Goal: Task Accomplishment & Management: Use online tool/utility

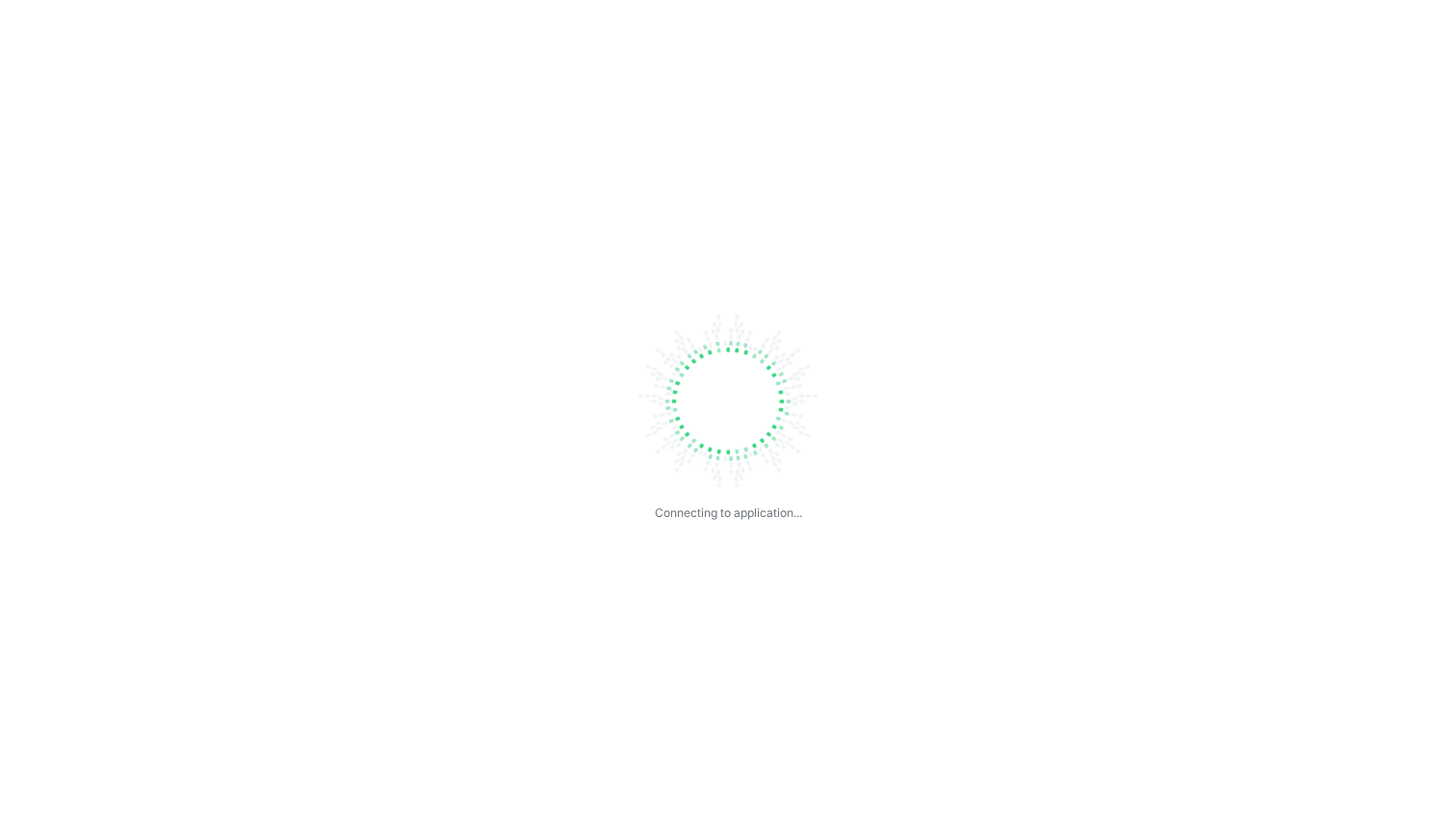
click at [290, 59] on div "Connecting to application..." at bounding box center [728, 412] width 1456 height 825
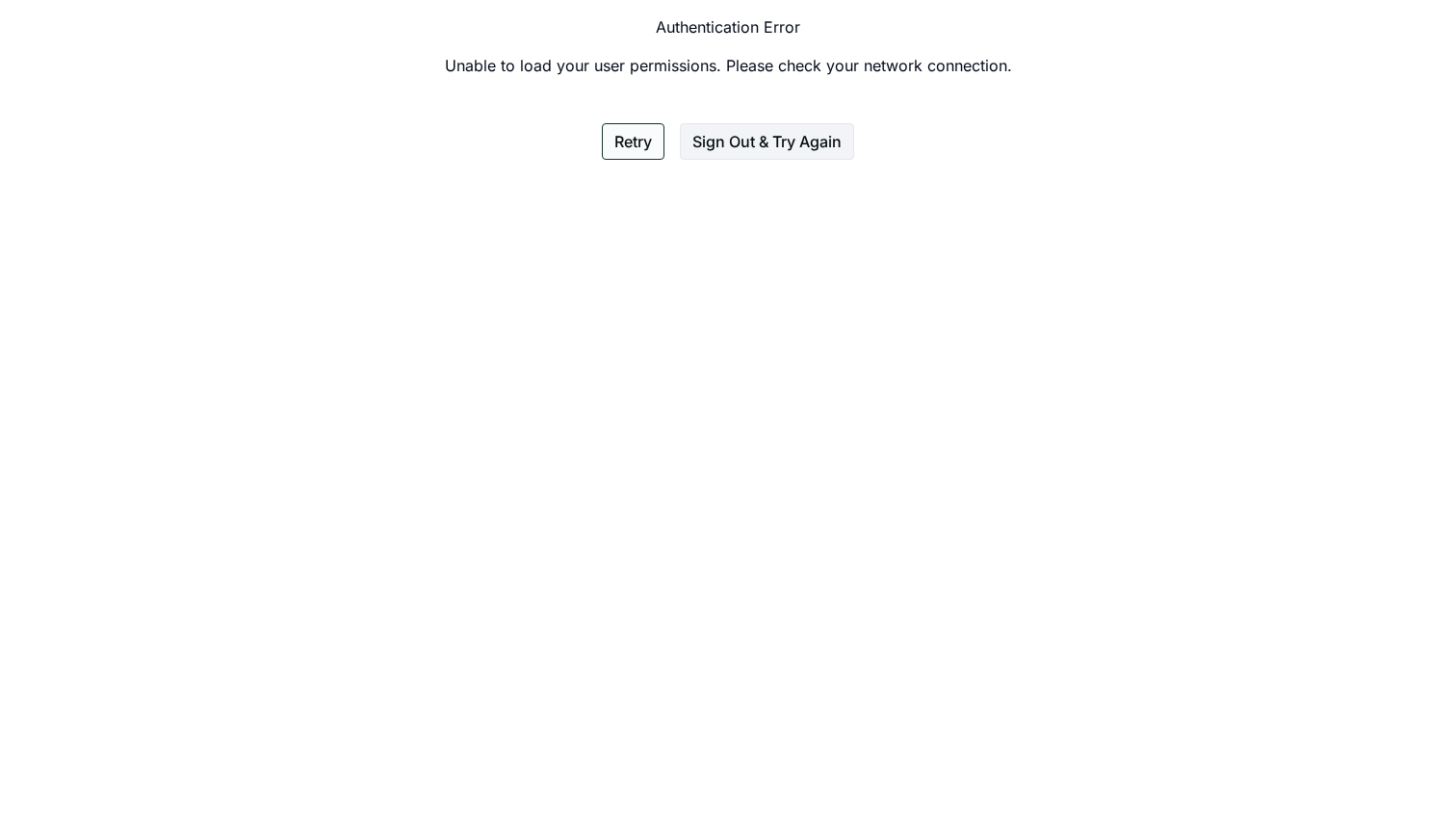
click at [642, 154] on button "Retry" at bounding box center [632, 142] width 62 height 37
click at [631, 152] on button "Retry" at bounding box center [632, 142] width 62 height 37
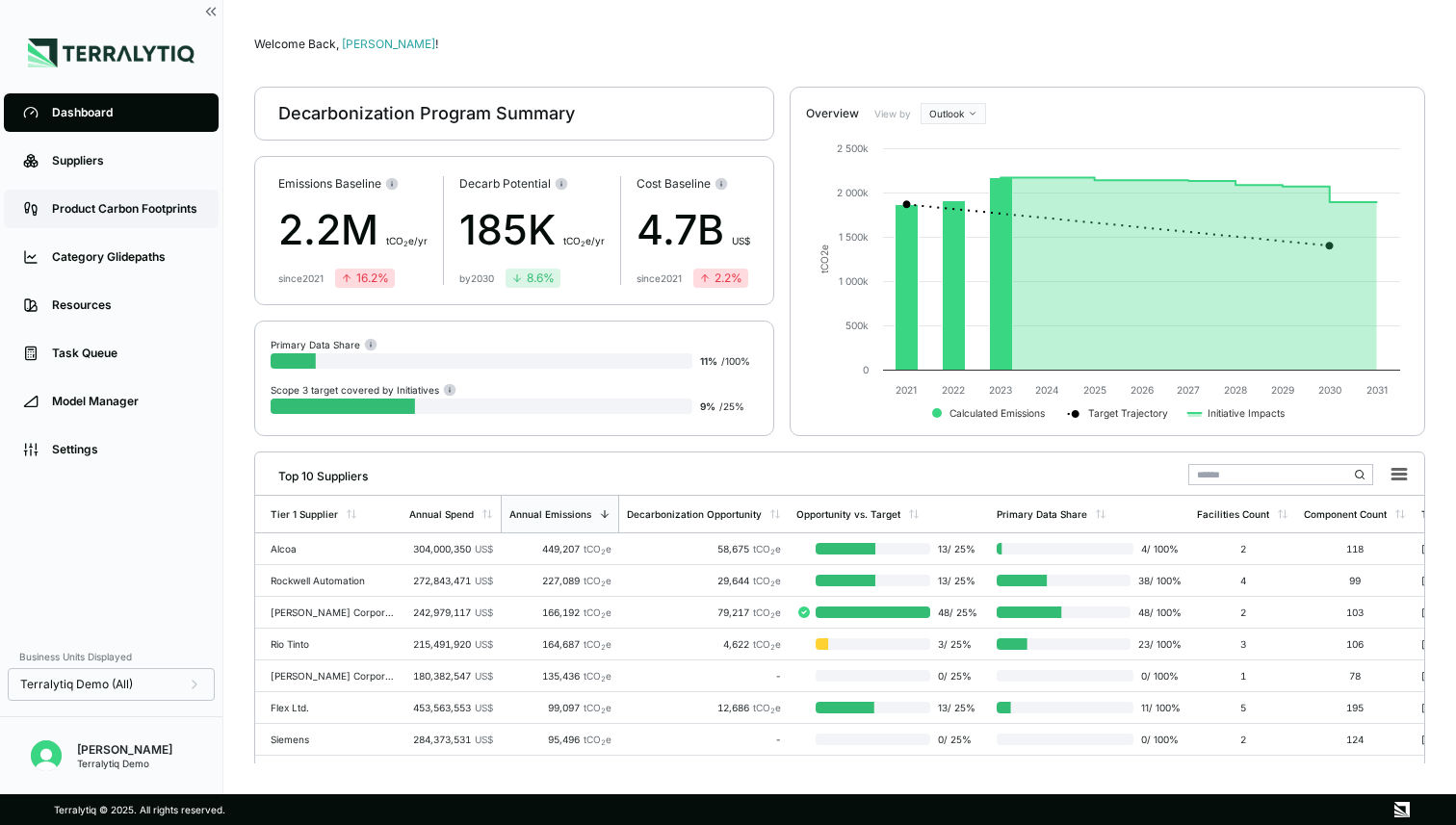
click at [123, 213] on div "Product Carbon Footprints" at bounding box center [126, 209] width 148 height 16
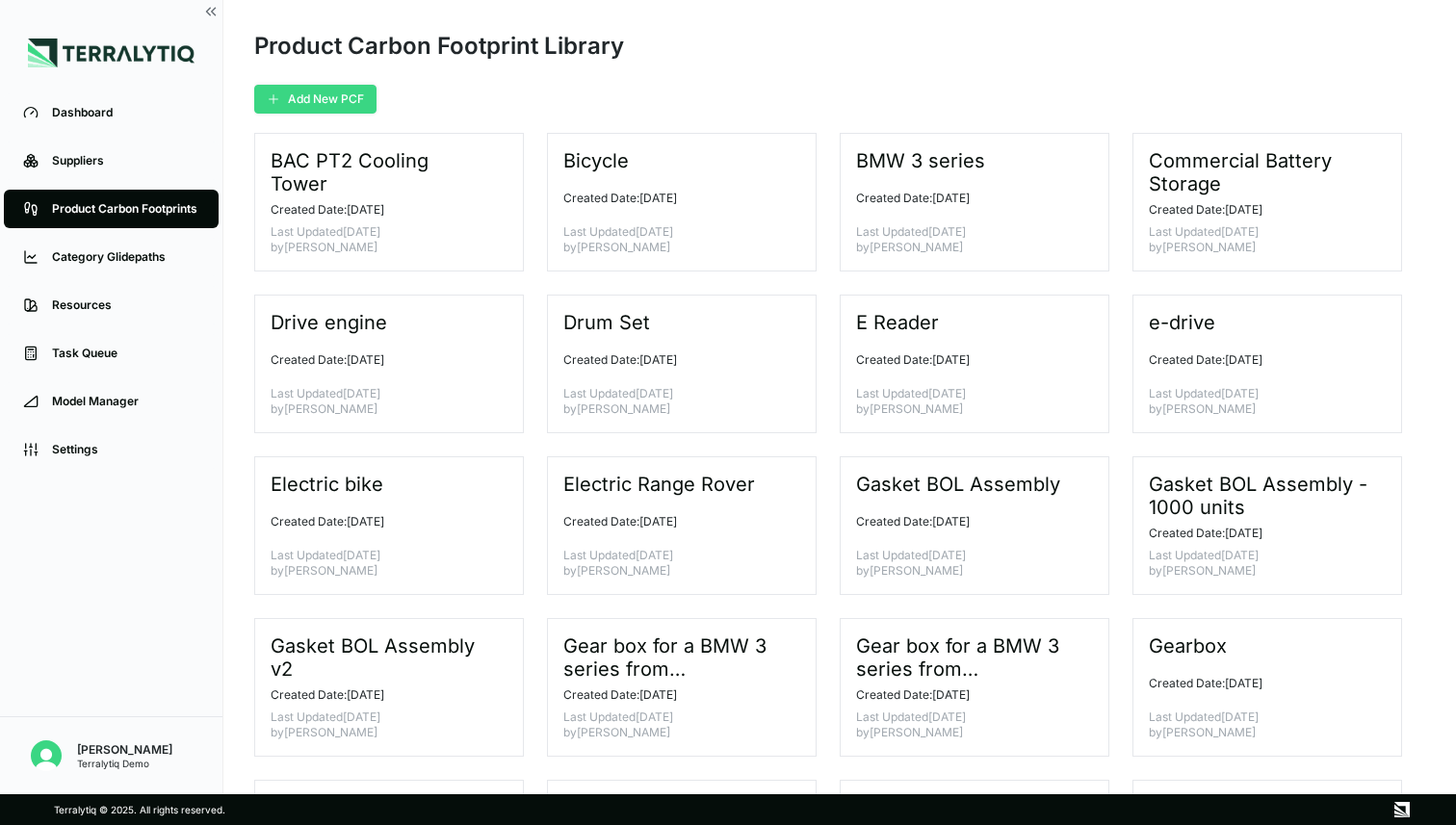
click at [318, 100] on button "Add New PCF" at bounding box center [316, 99] width 122 height 29
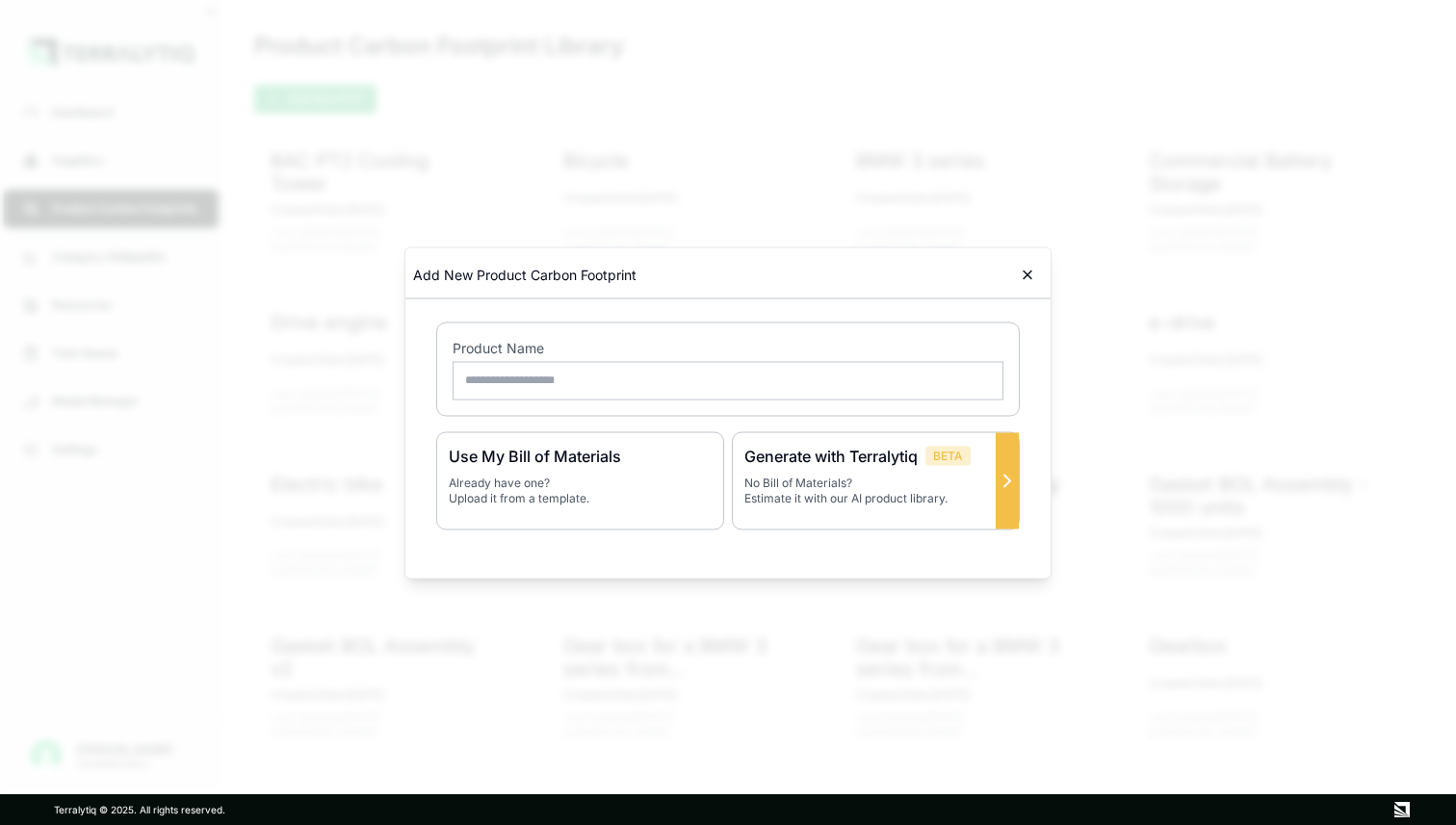
click at [835, 475] on p "No Bill of Materials? Estimate it with our AI product library." at bounding box center [875, 491] width 263 height 31
click at [681, 380] on input "text" at bounding box center [728, 381] width 551 height 39
type input "**********"
click at [869, 472] on div "Generate with Terralytiq BETA No Bill of Materials? Estimate it with our AI pro…" at bounding box center [875, 480] width 288 height 98
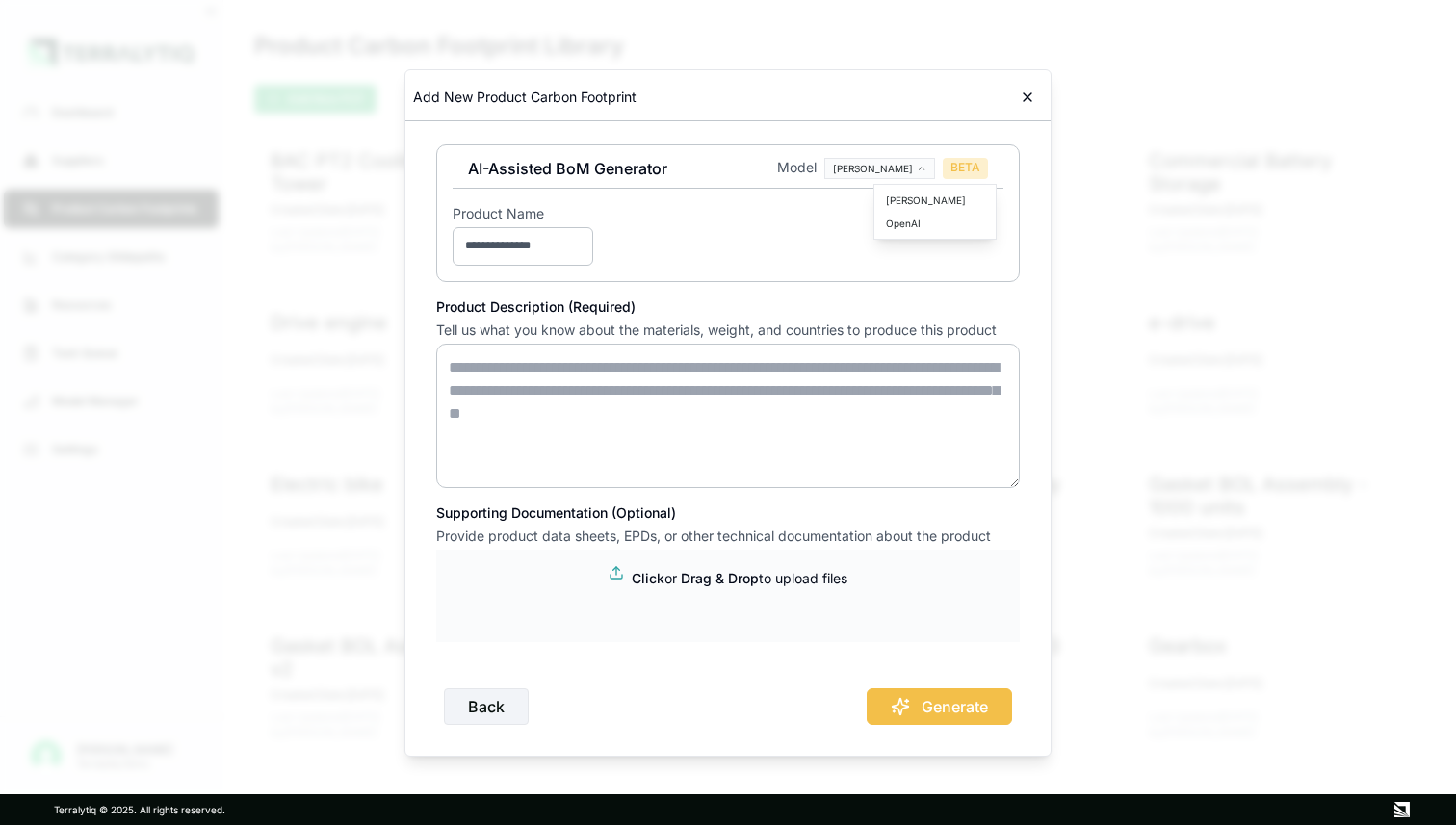
click at [902, 168] on body "Dashboard Suppliers Product Carbon Footprints Category Glidepaths Resources Tas…" at bounding box center [728, 412] width 1456 height 825
click at [751, 387] on textarea at bounding box center [728, 416] width 584 height 145
click at [703, 402] on textarea at bounding box center [728, 416] width 584 height 145
paste textarea "**********"
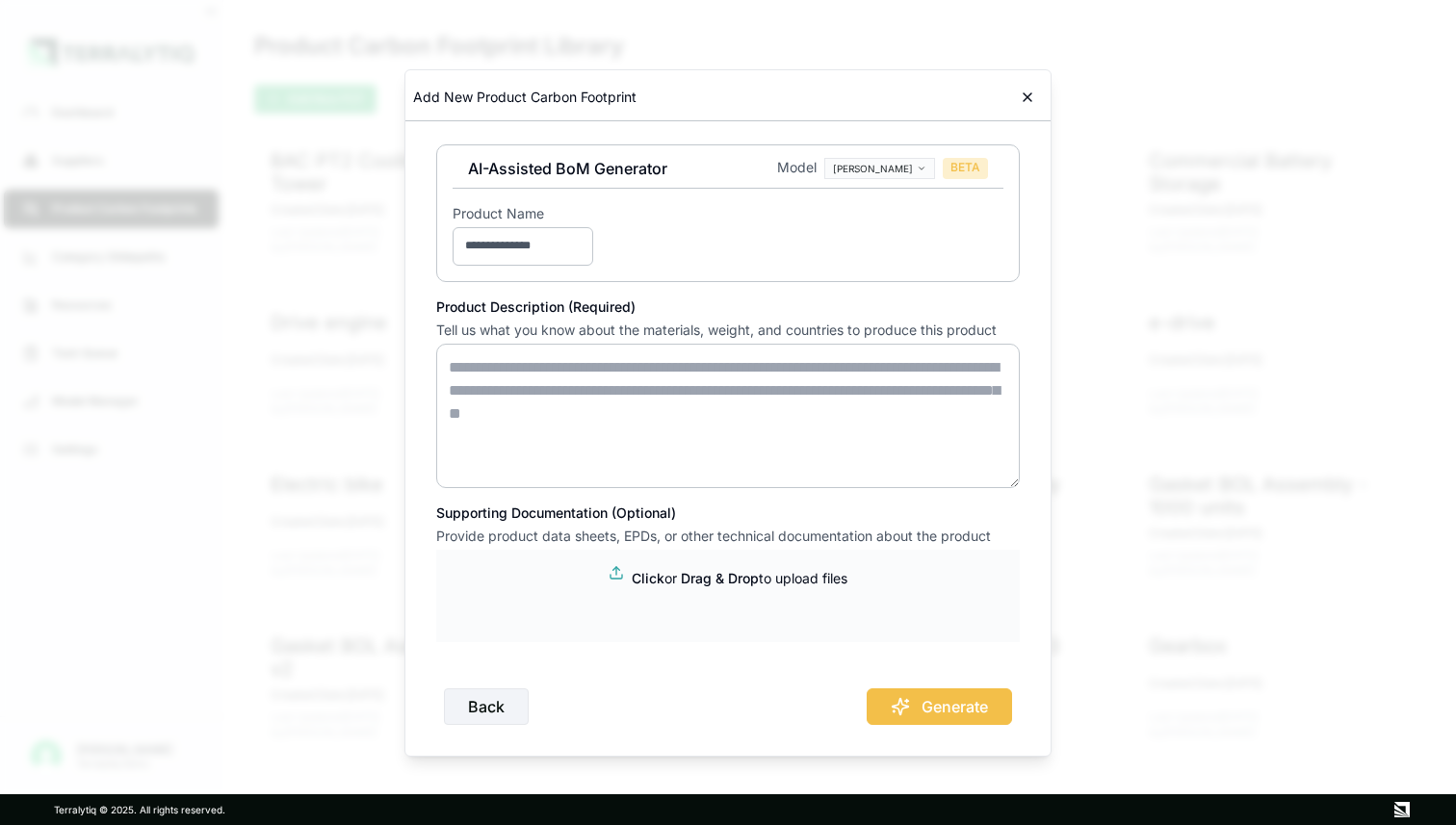
type textarea "**********"
click at [677, 396] on textarea at bounding box center [728, 416] width 584 height 145
paste textarea "**********"
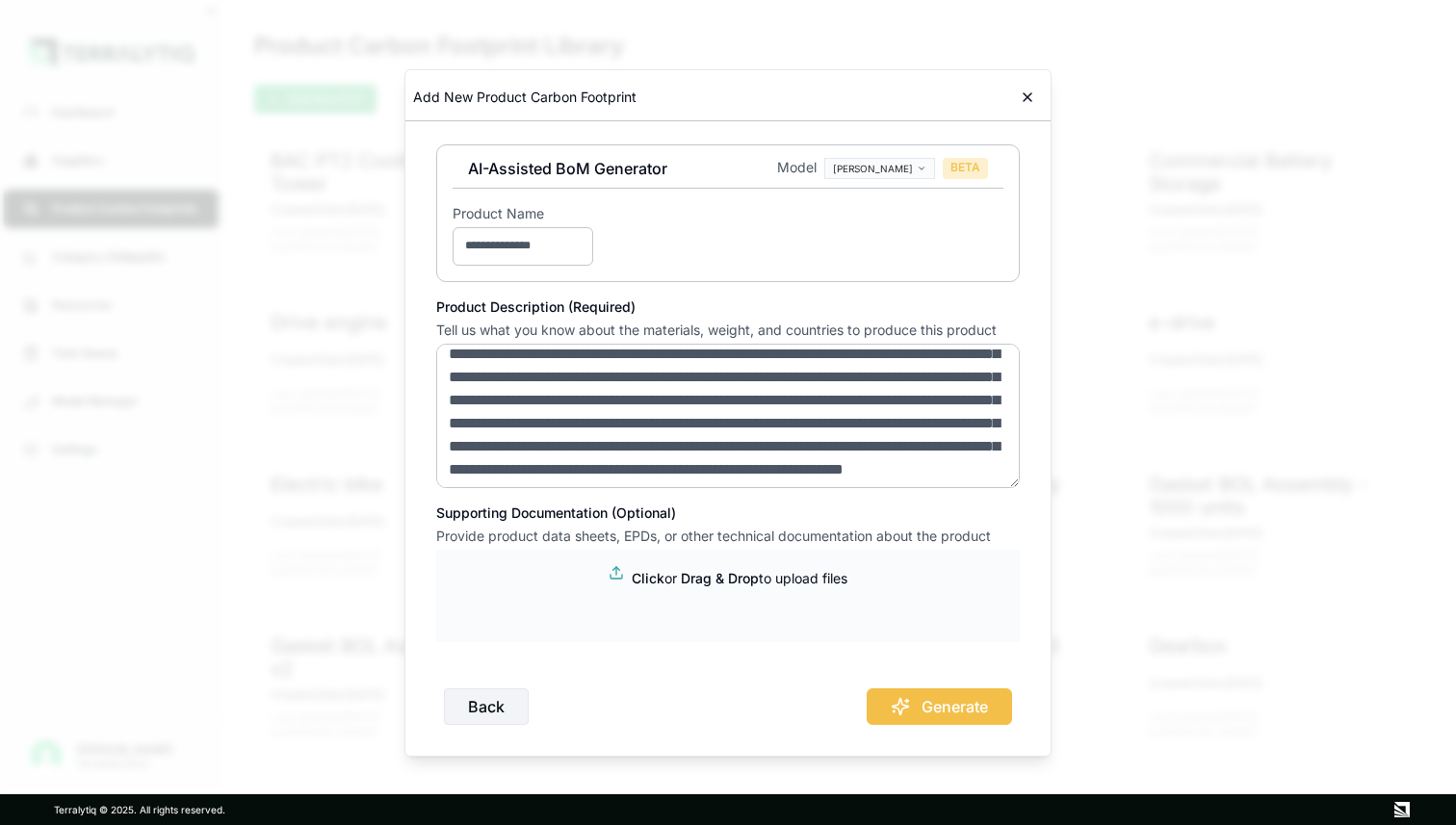
scroll to position [65, 0]
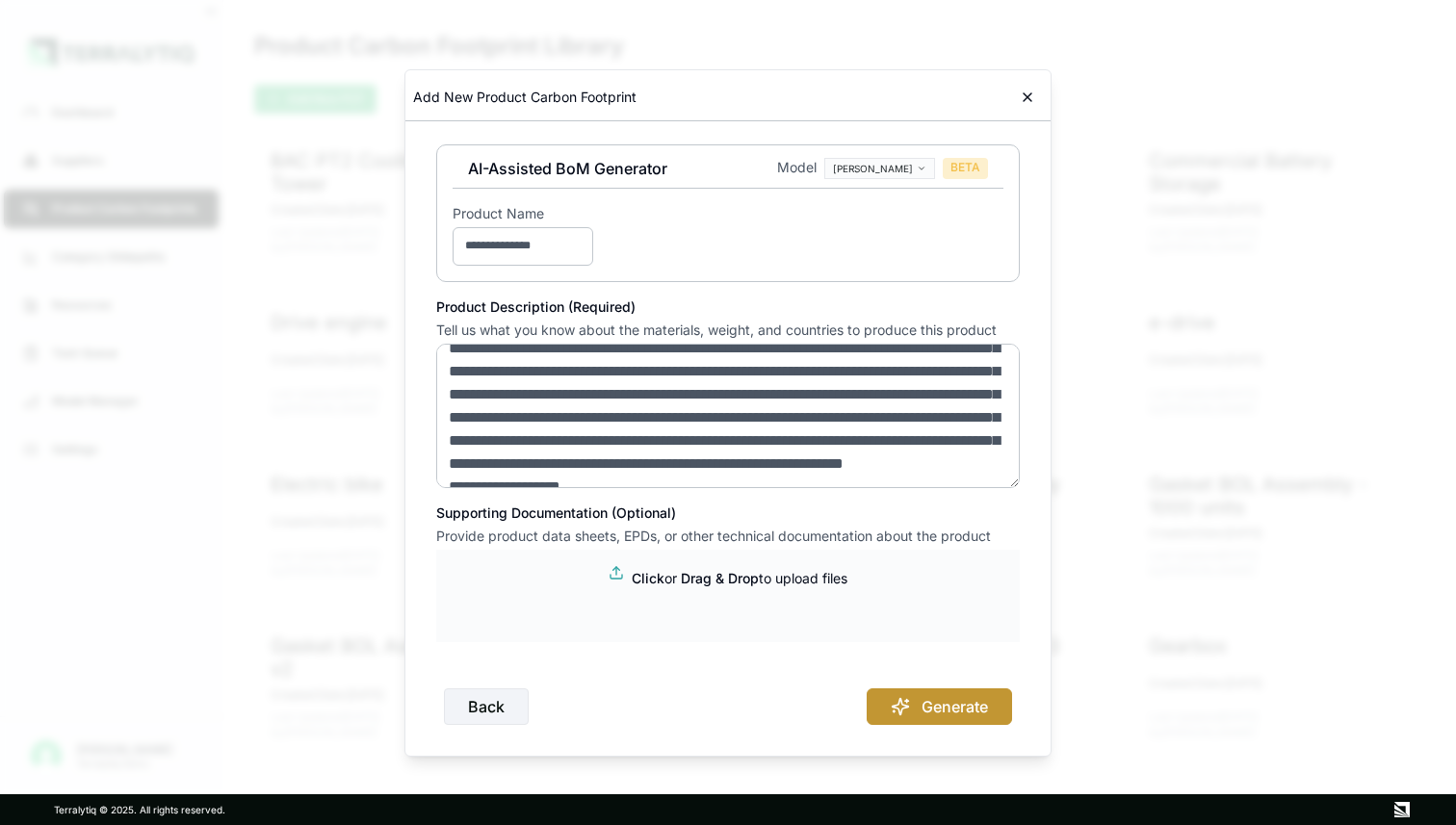
type textarea "**********"
click at [922, 705] on button "Generate" at bounding box center [939, 707] width 146 height 37
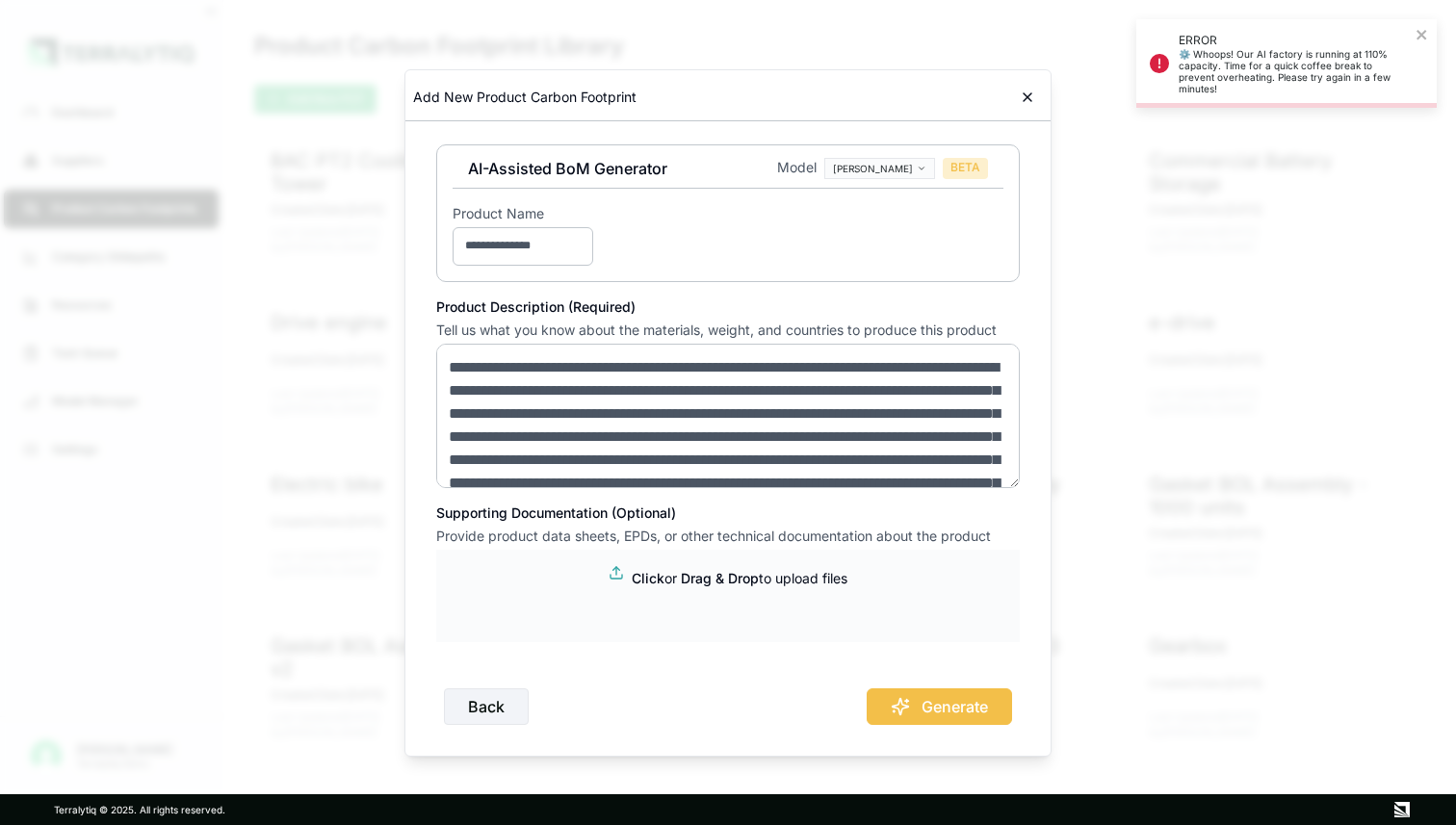
click at [529, 394] on textarea at bounding box center [728, 416] width 584 height 145
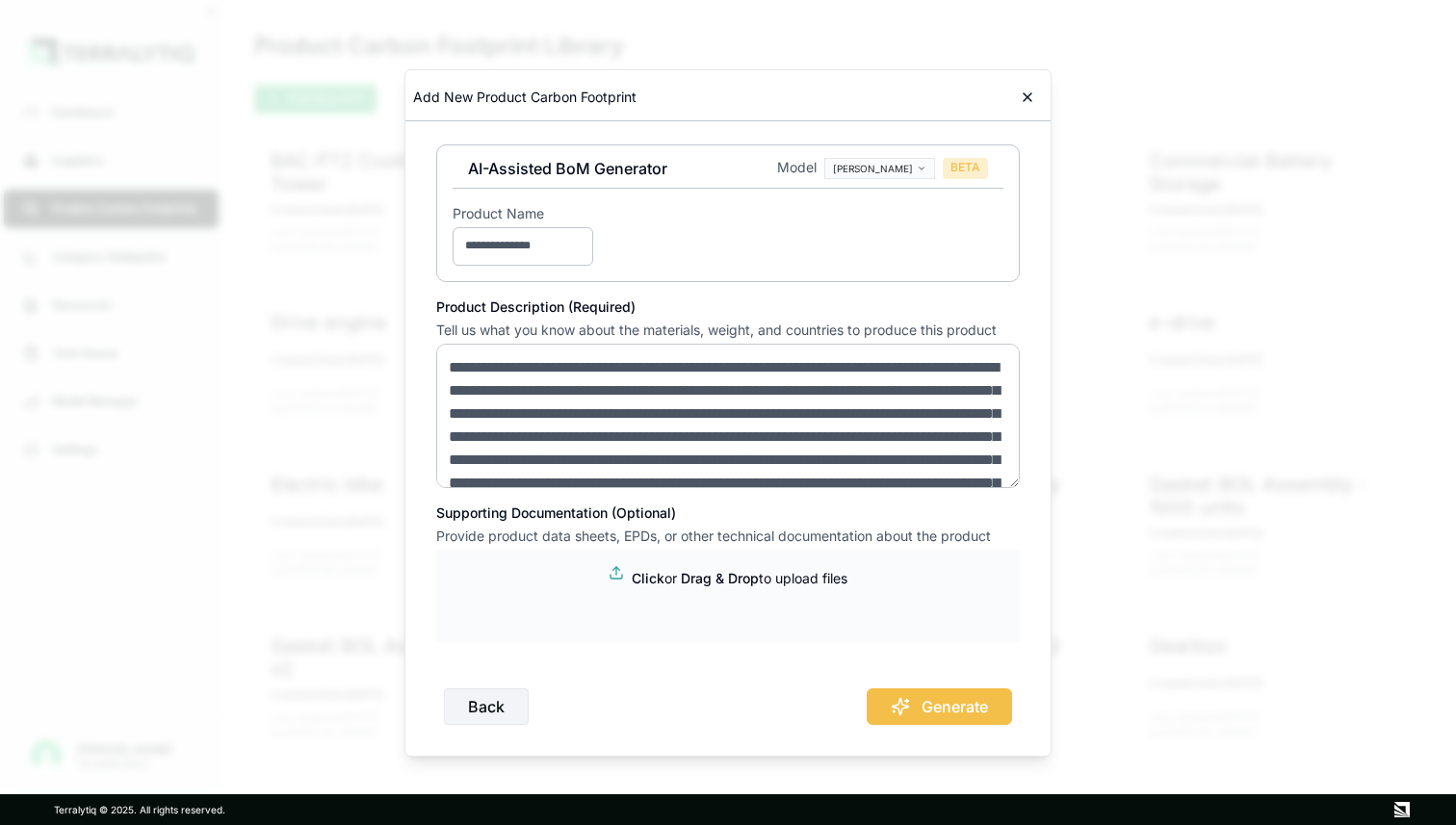
click at [792, 368] on textarea at bounding box center [728, 416] width 584 height 145
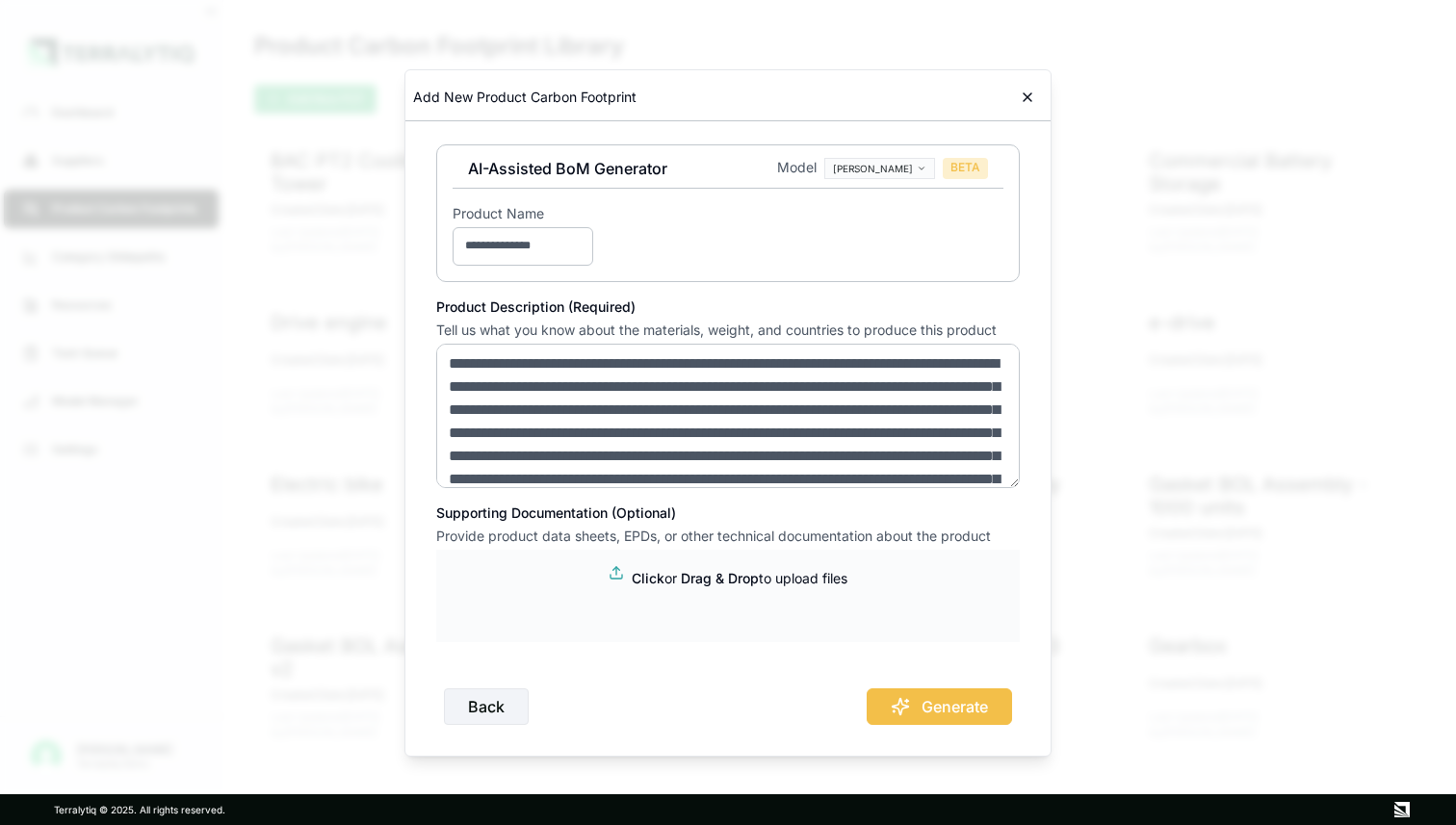
scroll to position [89, 0]
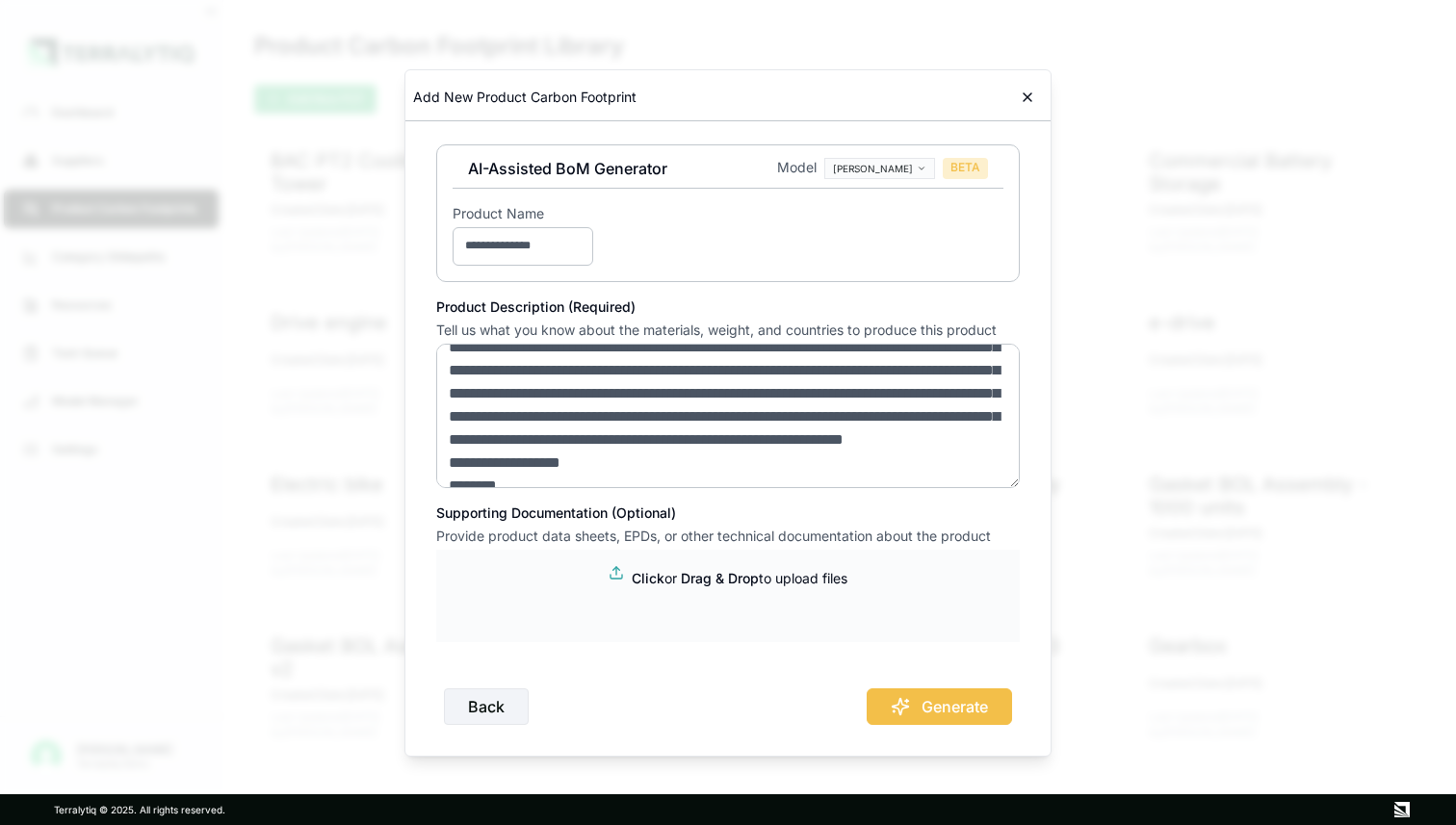
click at [940, 415] on textarea at bounding box center [728, 416] width 584 height 145
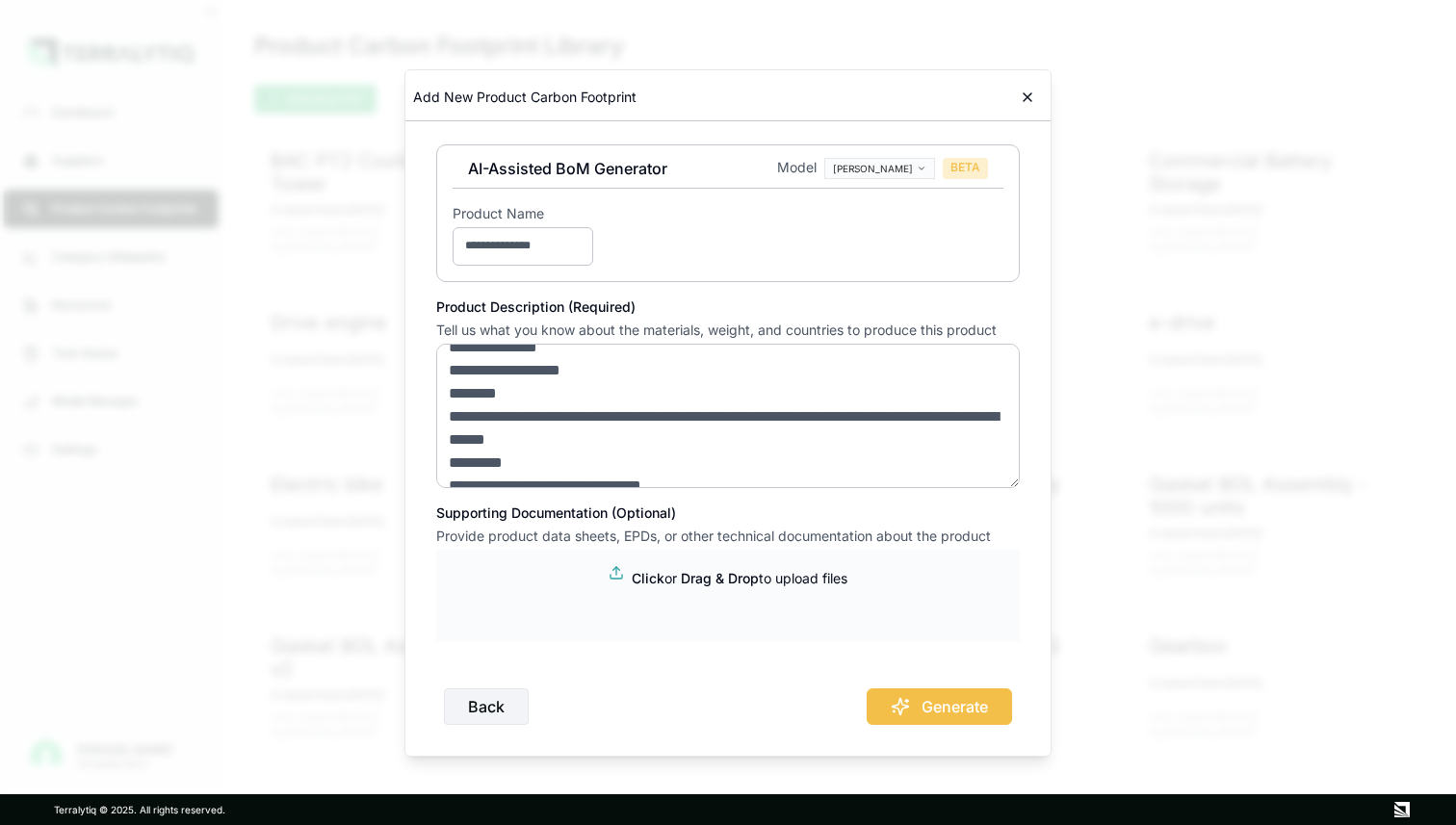
scroll to position [14, 0]
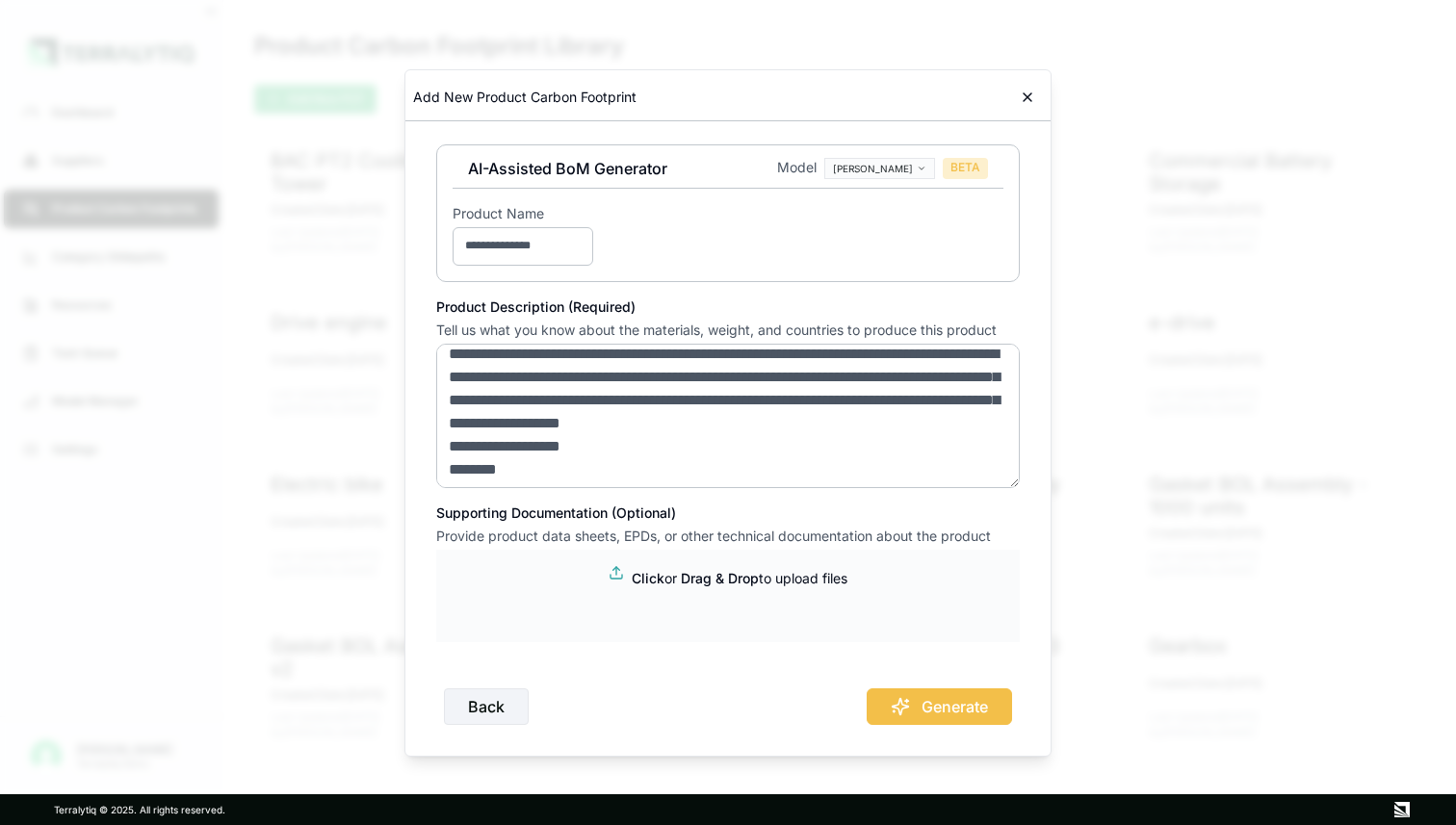
click at [813, 399] on textarea at bounding box center [728, 416] width 584 height 145
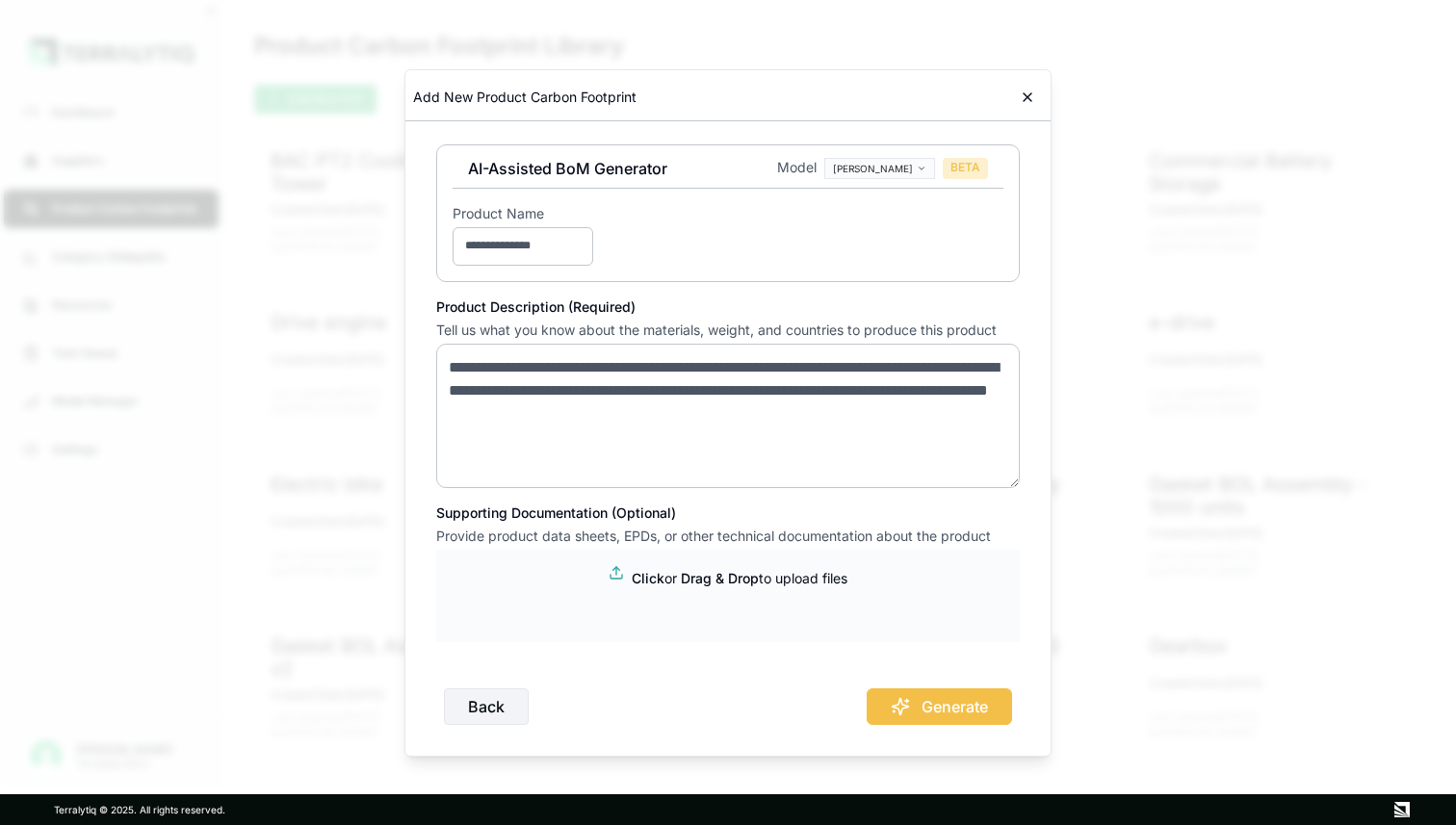
scroll to position [0, 0]
type textarea "**********"
click at [945, 710] on button "Generate" at bounding box center [939, 707] width 146 height 37
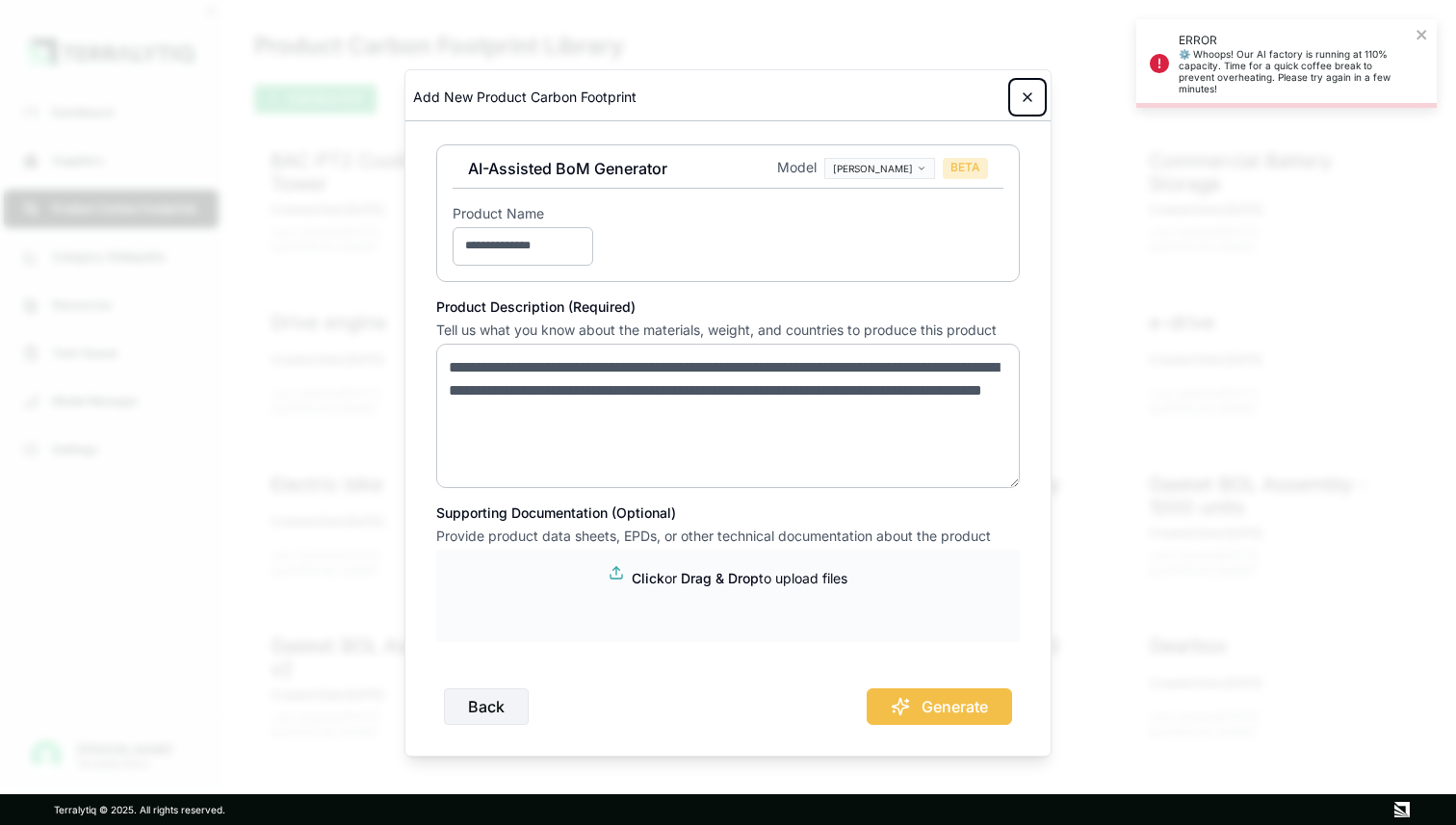
click at [1033, 99] on icon at bounding box center [1028, 97] width 16 height 16
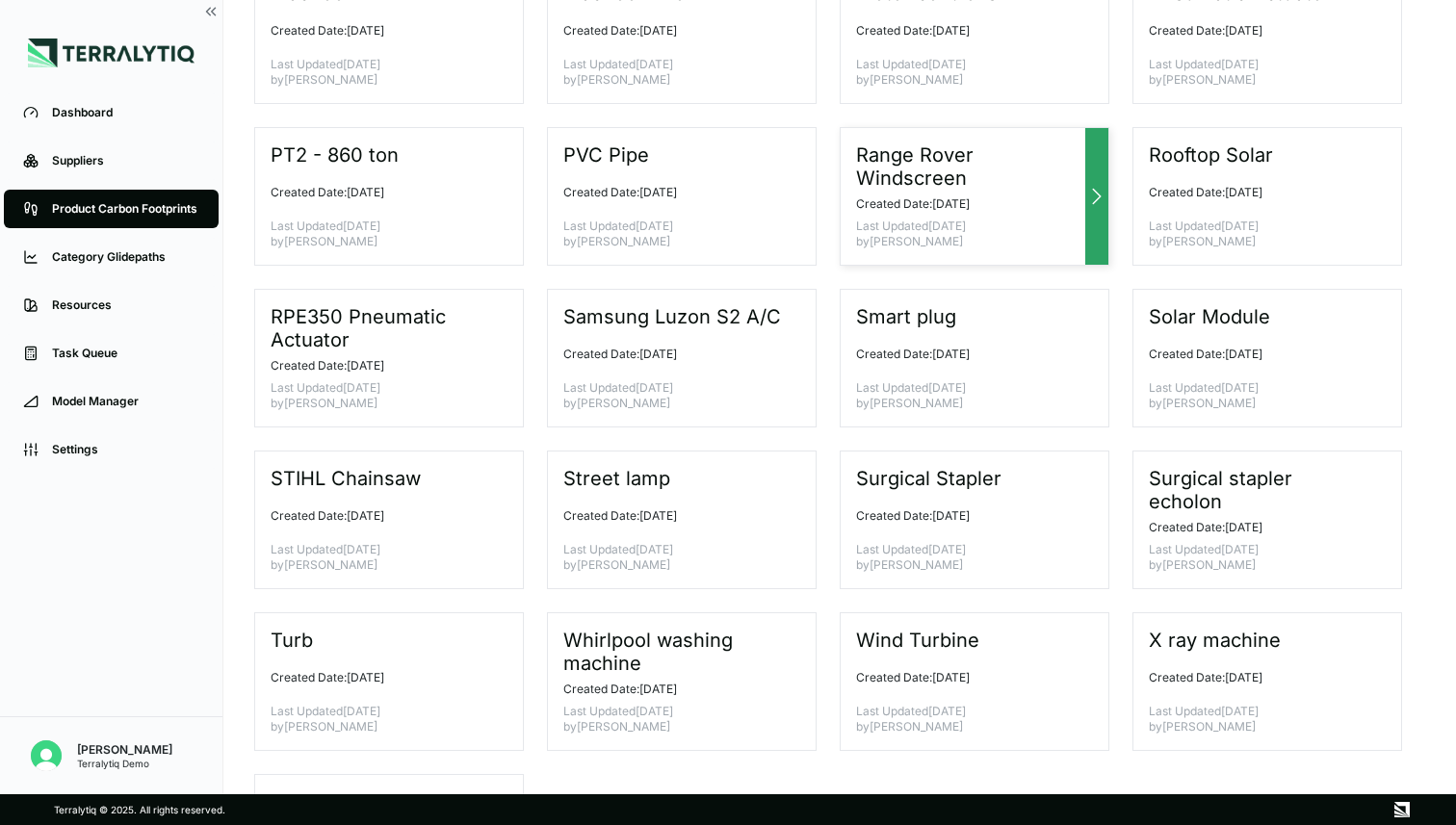
scroll to position [988, 0]
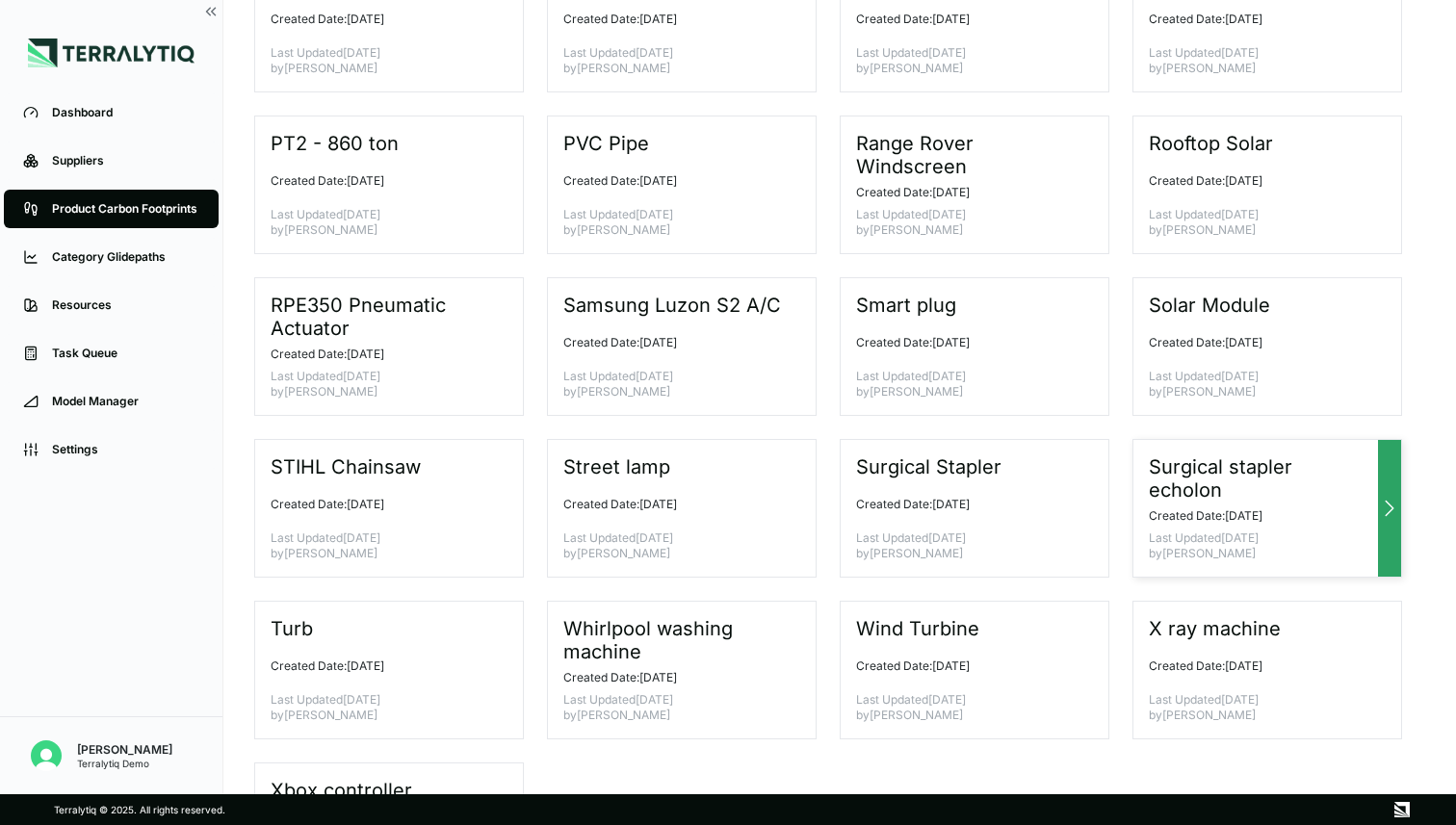
click at [1278, 485] on h3 "Surgical stapler echolon" at bounding box center [1259, 479] width 221 height 47
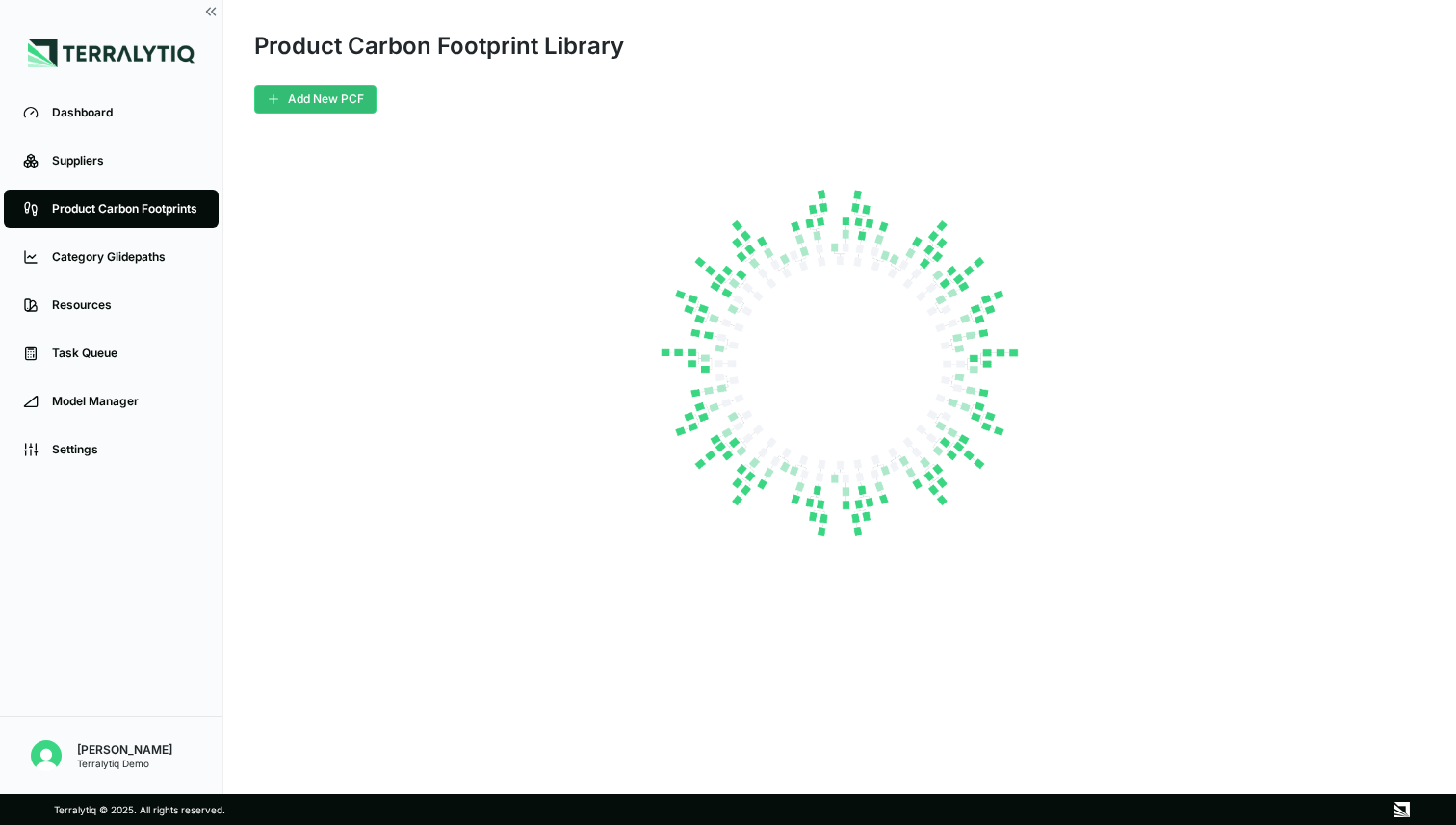
scroll to position [0, 0]
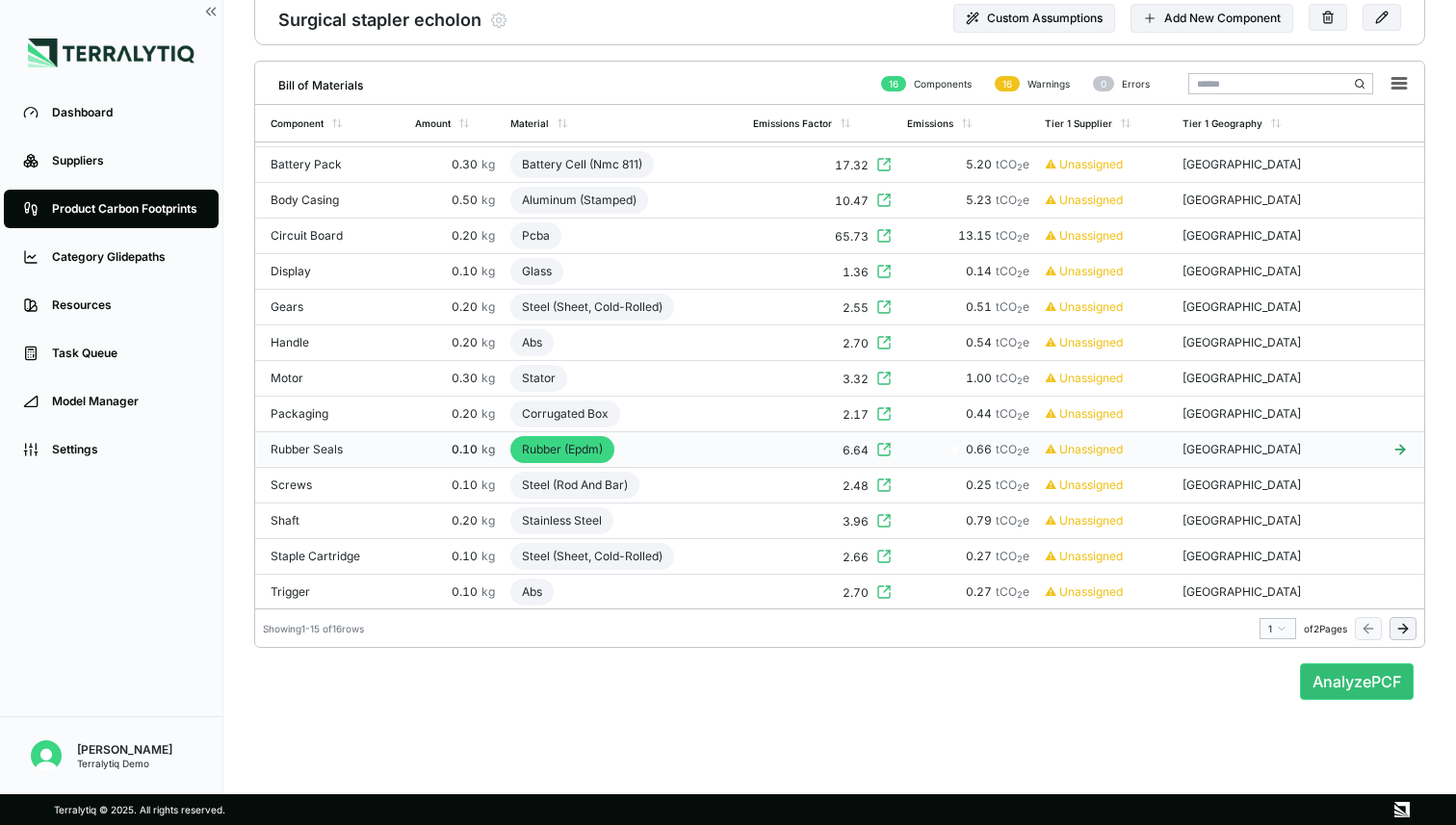
scroll to position [92, 0]
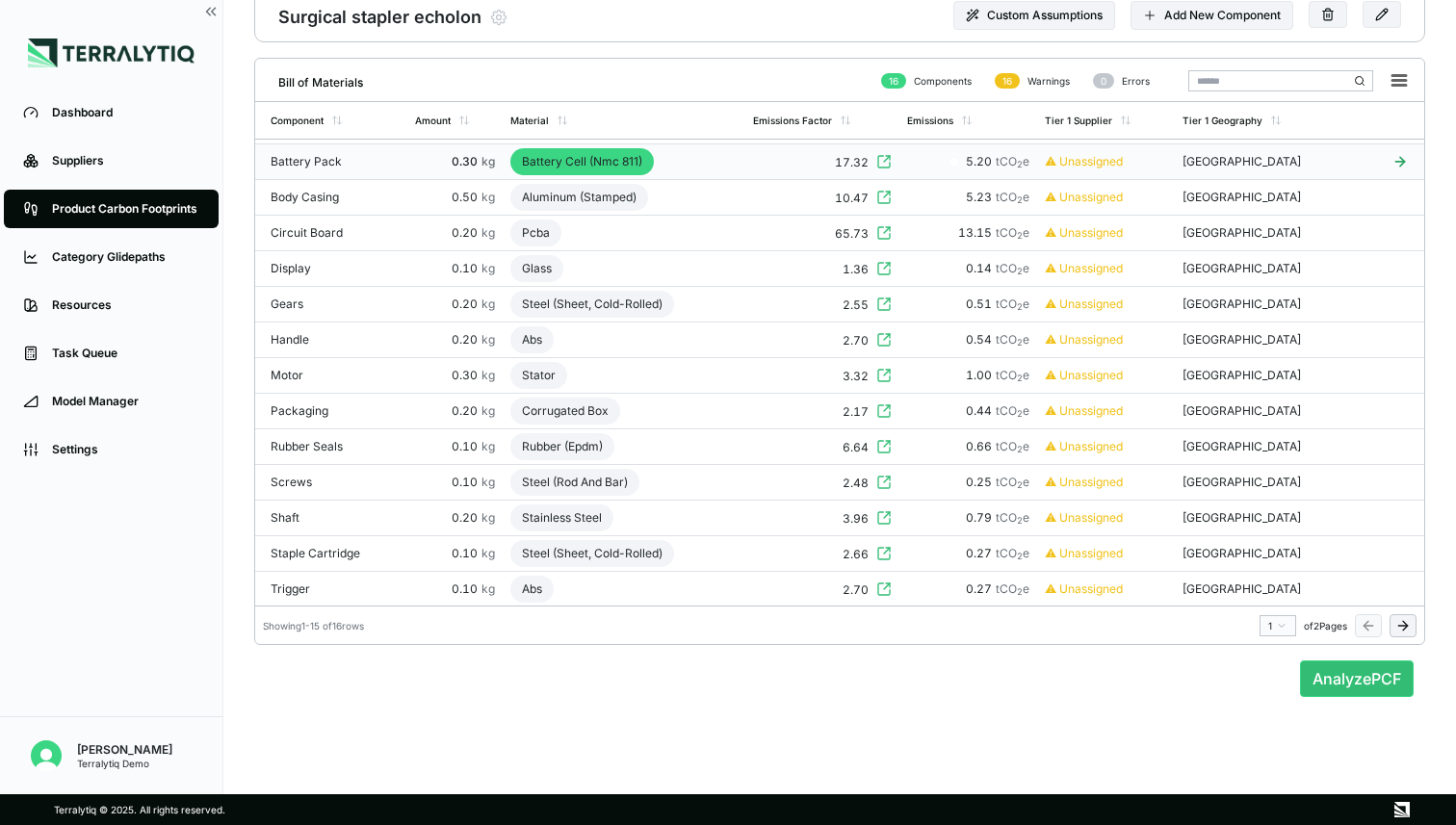
click at [579, 168] on div "Battery Cell (Nmc 811)" at bounding box center [582, 162] width 144 height 27
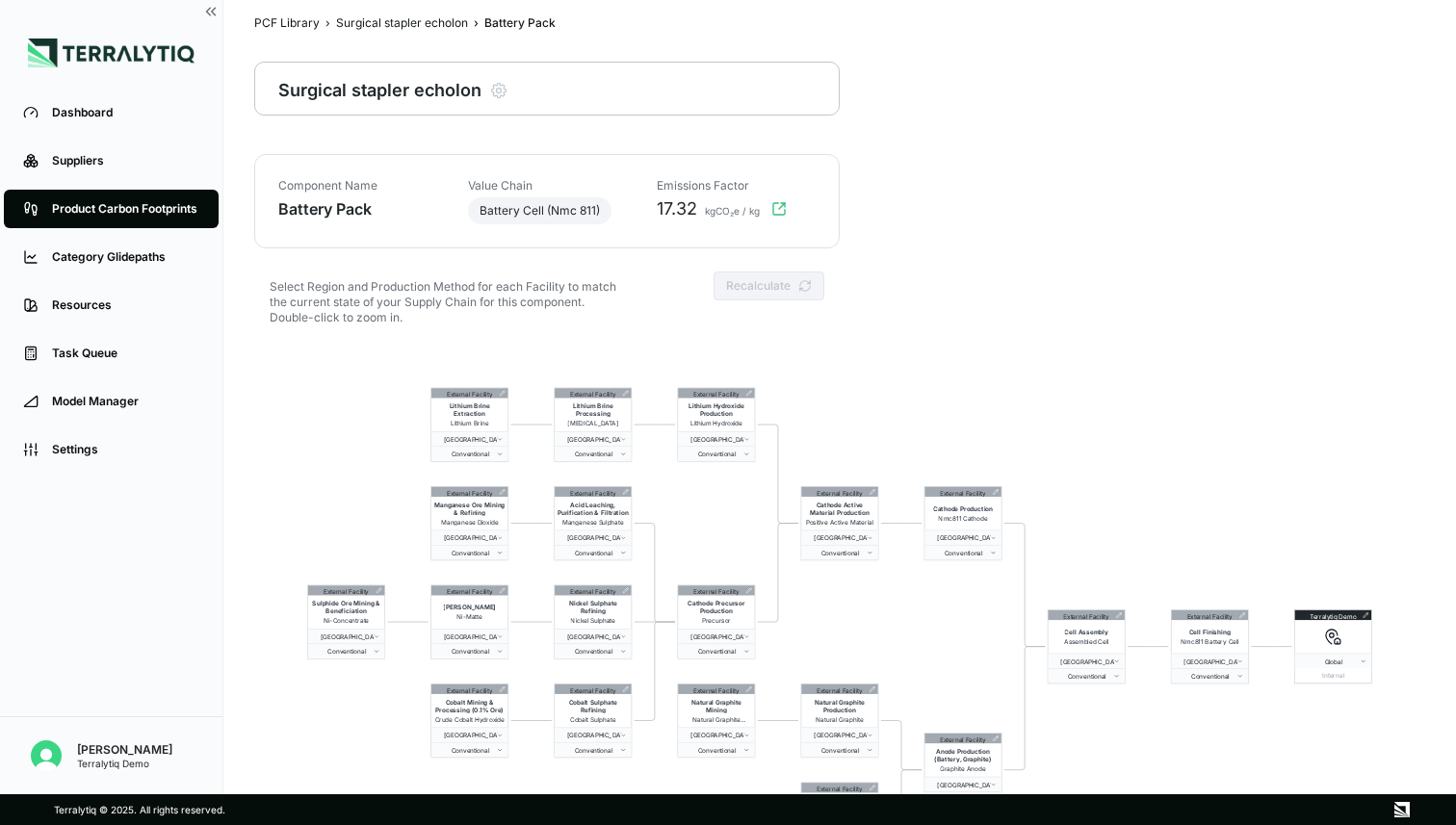
scroll to position [0, 0]
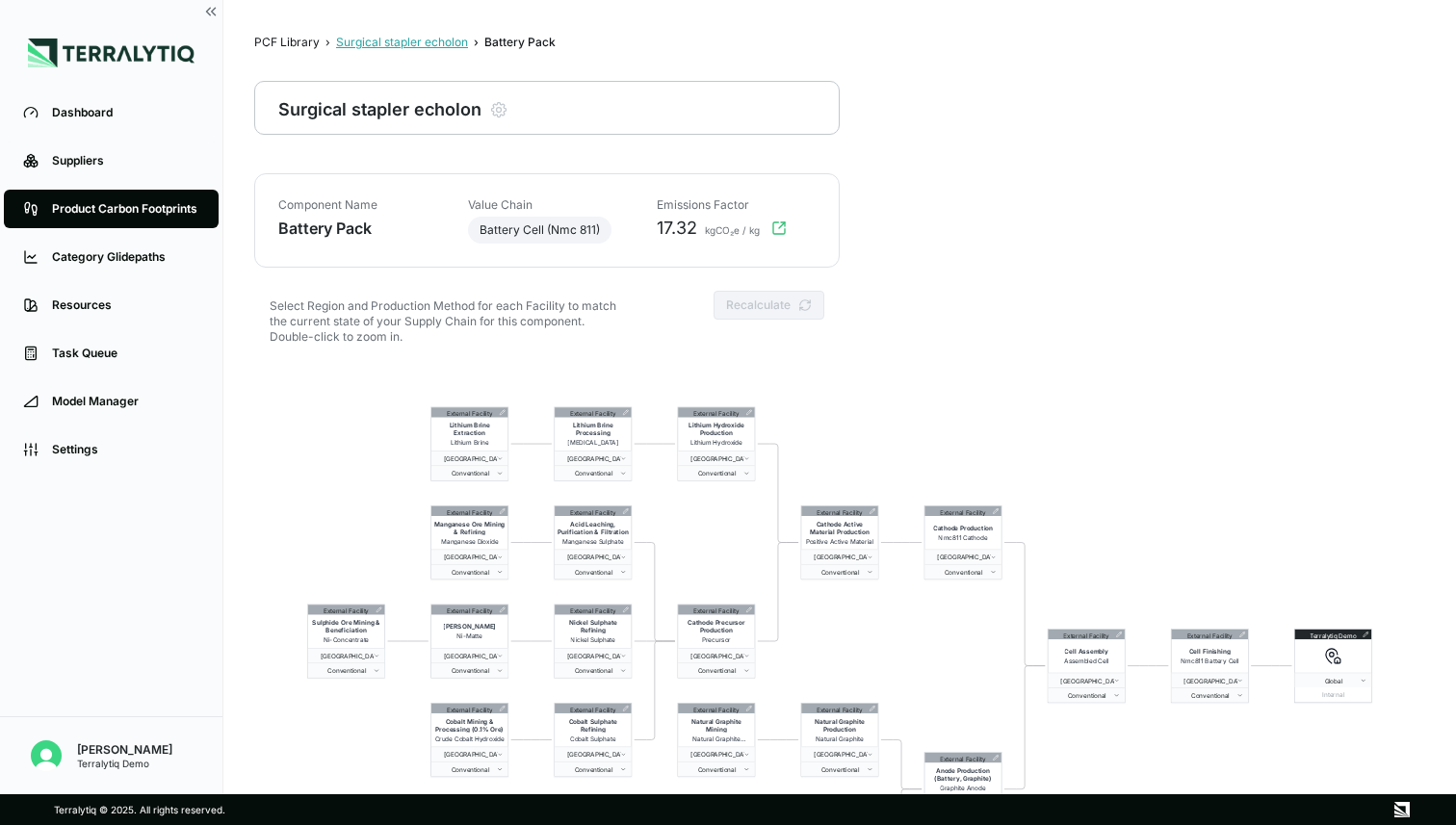
click at [424, 47] on div "Surgical stapler echolon" at bounding box center [402, 43] width 132 height 16
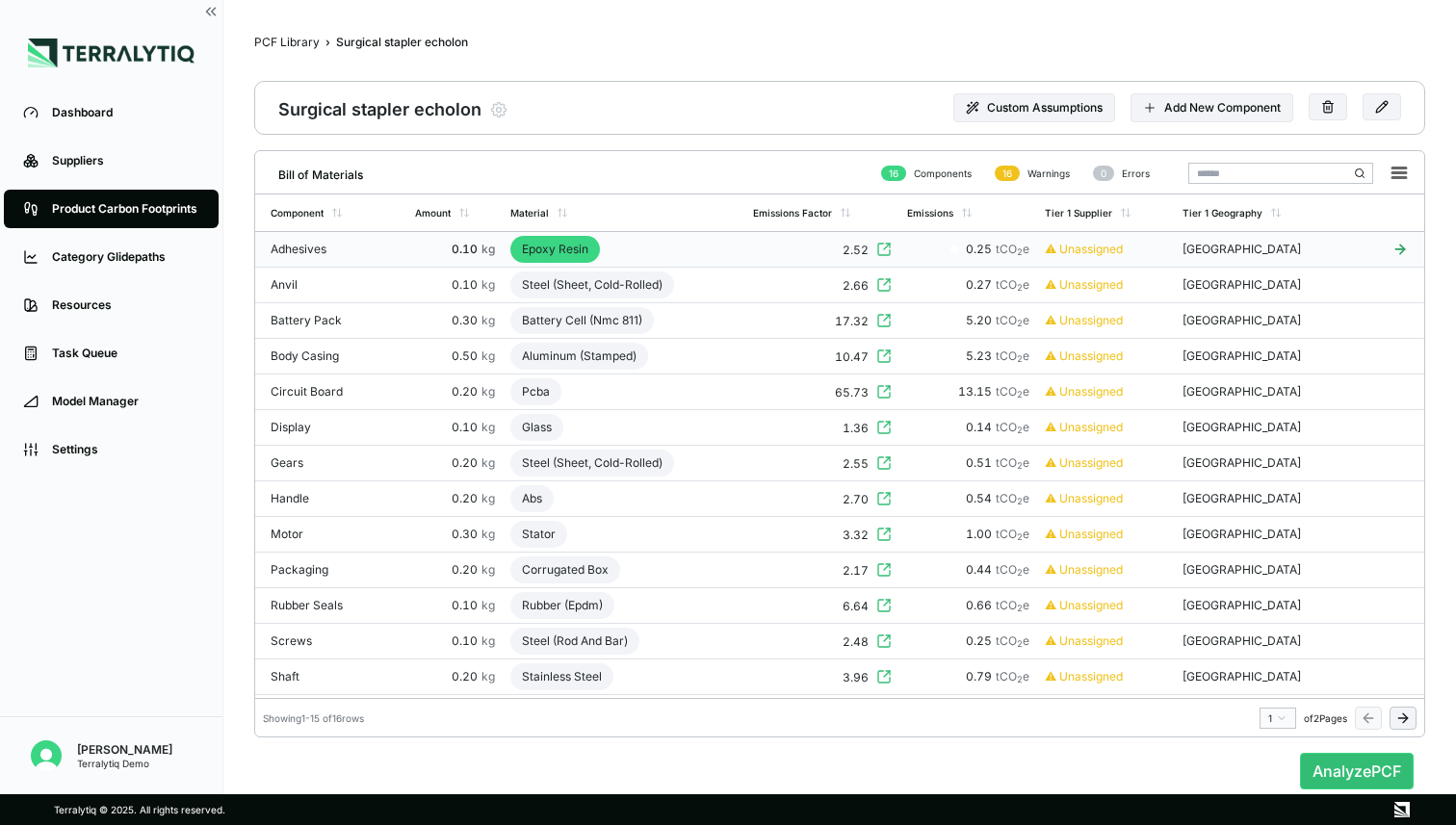
click at [876, 253] on icon at bounding box center [884, 250] width 16 height 16
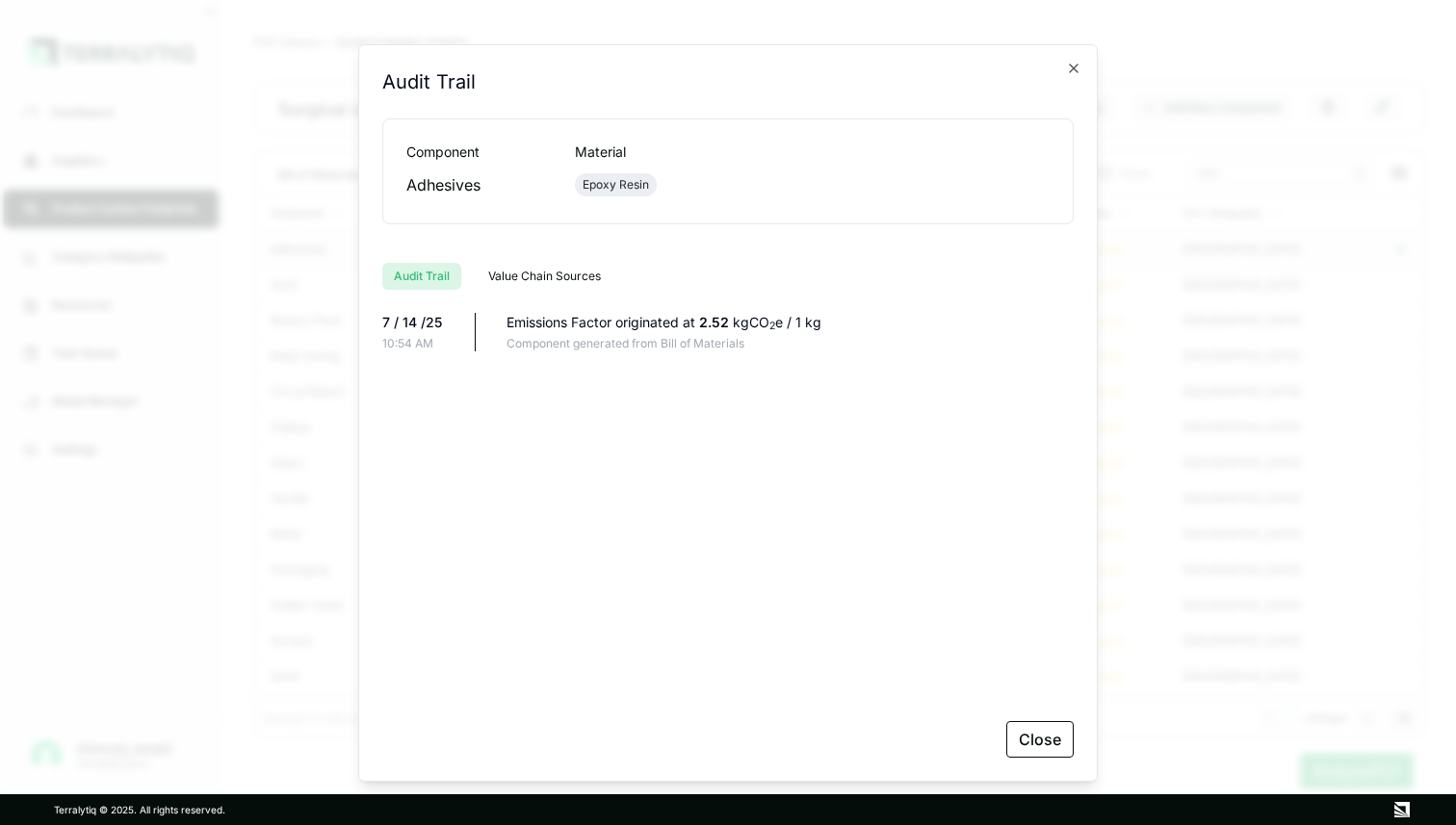
click at [526, 274] on button "Value Chain Sources" at bounding box center [545, 277] width 136 height 27
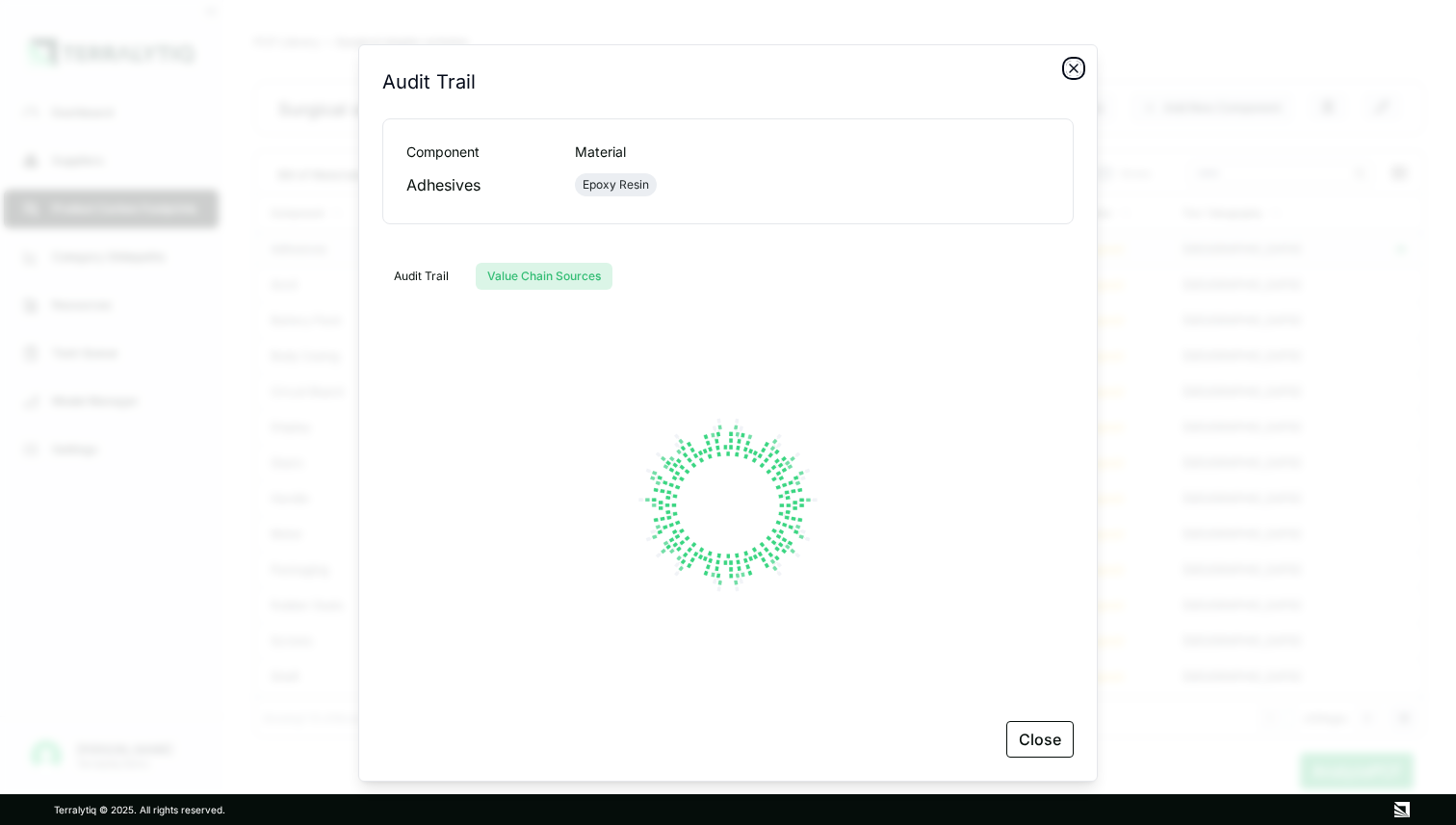
click at [1070, 67] on icon "button" at bounding box center [1073, 68] width 16 height 16
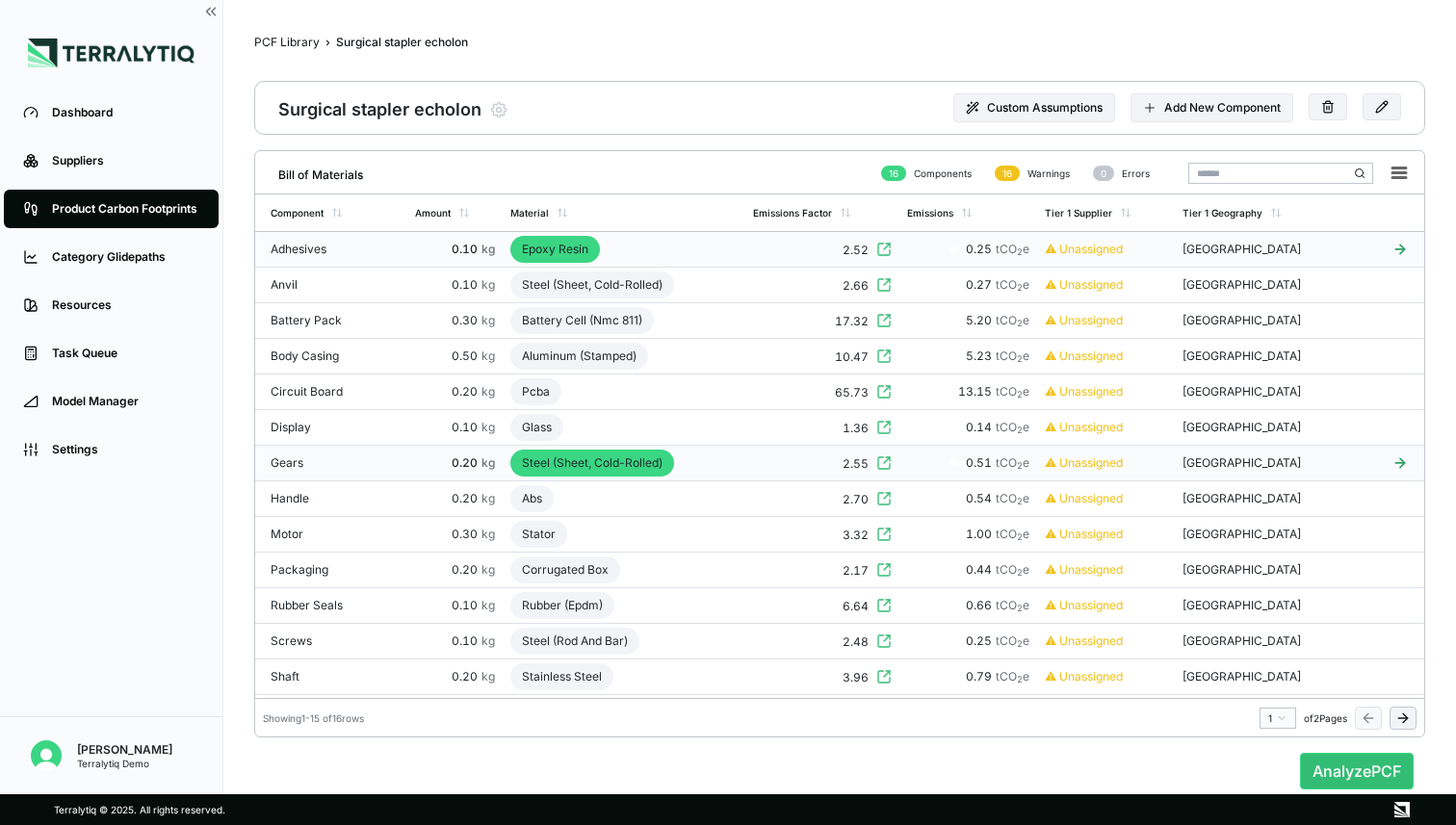
scroll to position [66, 0]
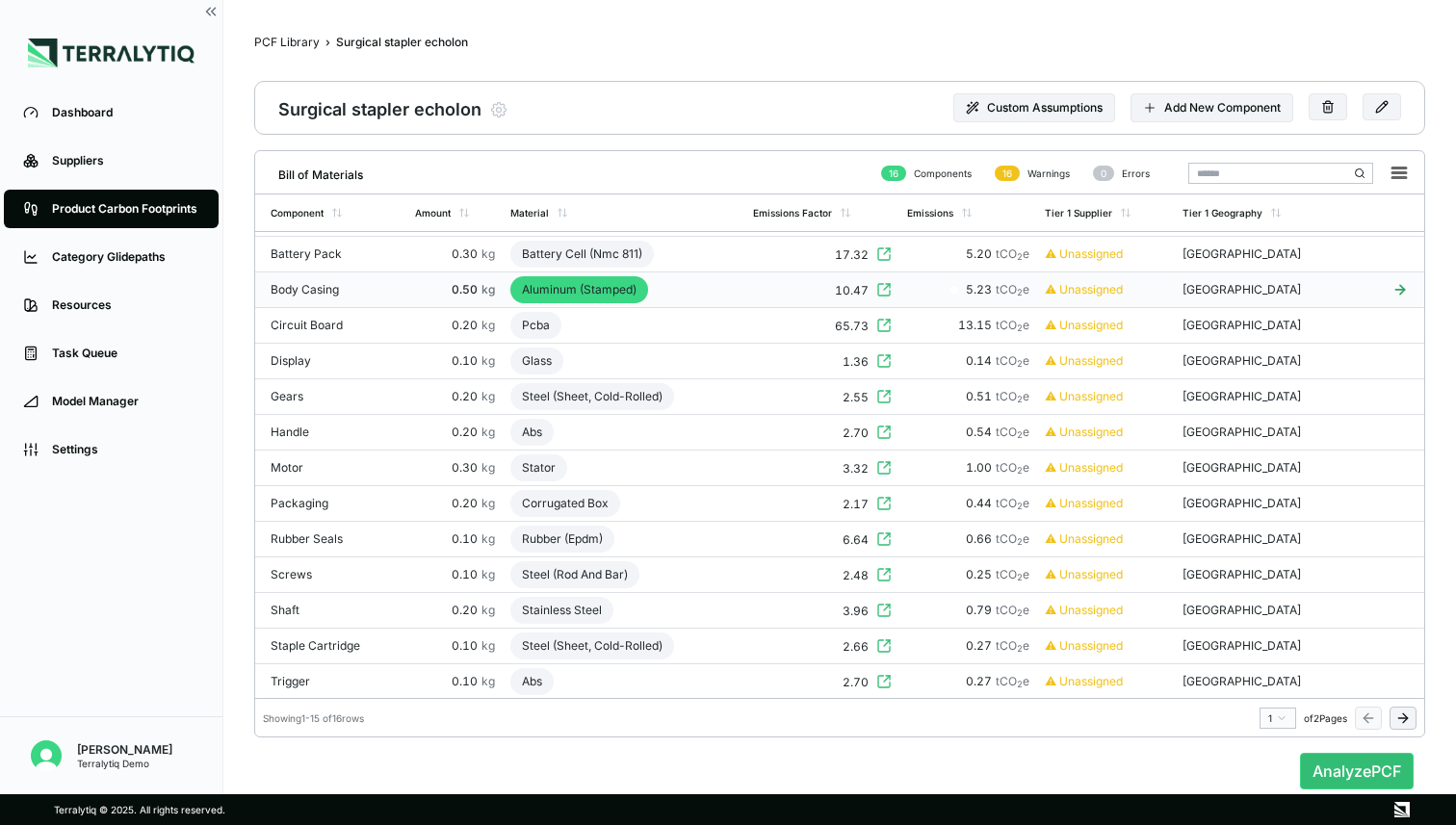
click at [571, 294] on div "Aluminum (Stamped)" at bounding box center [579, 290] width 138 height 27
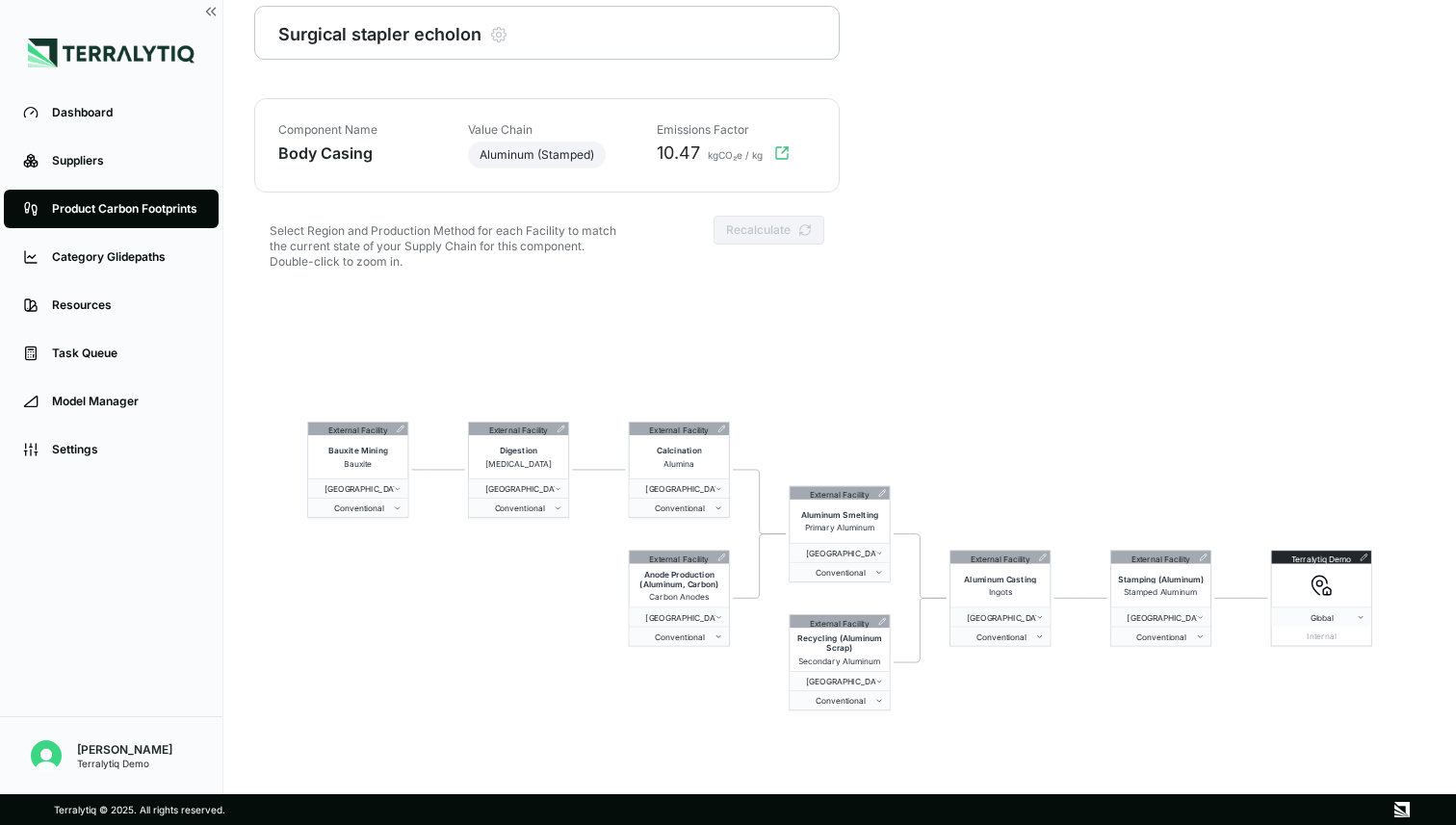
scroll to position [92, 0]
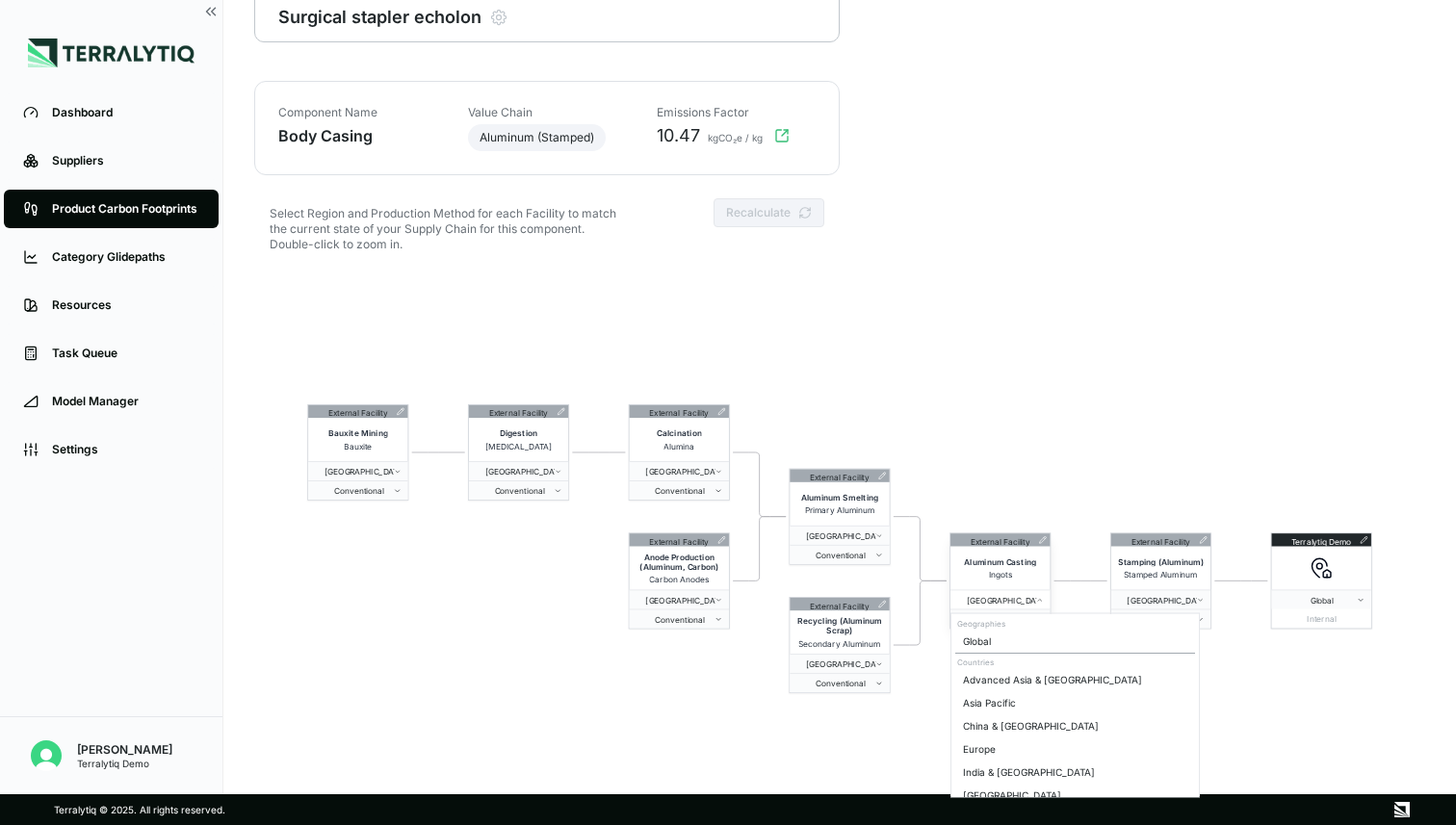
click at [1018, 594] on button "[GEOGRAPHIC_DATA]" at bounding box center [999, 601] width 99 height 19
click at [1022, 241] on html "Dashboard Suppliers Product Carbon Footprints Category Glidepaths Resources Tas…" at bounding box center [728, 412] width 1456 height 825
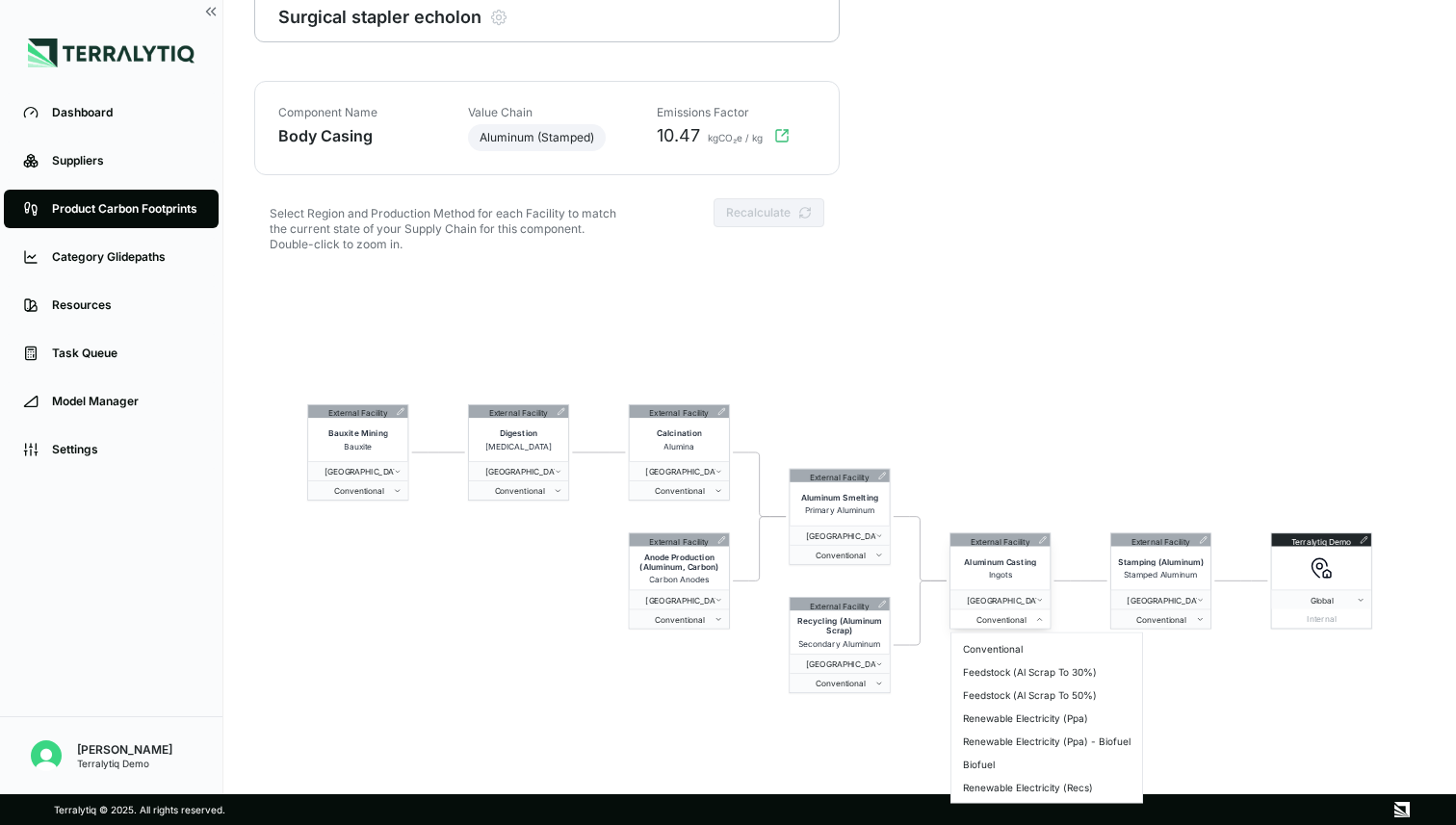
click at [1021, 624] on button "Conventional" at bounding box center [999, 619] width 99 height 19
click at [1182, 614] on span "Conventional" at bounding box center [1156, 619] width 79 height 10
click at [855, 684] on span "Conventional" at bounding box center [835, 684] width 79 height 10
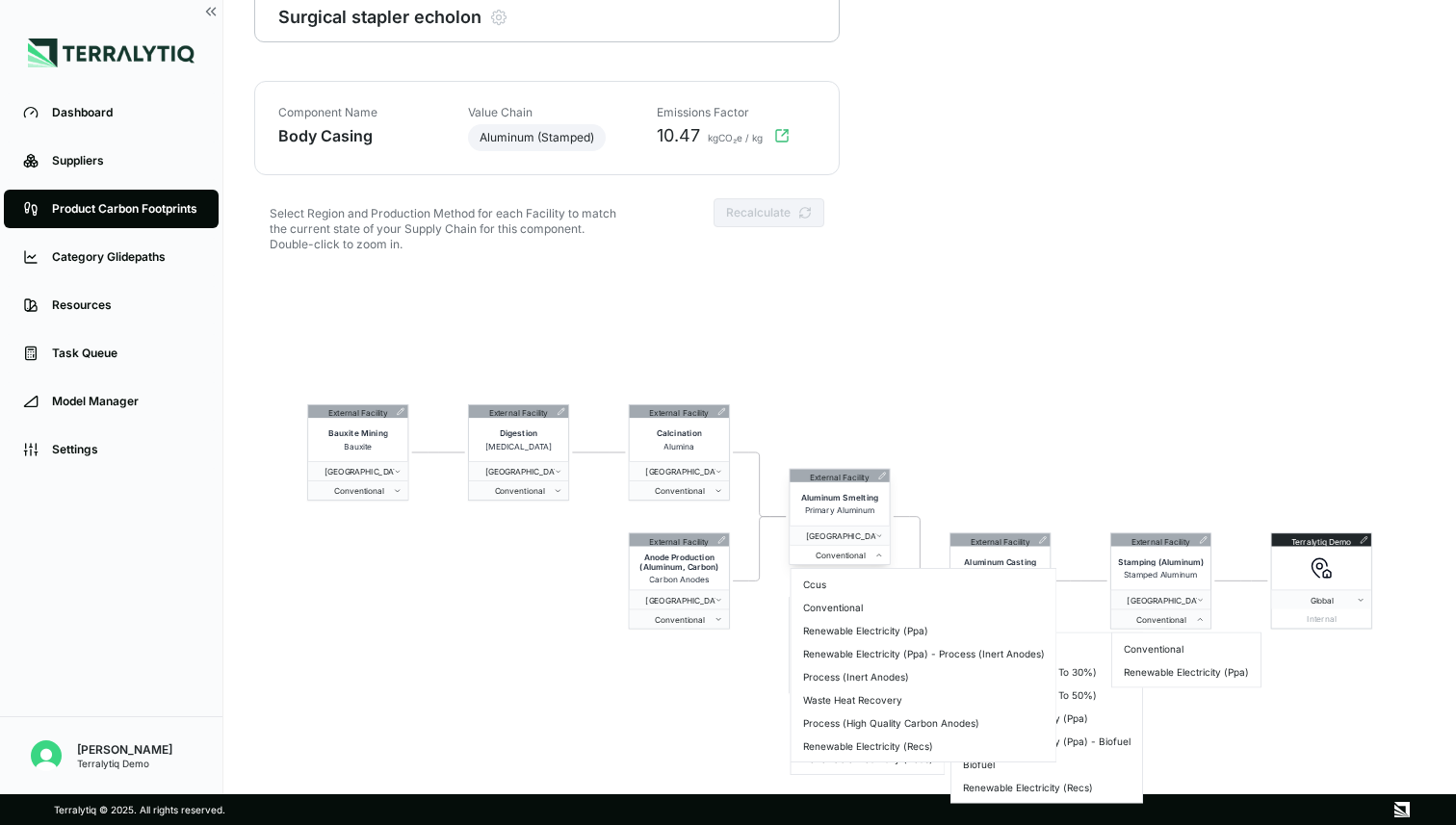
click at [844, 562] on button "Conventional" at bounding box center [839, 555] width 99 height 19
click at [999, 398] on html "Dashboard Suppliers Product Carbon Footprints Category Glidepaths Resources Tas…" at bounding box center [728, 412] width 1456 height 825
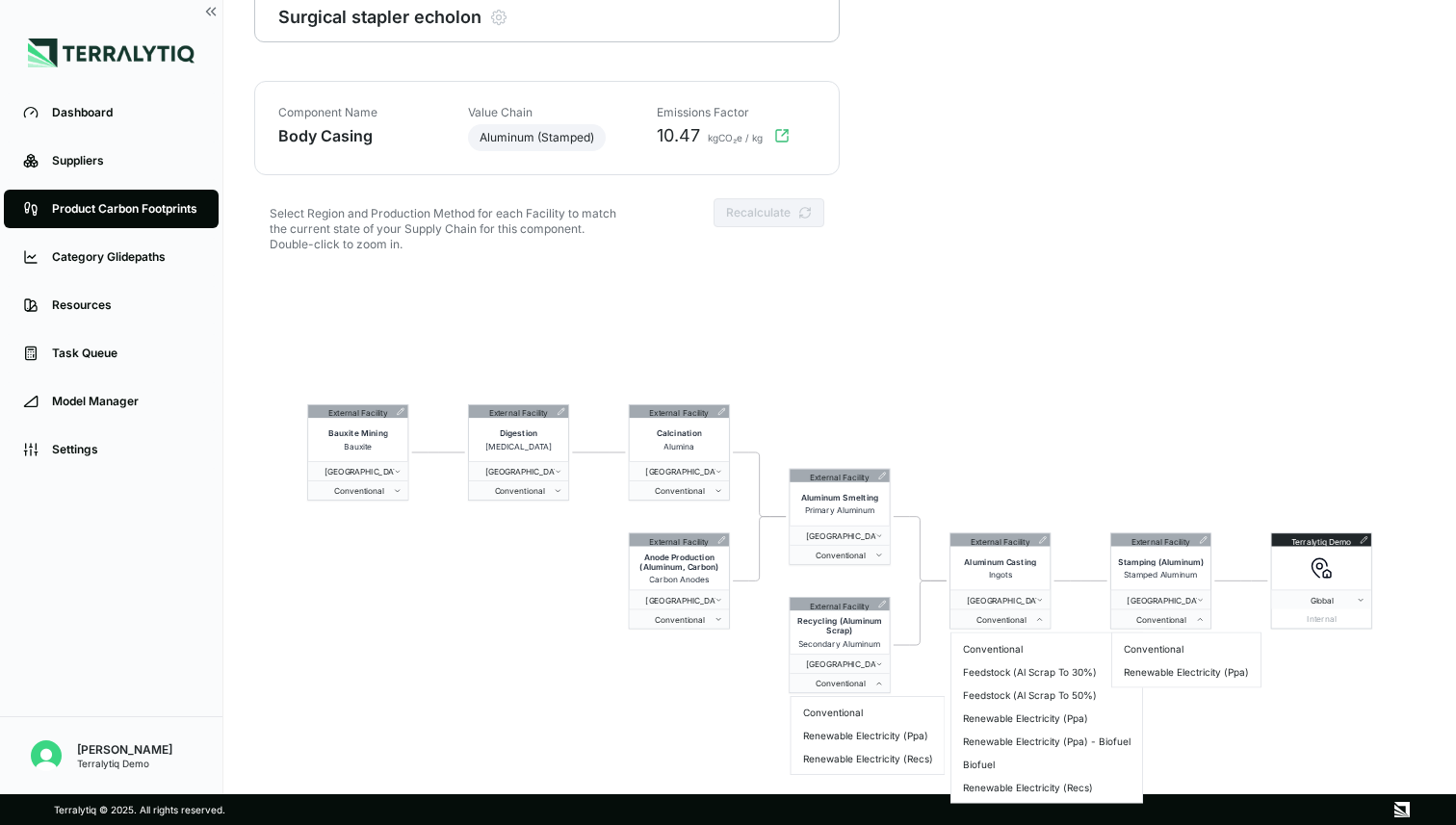
click at [999, 398] on html "Dashboard Suppliers Product Carbon Footprints Category Glidepaths Resources Tas…" at bounding box center [728, 412] width 1456 height 825
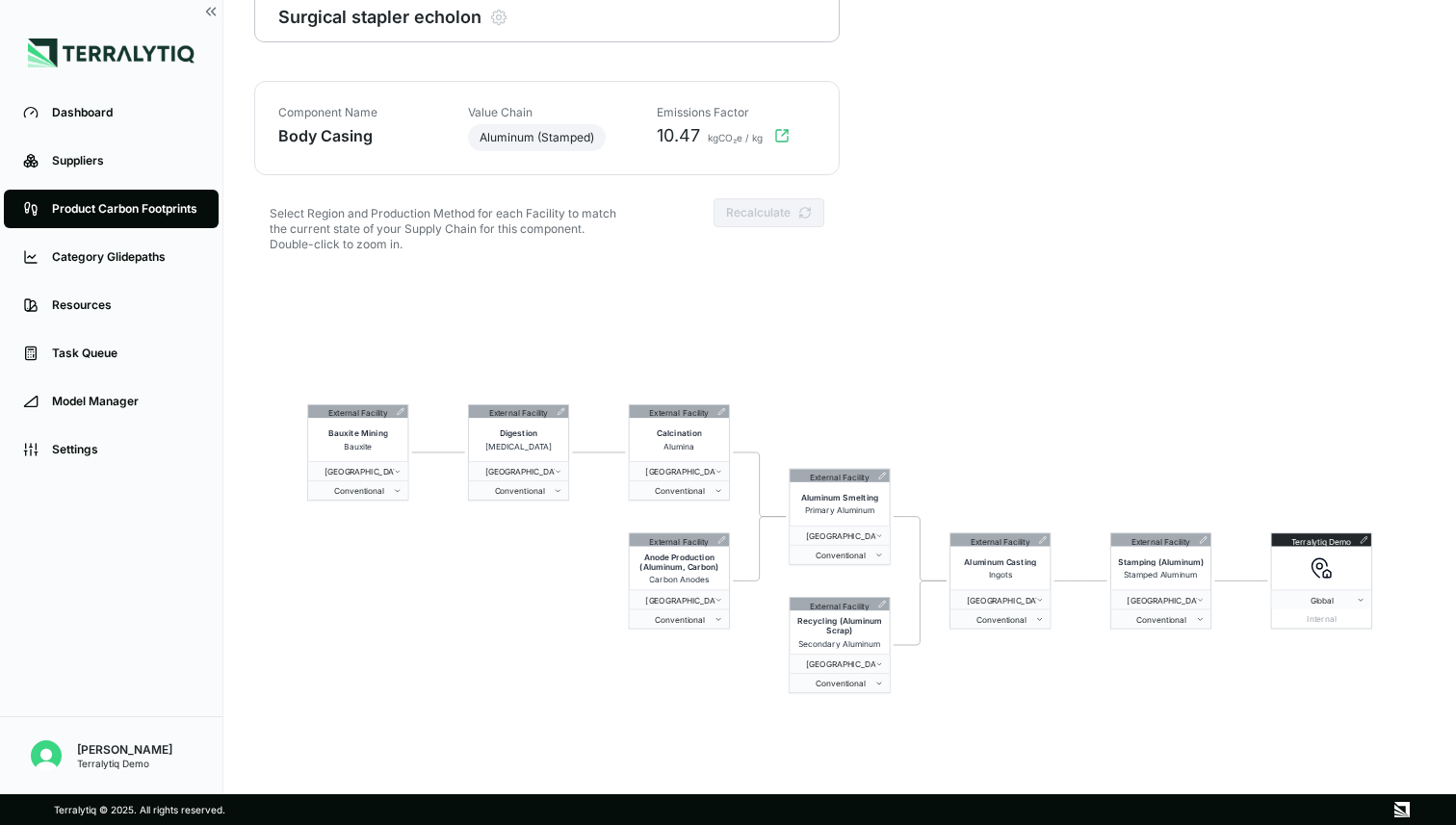
click at [999, 398] on html "Dashboard Suppliers Product Carbon Footprints Category Glidepaths Resources Tas…" at bounding box center [728, 412] width 1456 height 825
click at [778, 135] on icon "button" at bounding box center [782, 136] width 16 height 16
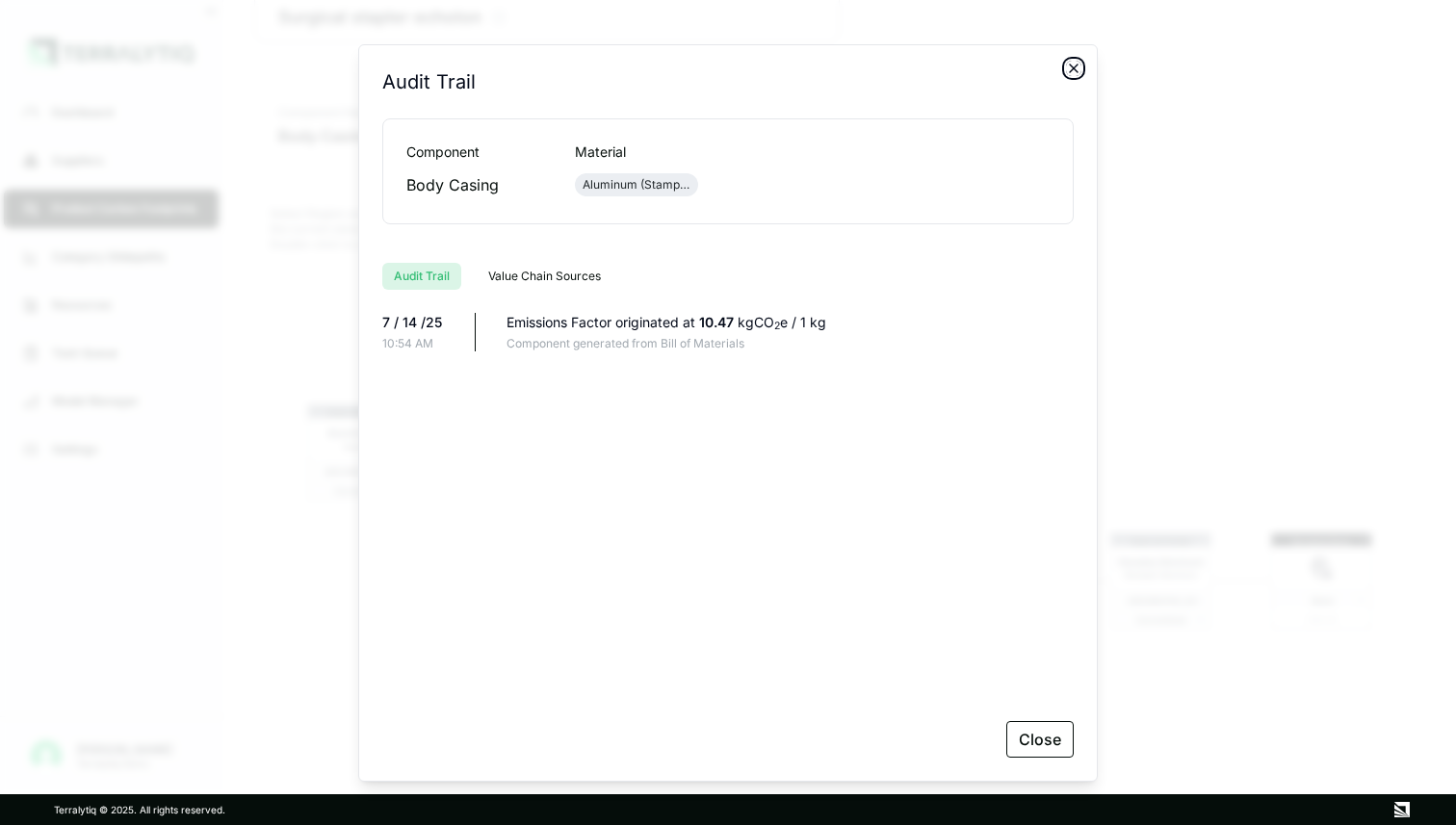
click at [1076, 70] on icon "button" at bounding box center [1073, 68] width 16 height 16
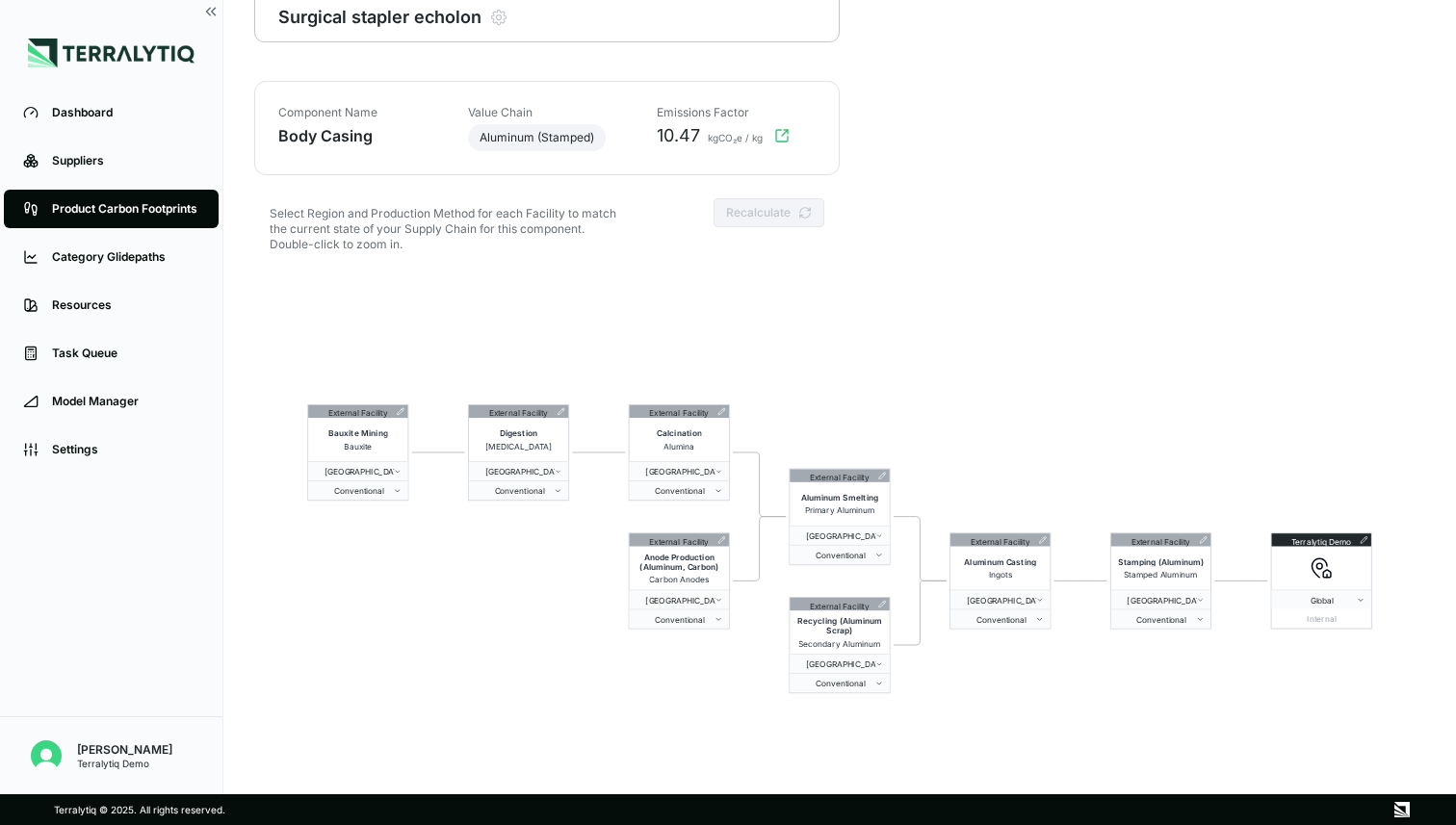
scroll to position [0, 0]
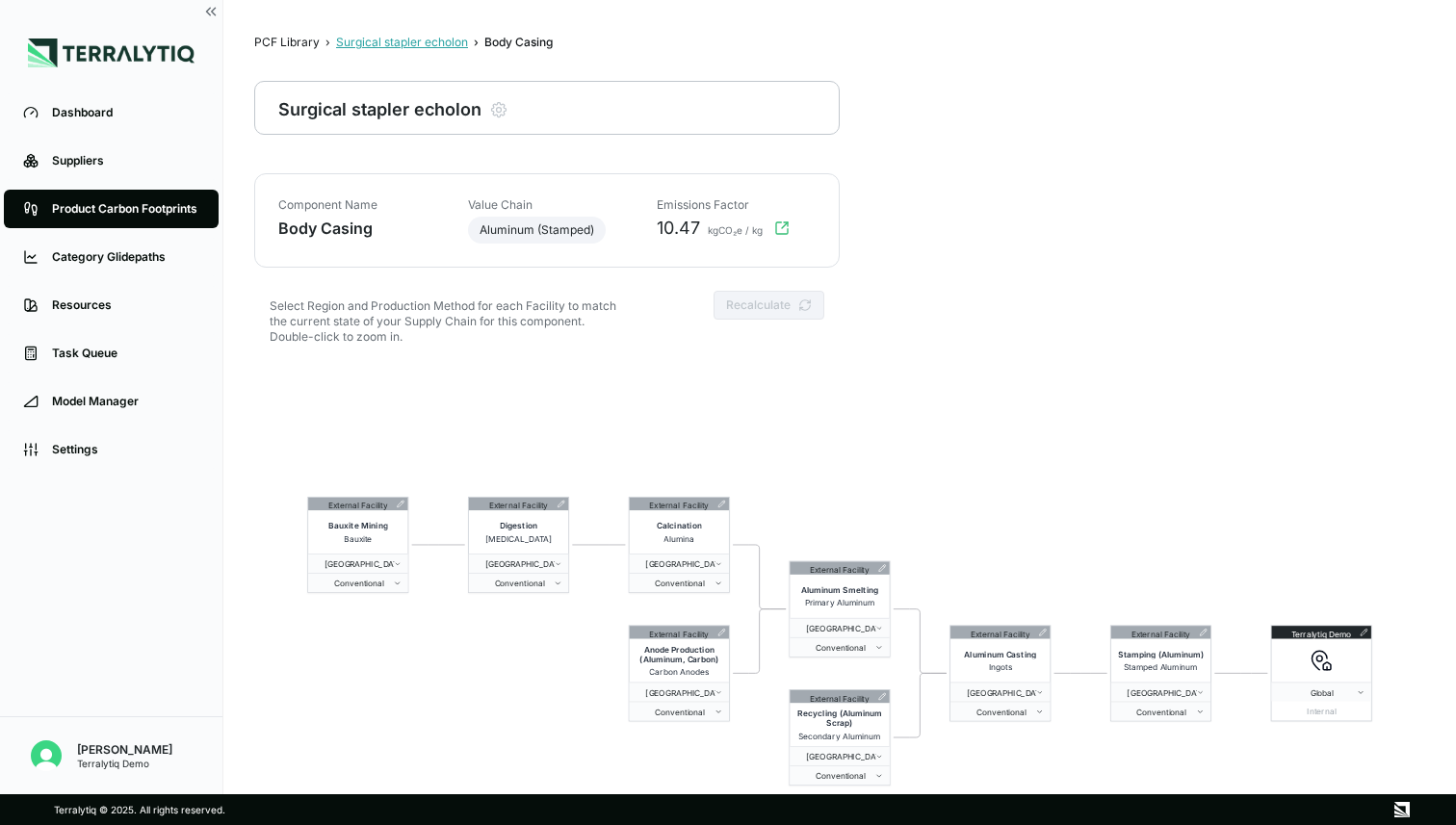
click at [388, 43] on div "Surgical stapler echolon" at bounding box center [402, 43] width 132 height 16
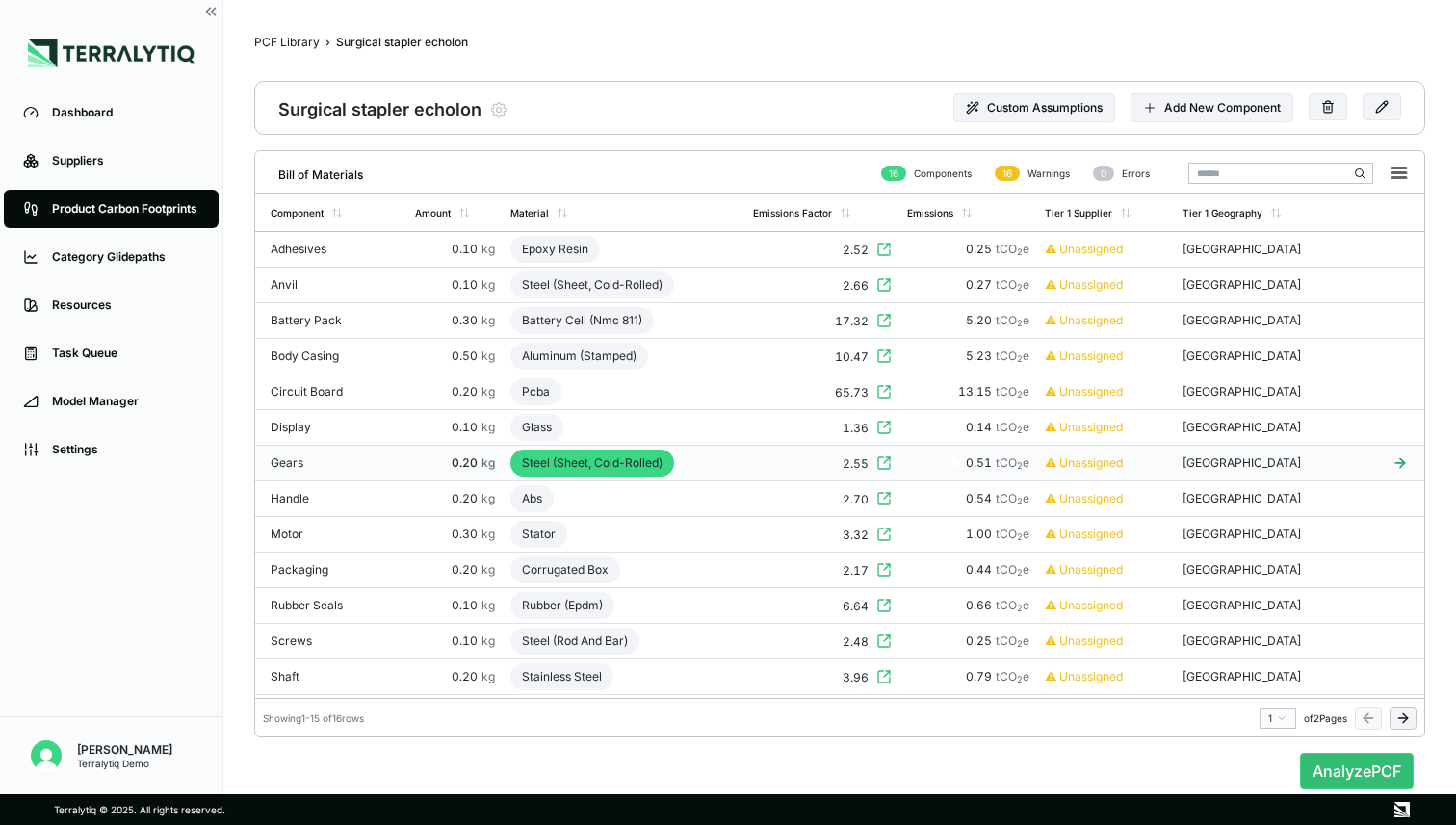
scroll to position [66, 0]
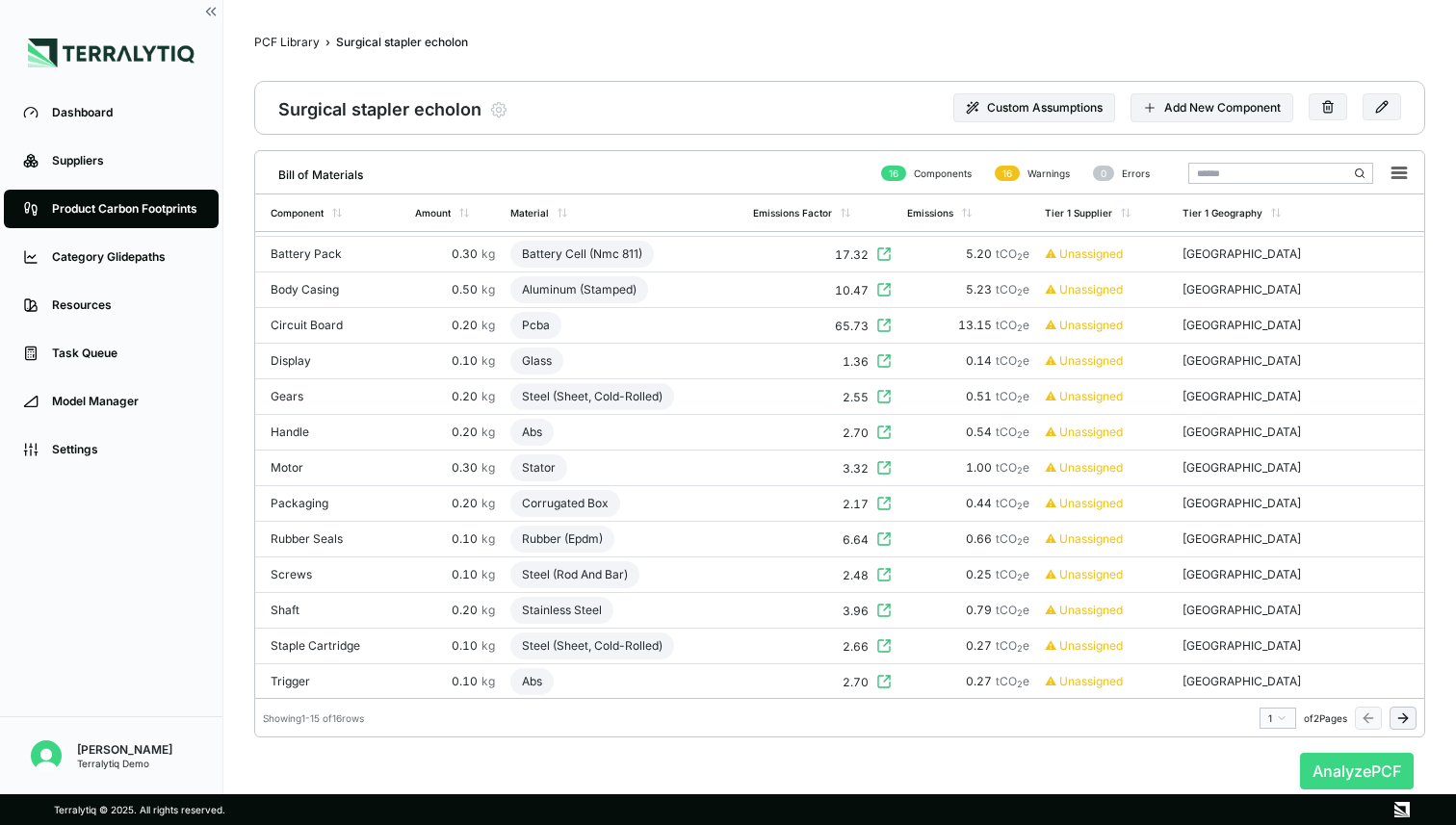
click at [1339, 778] on button "Analyze PCF" at bounding box center [1356, 772] width 114 height 37
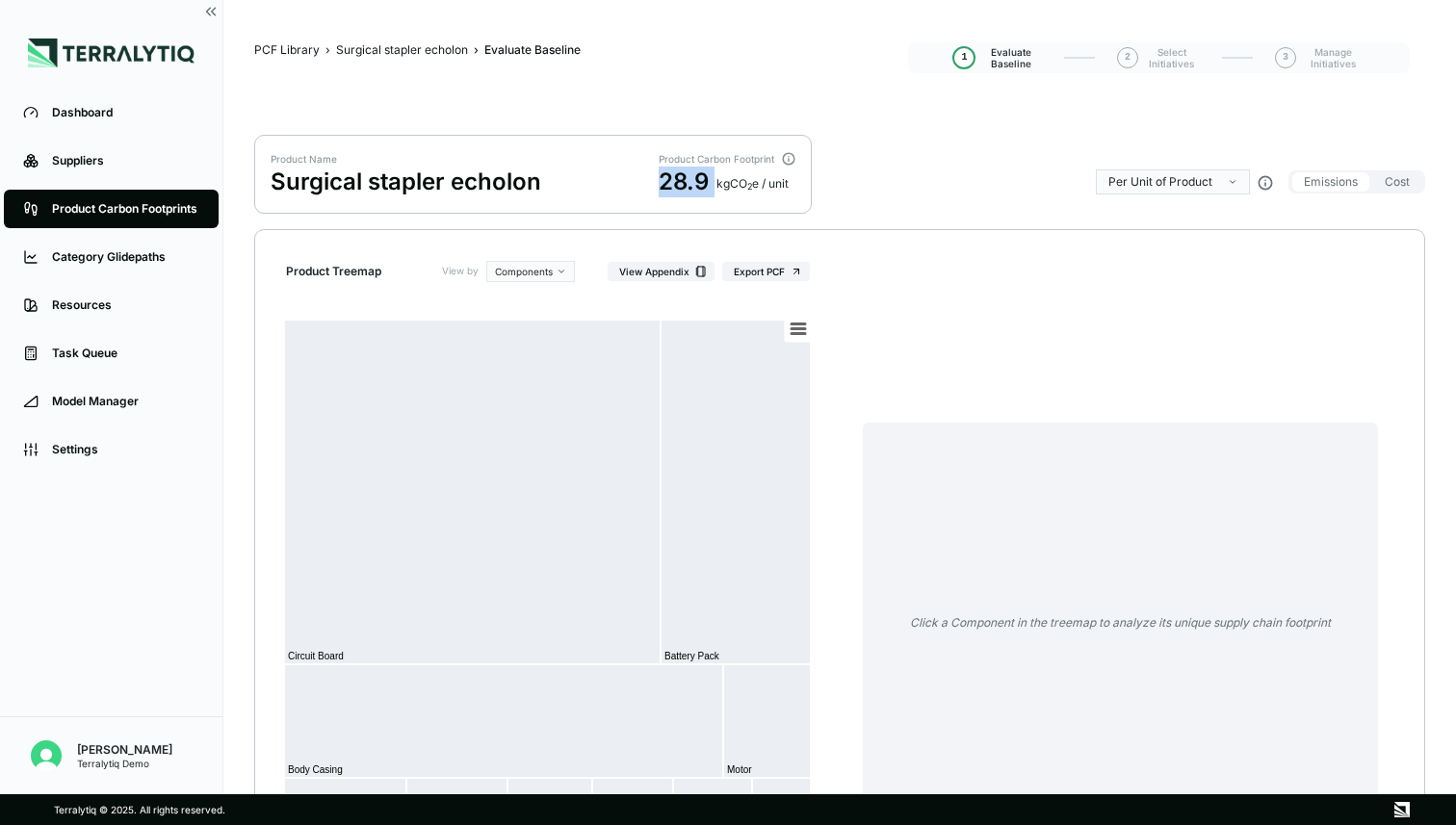
drag, startPoint x: 660, startPoint y: 184, endPoint x: 719, endPoint y: 184, distance: 59.0
click at [719, 184] on div "28.9 kg CO 2 e / unit" at bounding box center [727, 182] width 137 height 31
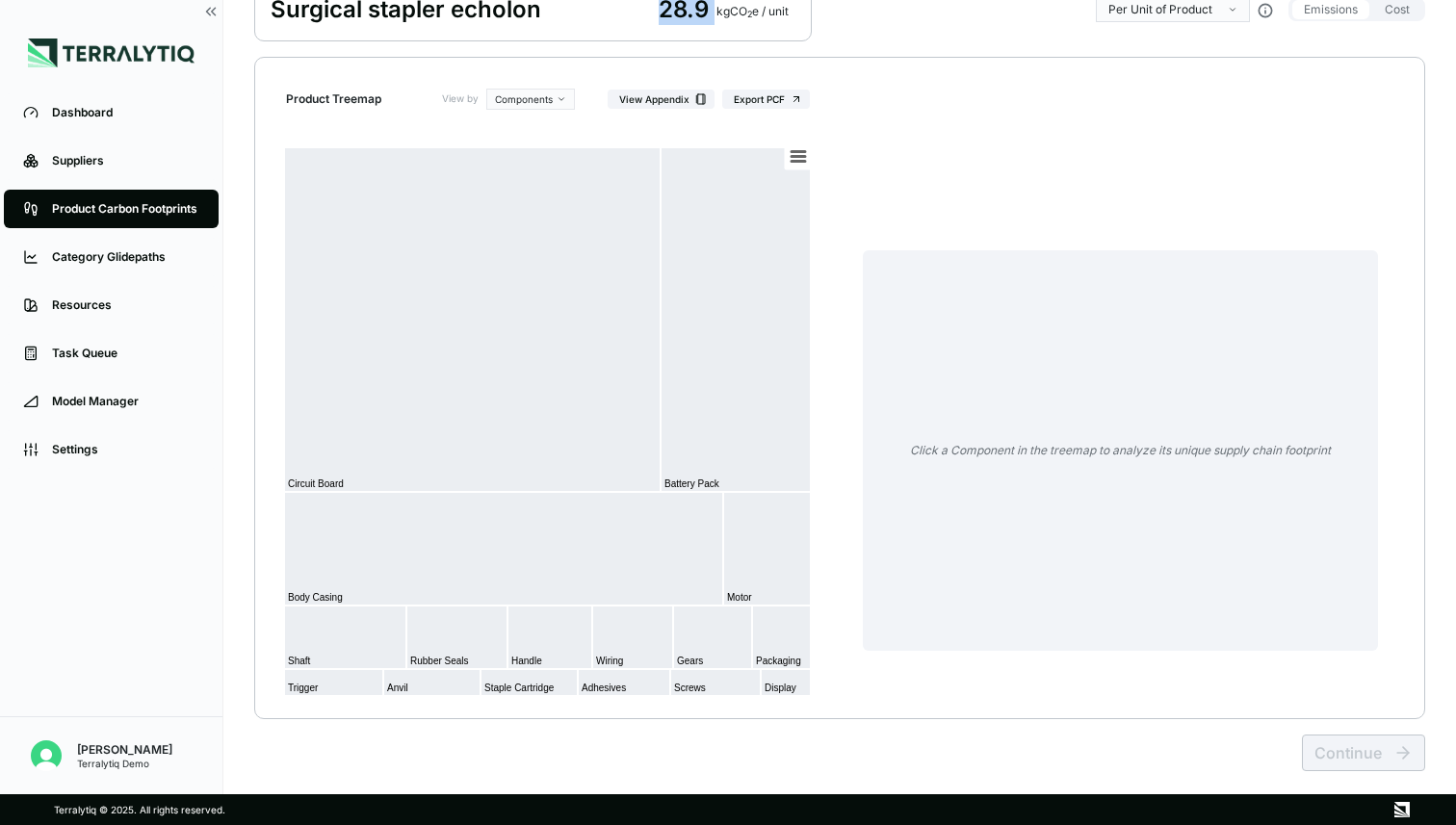
scroll to position [138, 0]
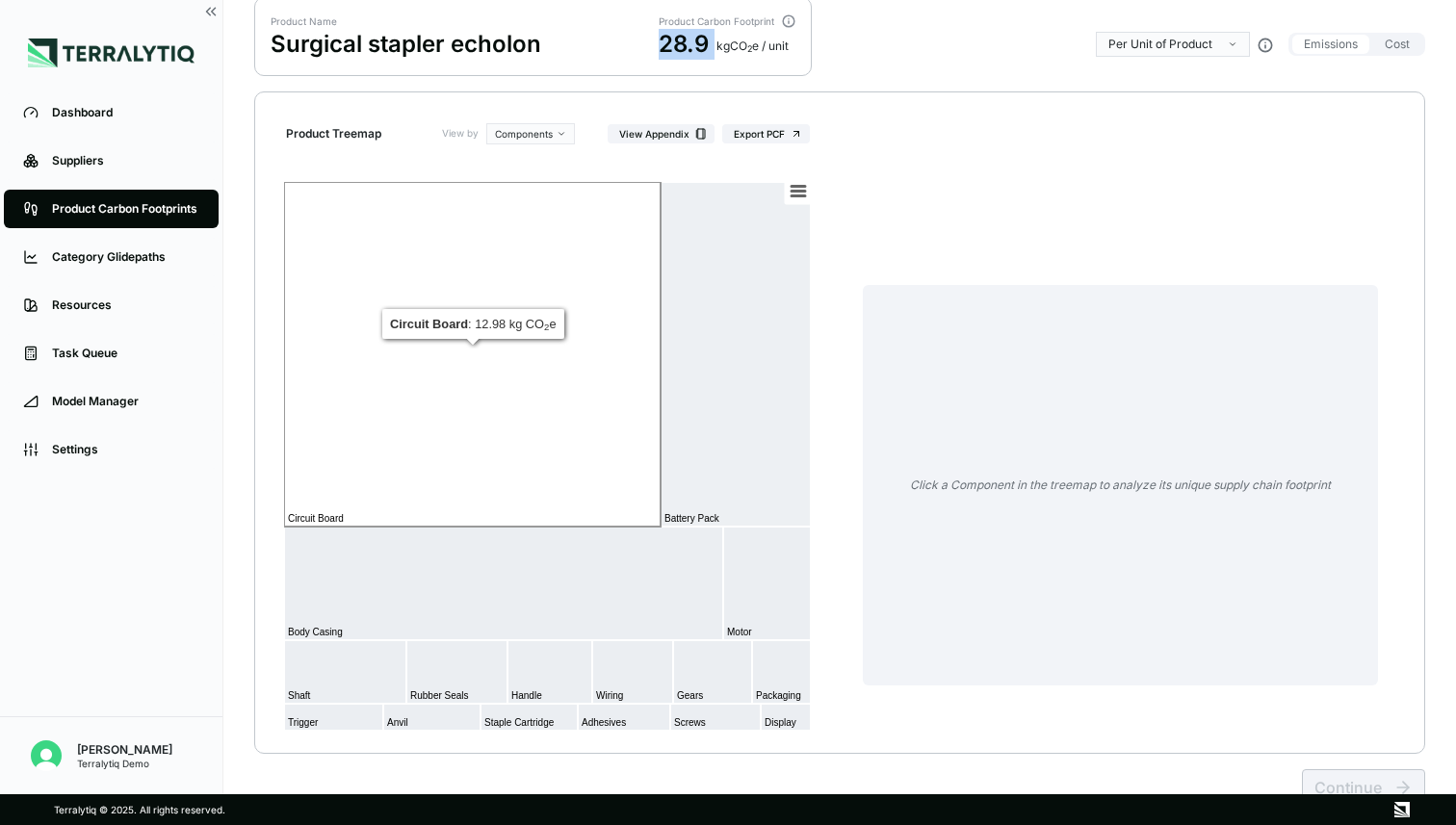
click at [533, 274] on rect at bounding box center [472, 354] width 377 height 345
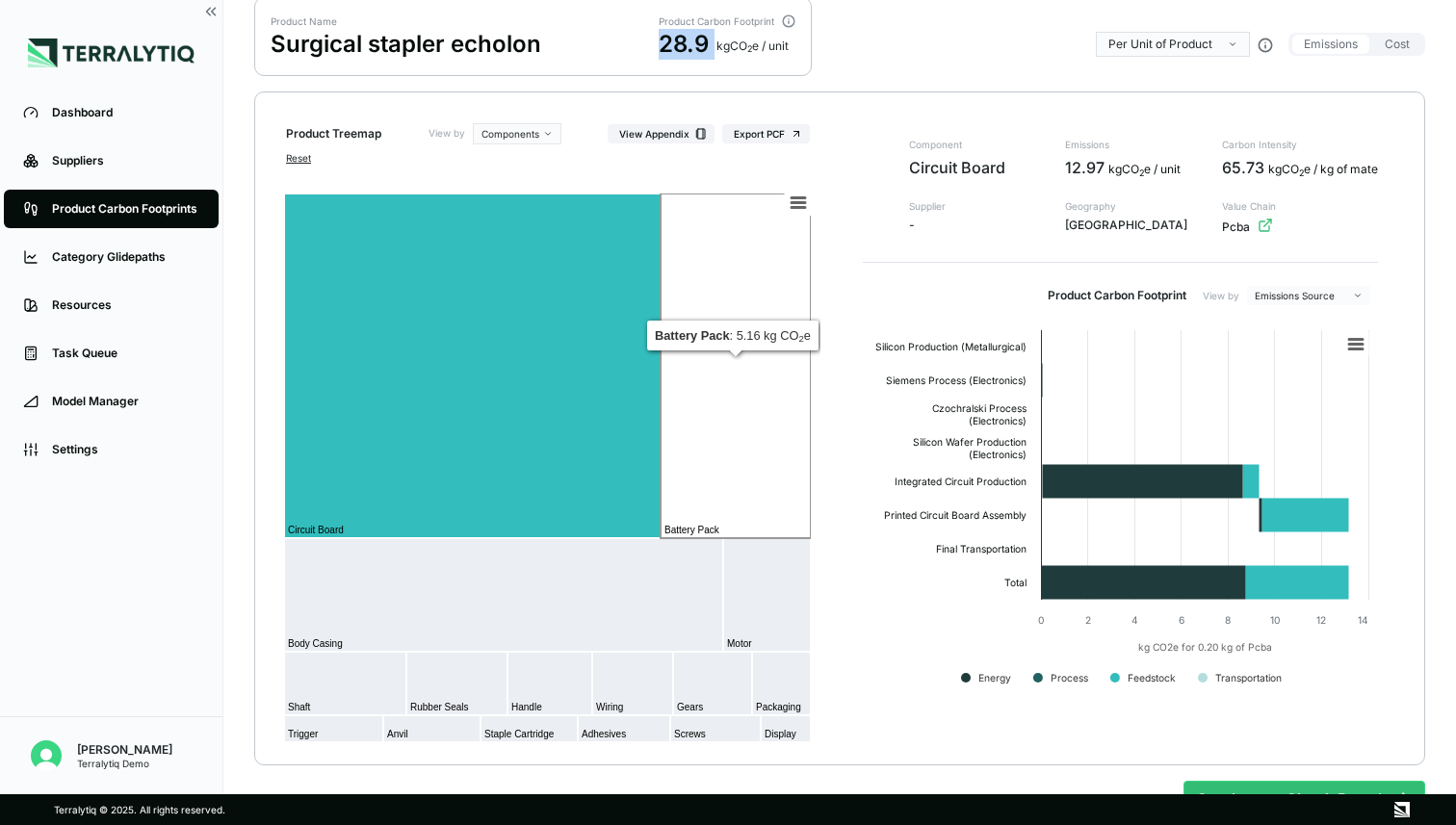
click at [757, 409] on rect at bounding box center [735, 365] width 151 height 345
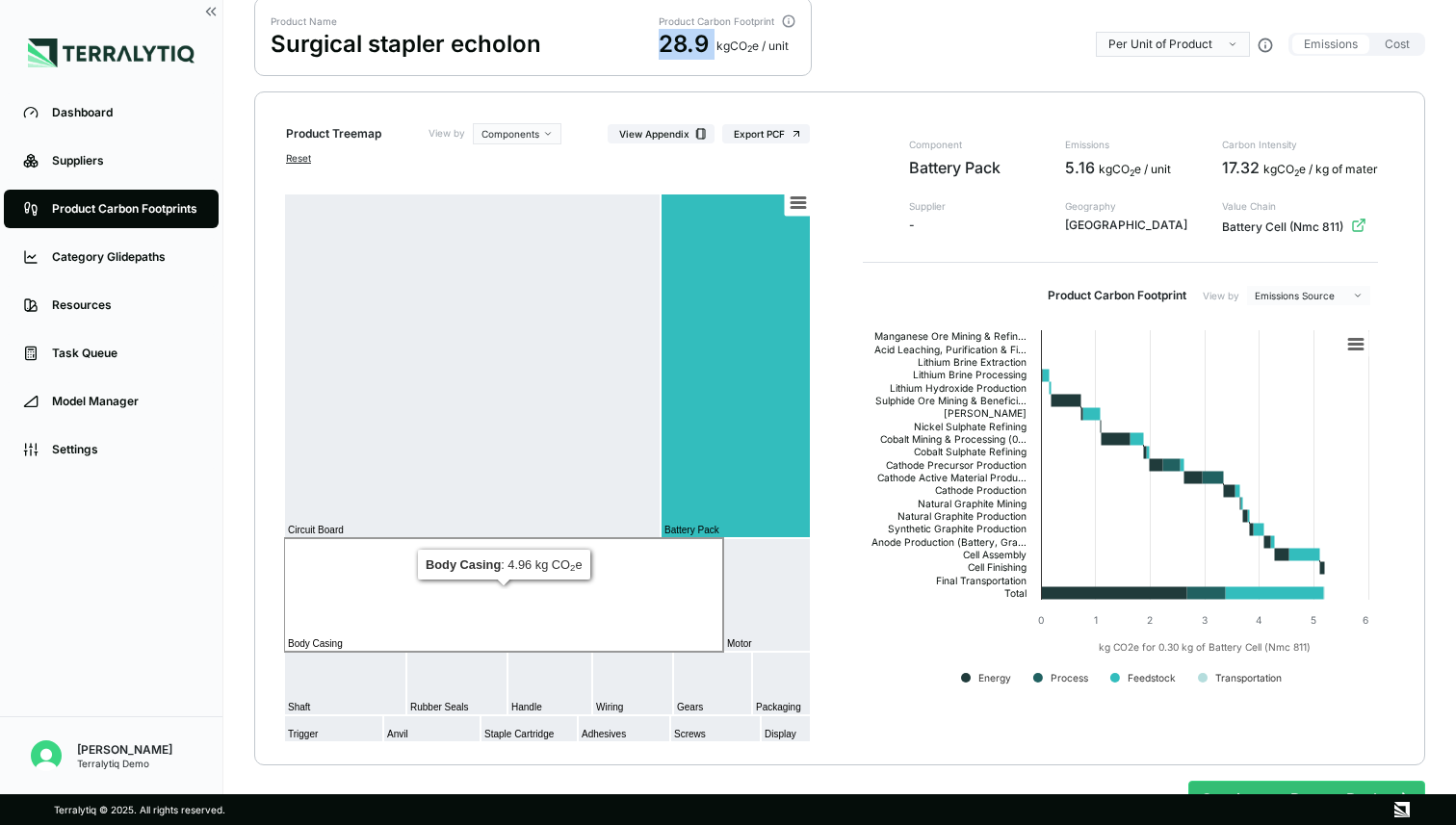
click at [557, 616] on rect at bounding box center [503, 595] width 439 height 114
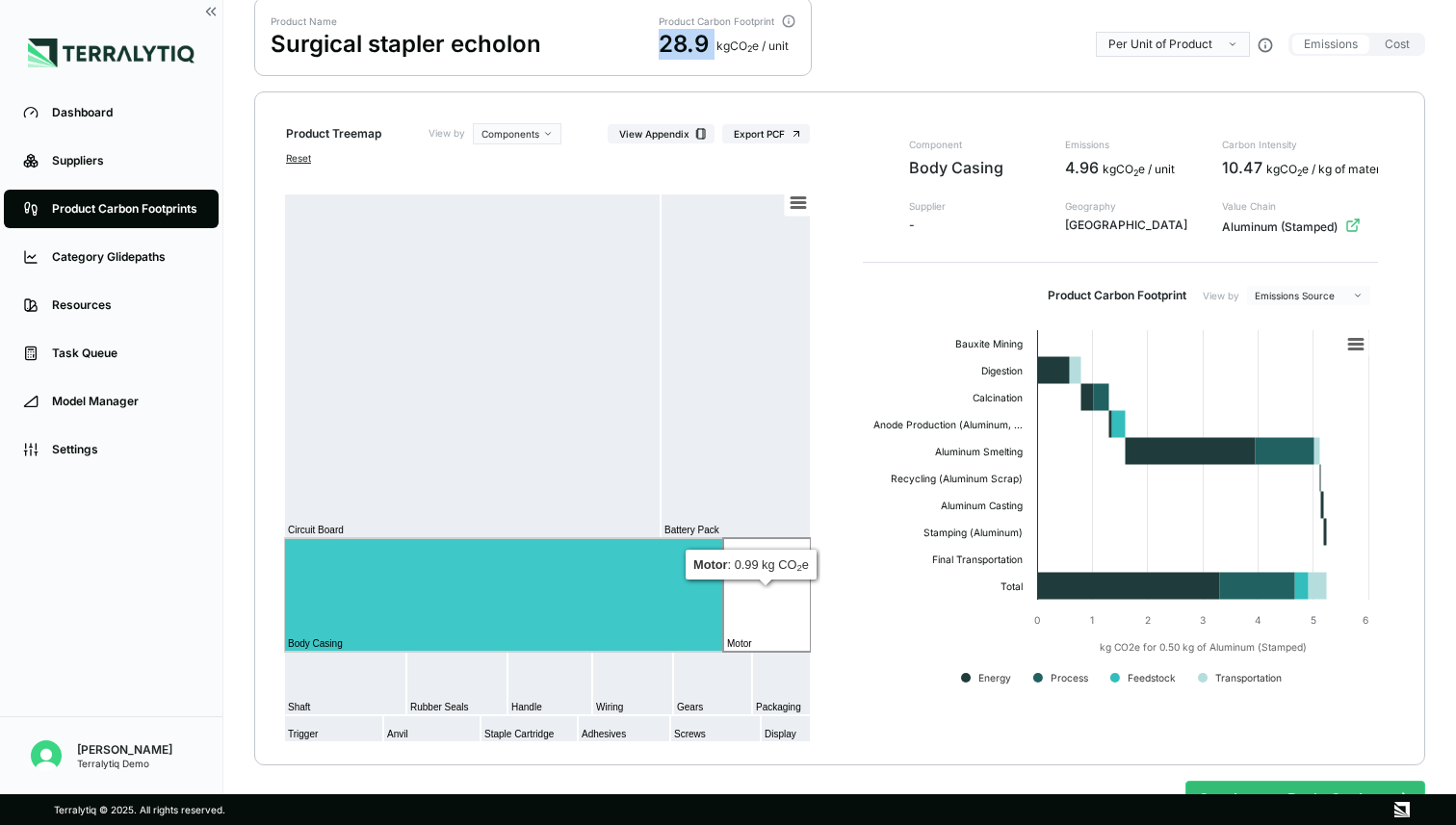
click at [756, 602] on rect at bounding box center [766, 595] width 87 height 114
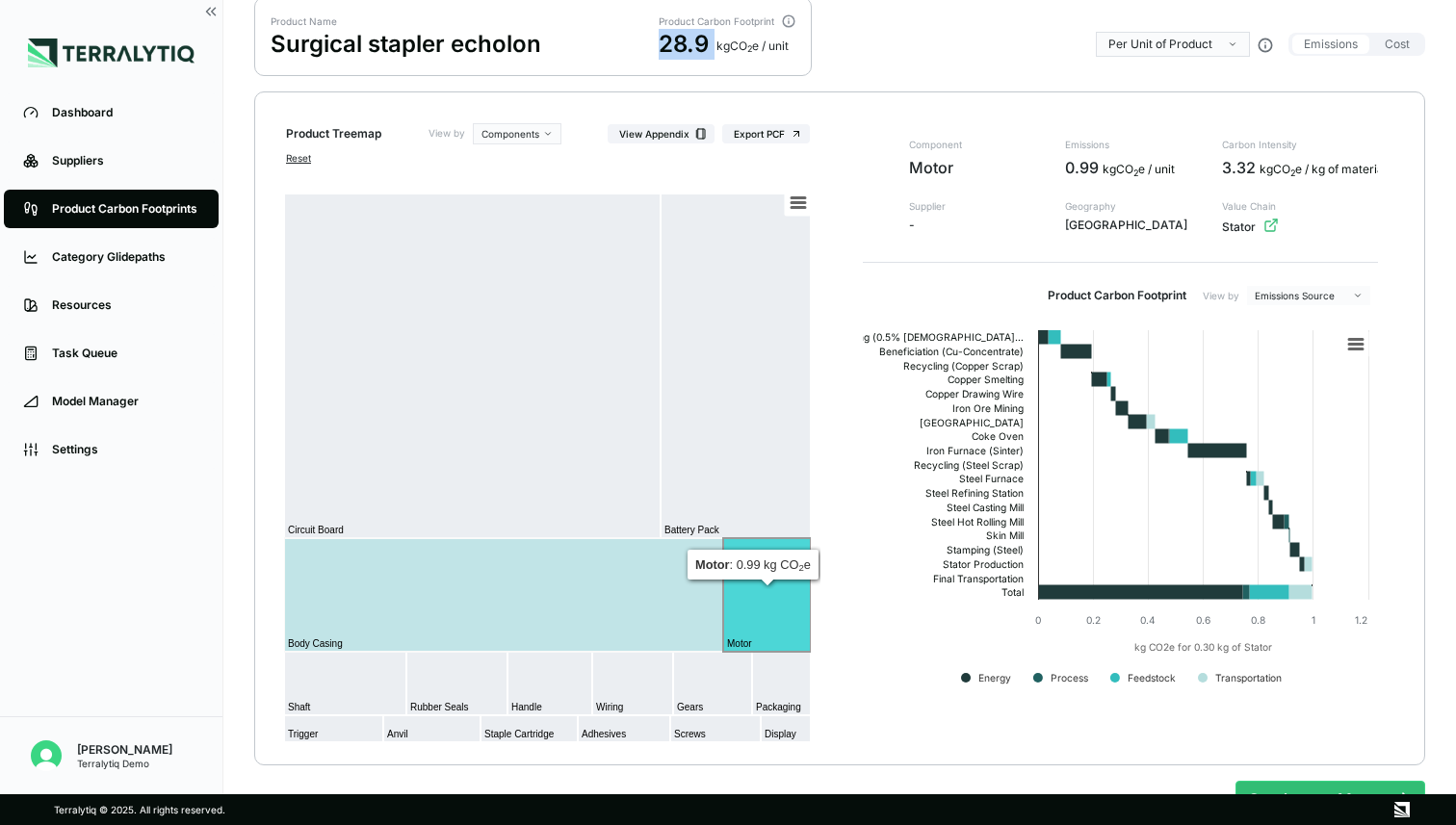
scroll to position [189, 0]
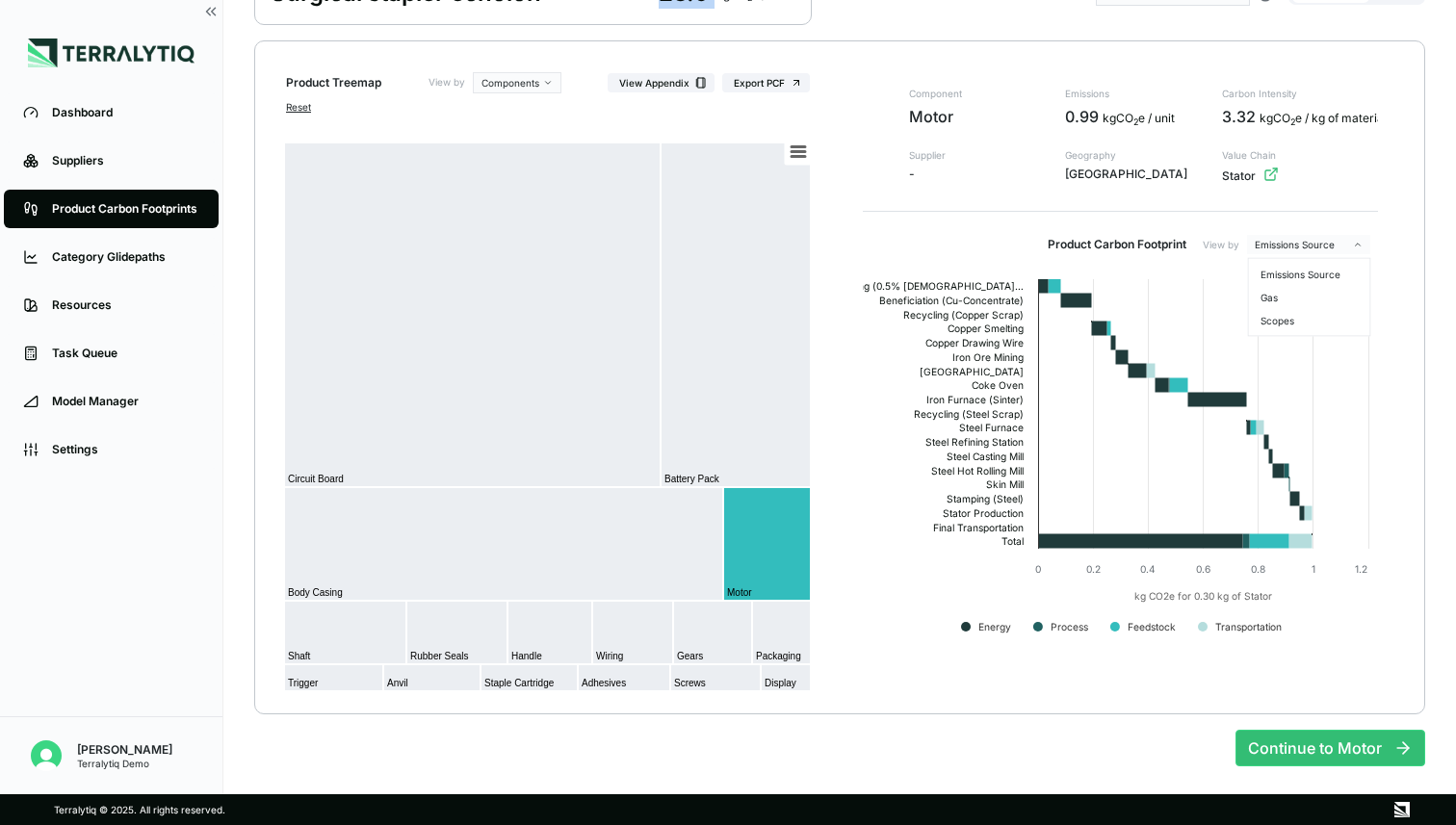
click at [1305, 244] on html "Dashboard Suppliers Product Carbon Footprints Category Glidepaths Resources Tas…" at bounding box center [728, 412] width 1456 height 825
click at [1274, 317] on div "Scopes" at bounding box center [1309, 321] width 114 height 23
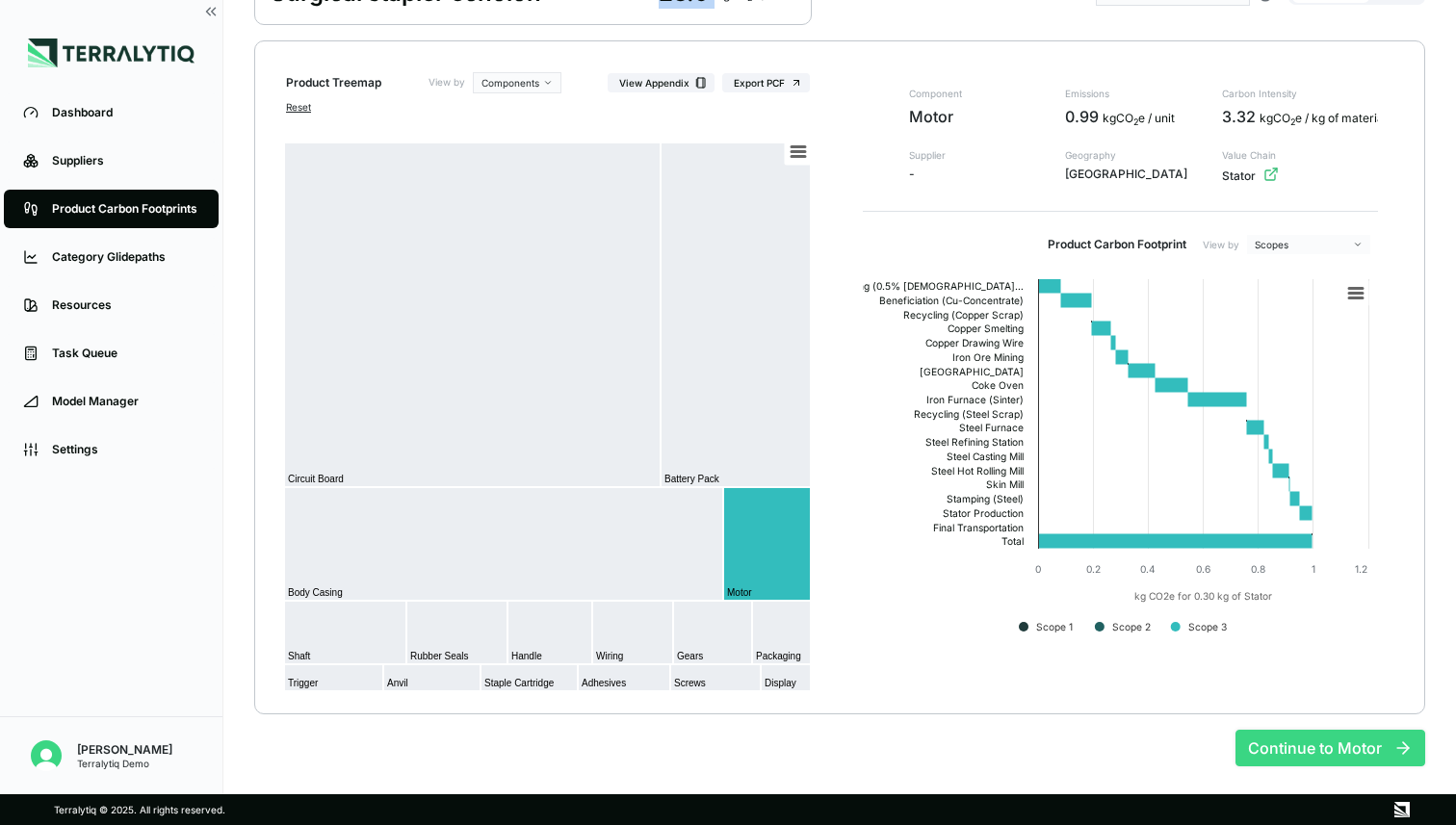
click at [1327, 745] on button "Continue to Motor" at bounding box center [1330, 748] width 189 height 37
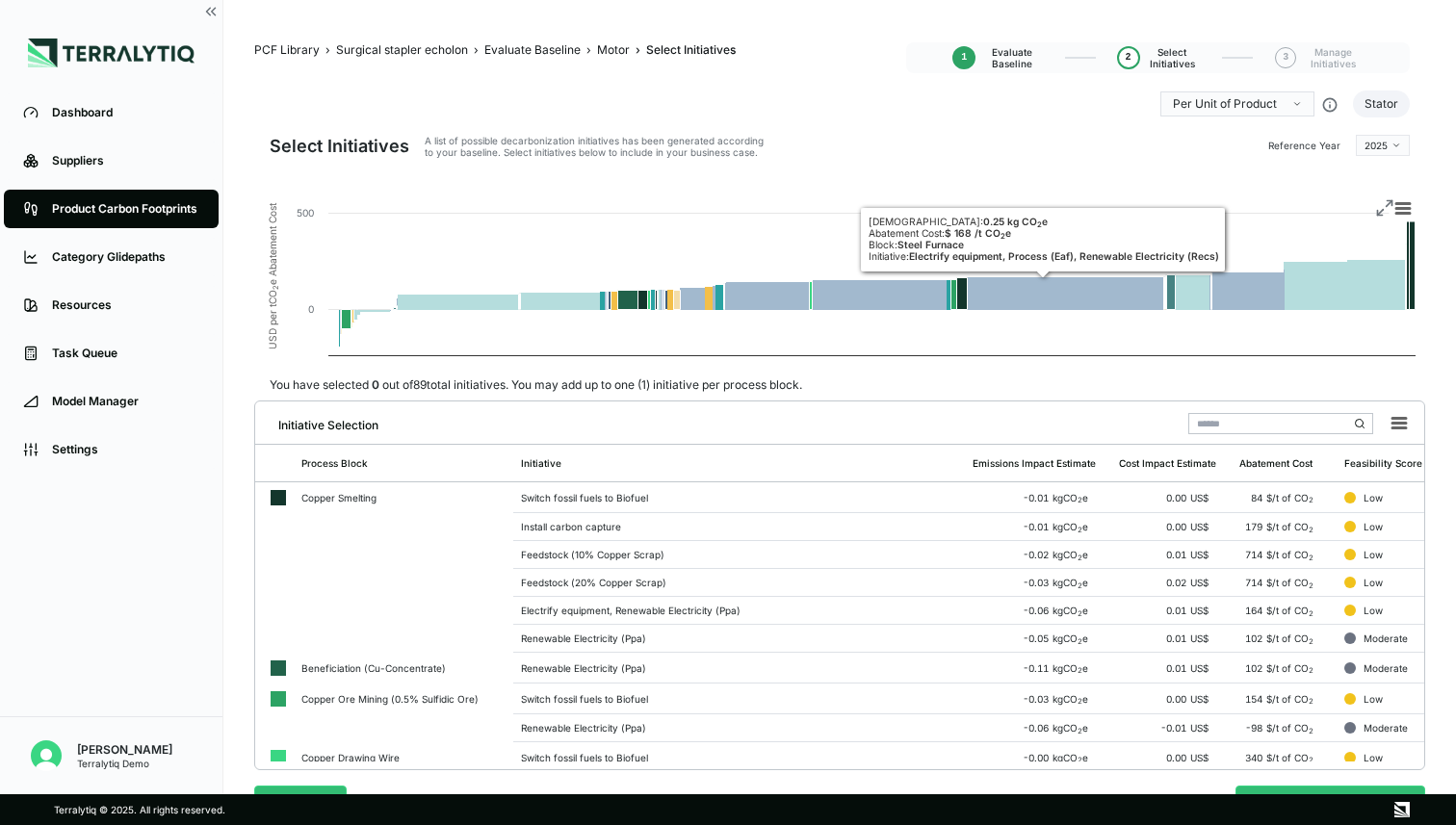
scroll to position [57, 0]
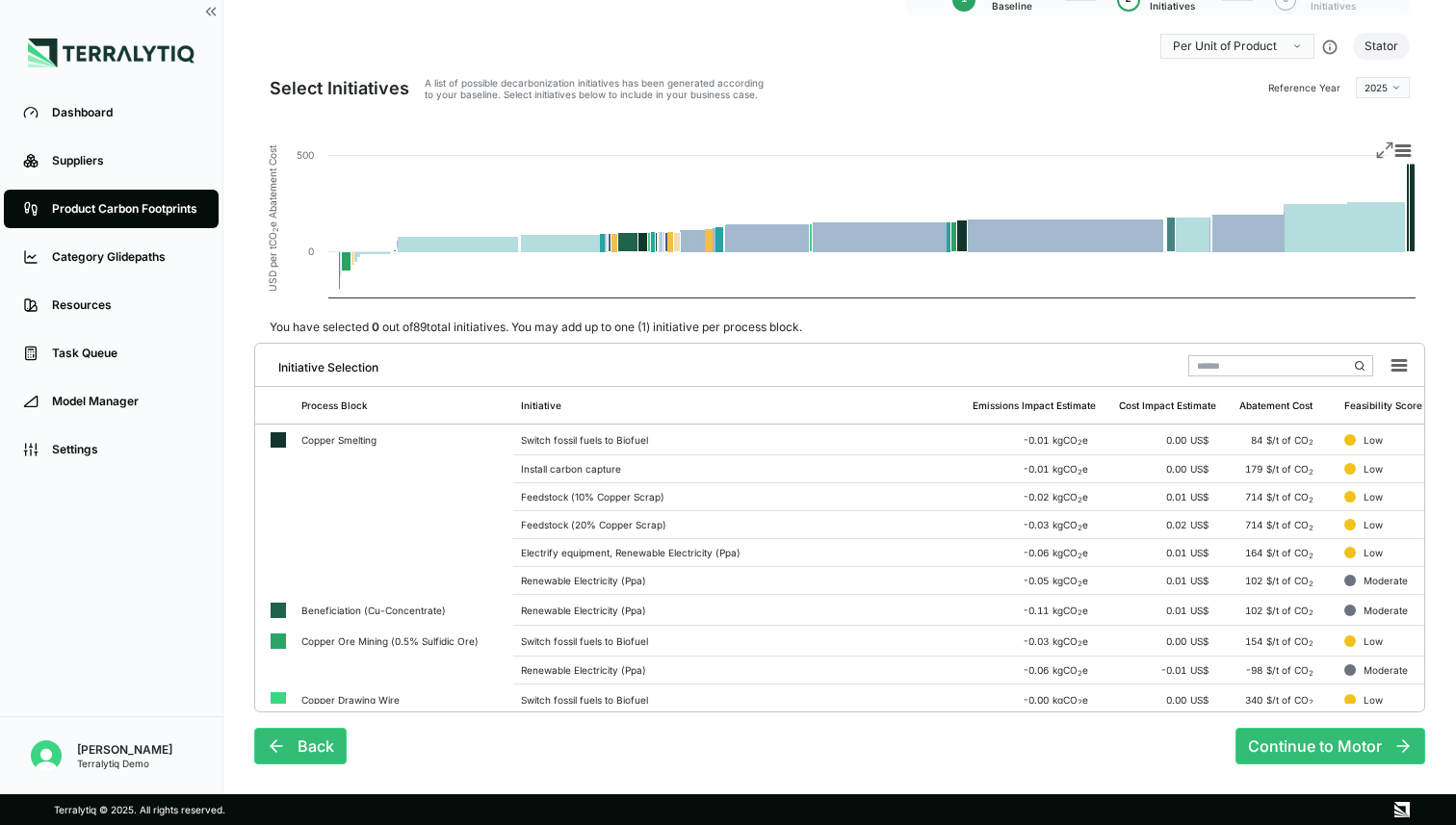
click at [1392, 92] on html "Dashboard Suppliers Product Carbon Footprints Category Glidepaths Resources Tas…" at bounding box center [728, 412] width 1456 height 825
click at [1100, 290] on html "Dashboard Suppliers Product Carbon Footprints Category Glidepaths Resources Tas…" at bounding box center [728, 412] width 1456 height 825
click at [619, 464] on div "Install carbon capture" at bounding box center [738, 469] width 436 height 12
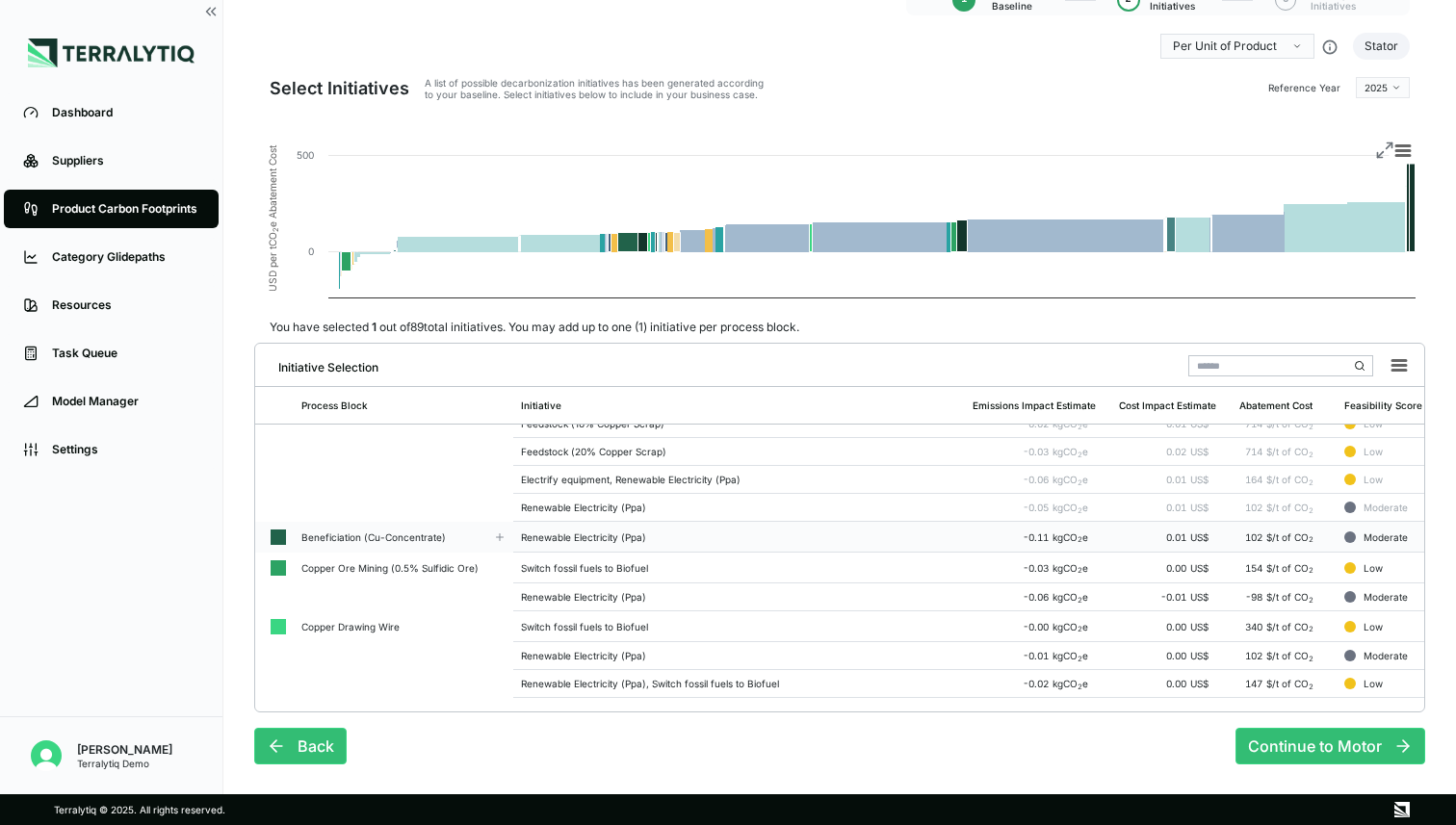
click at [593, 528] on td "Renewable Electricity (Ppa)" at bounding box center [738, 537] width 452 height 31
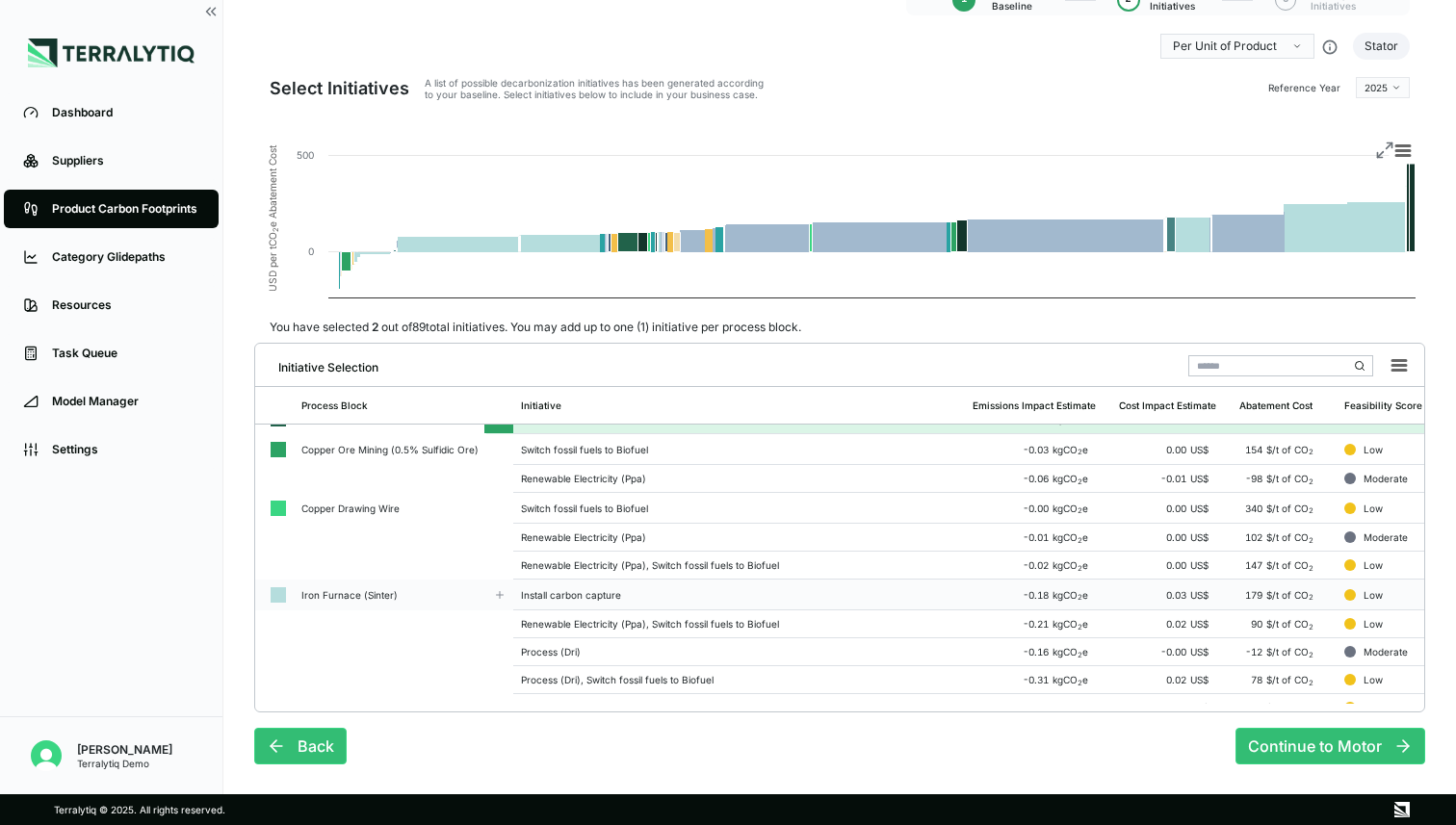
click at [576, 603] on td "Install carbon capture" at bounding box center [738, 596] width 452 height 31
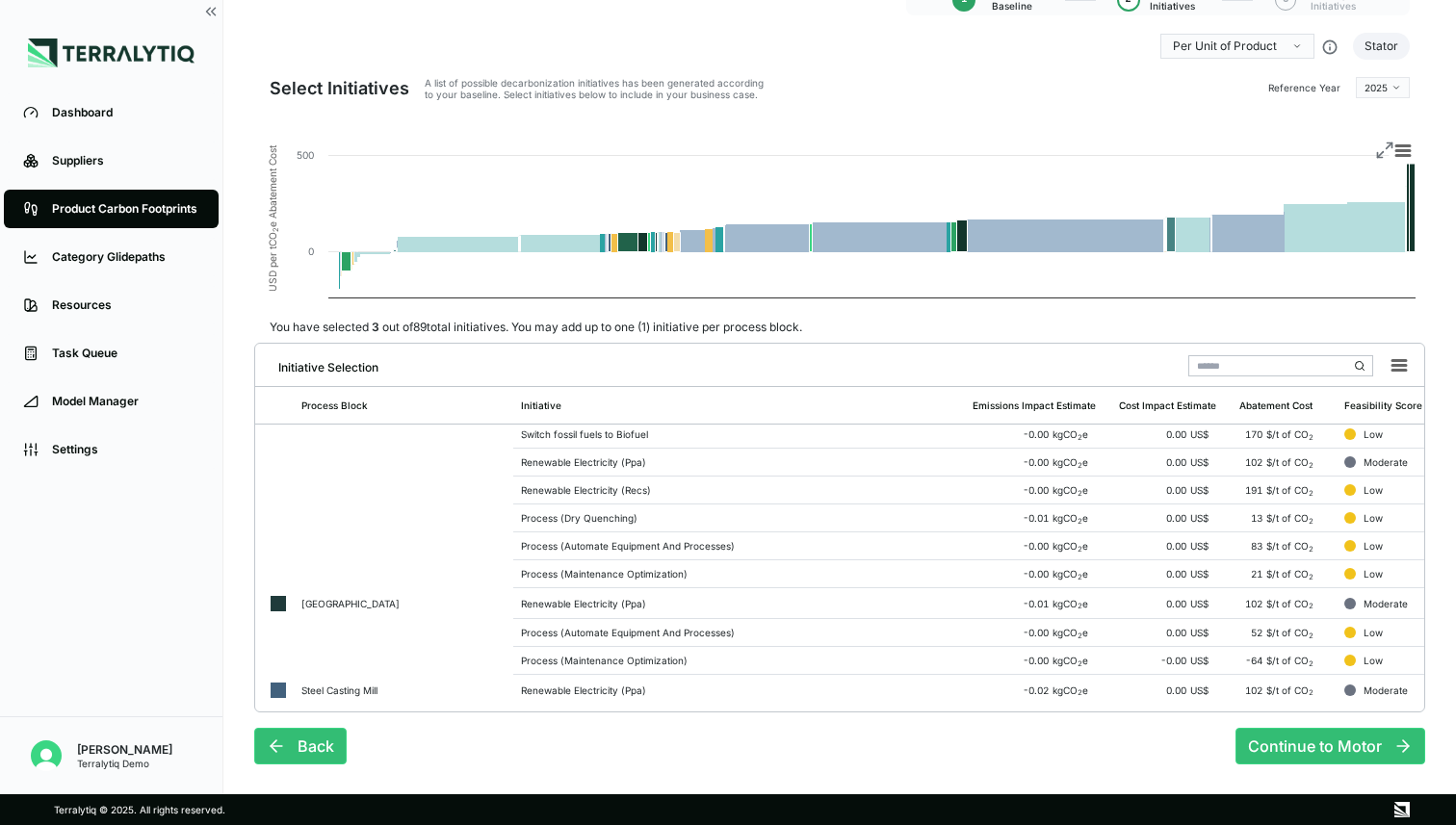
scroll to position [963, 0]
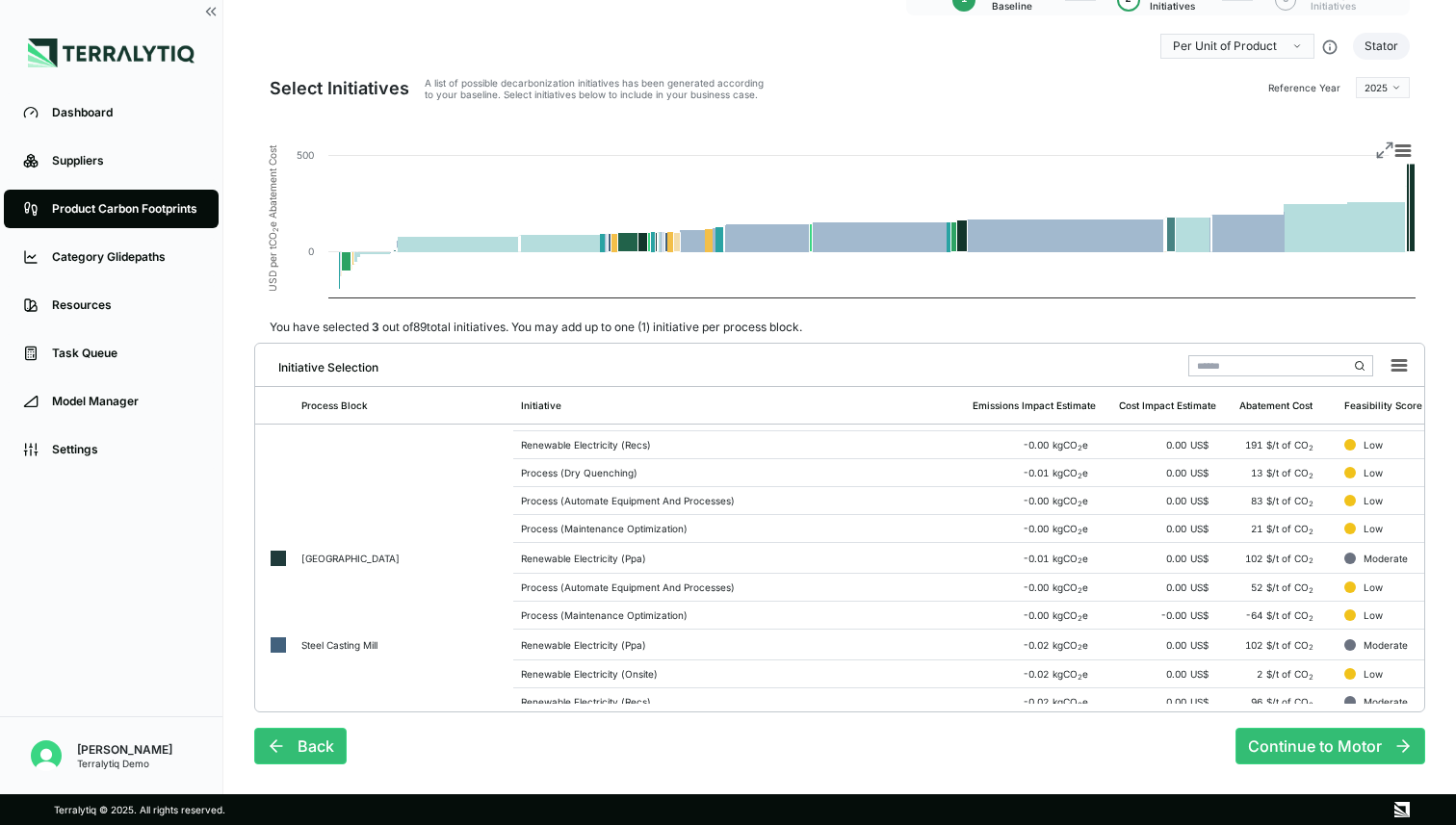
click at [573, 607] on td "Process (Maintenance Optimization)" at bounding box center [738, 615] width 452 height 28
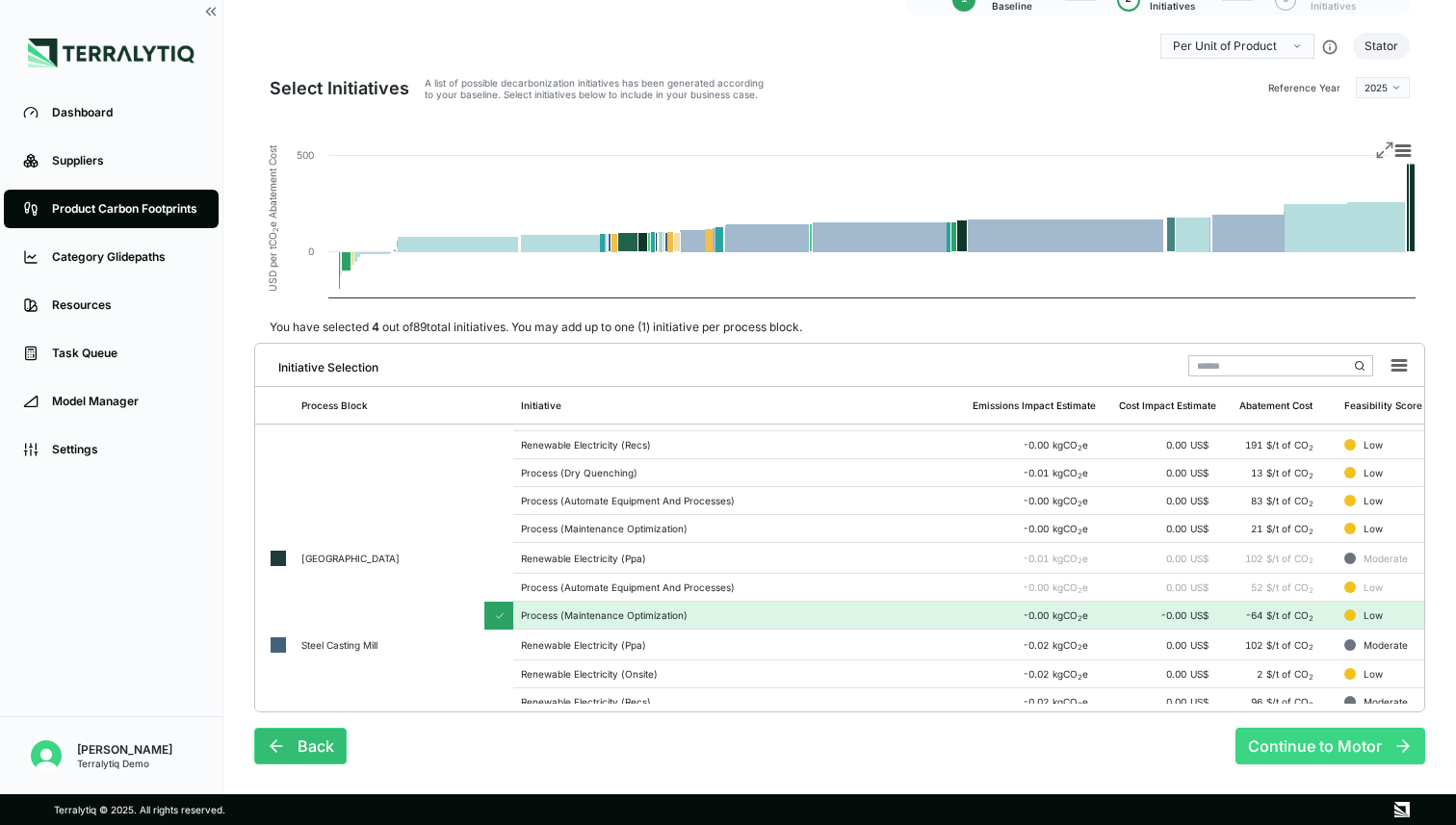
click at [1305, 741] on button "Continue to Motor" at bounding box center [1330, 746] width 189 height 37
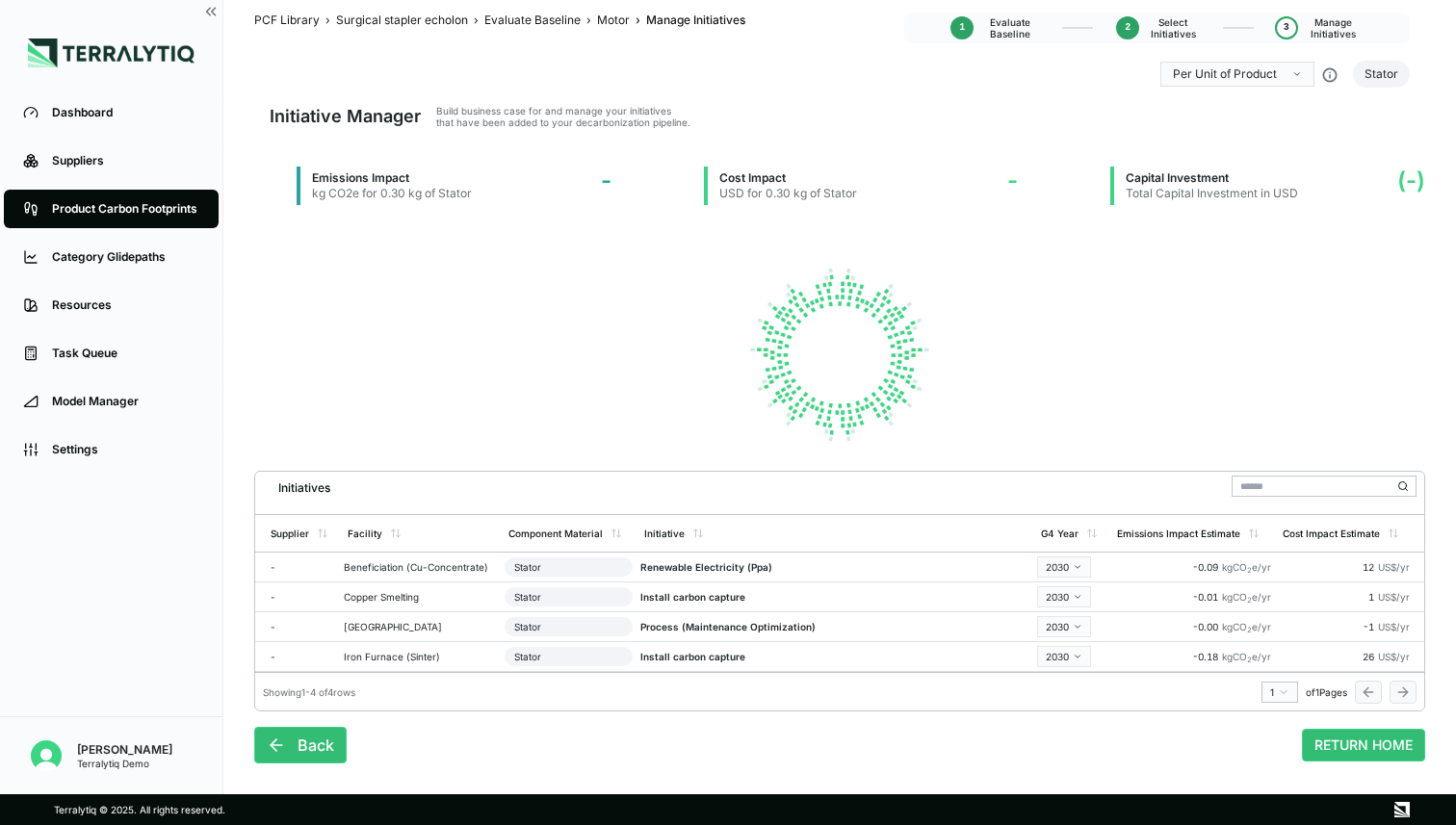
scroll to position [28, 0]
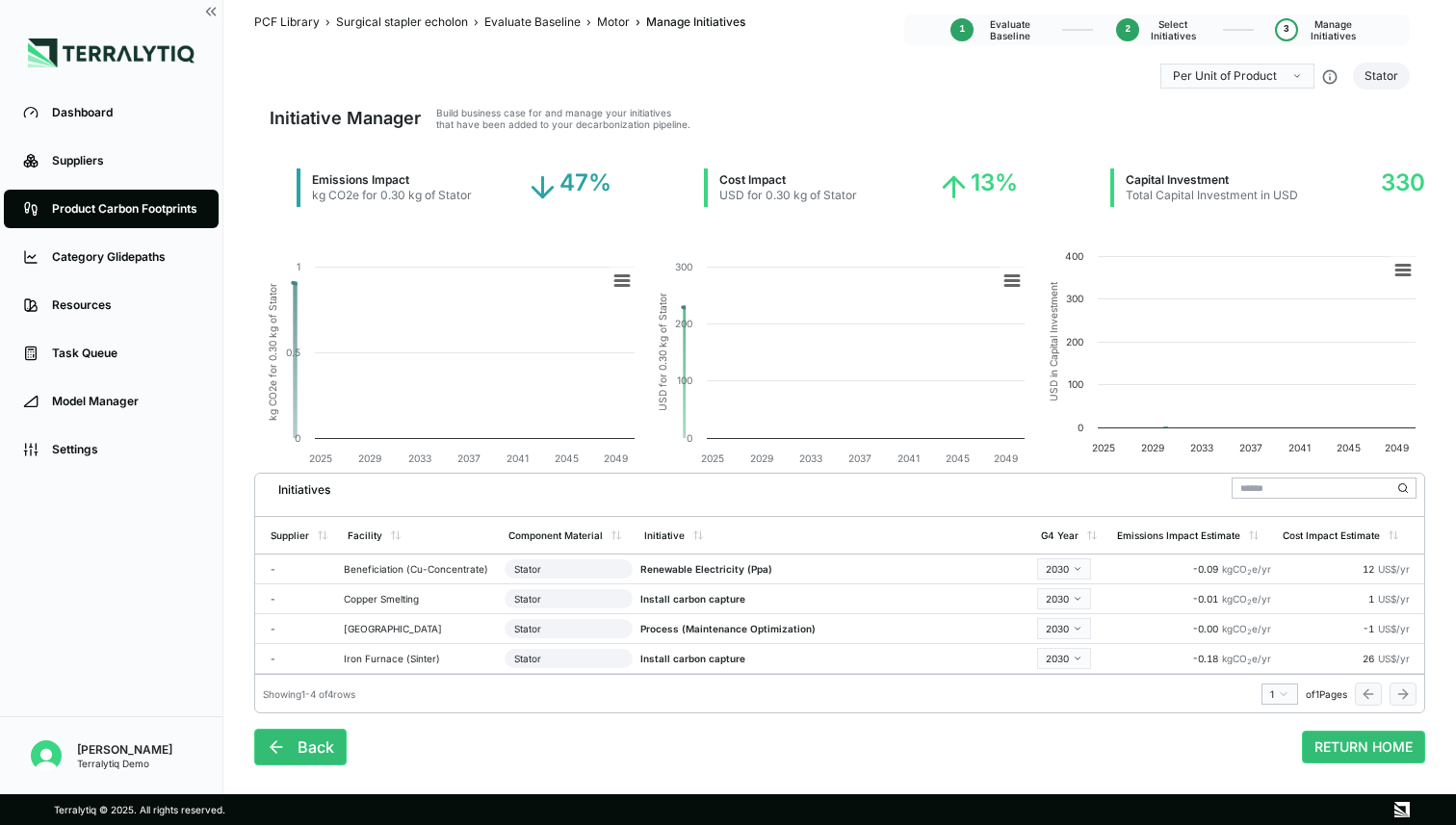
click at [1358, 406] on rect at bounding box center [1230, 358] width 389 height 222
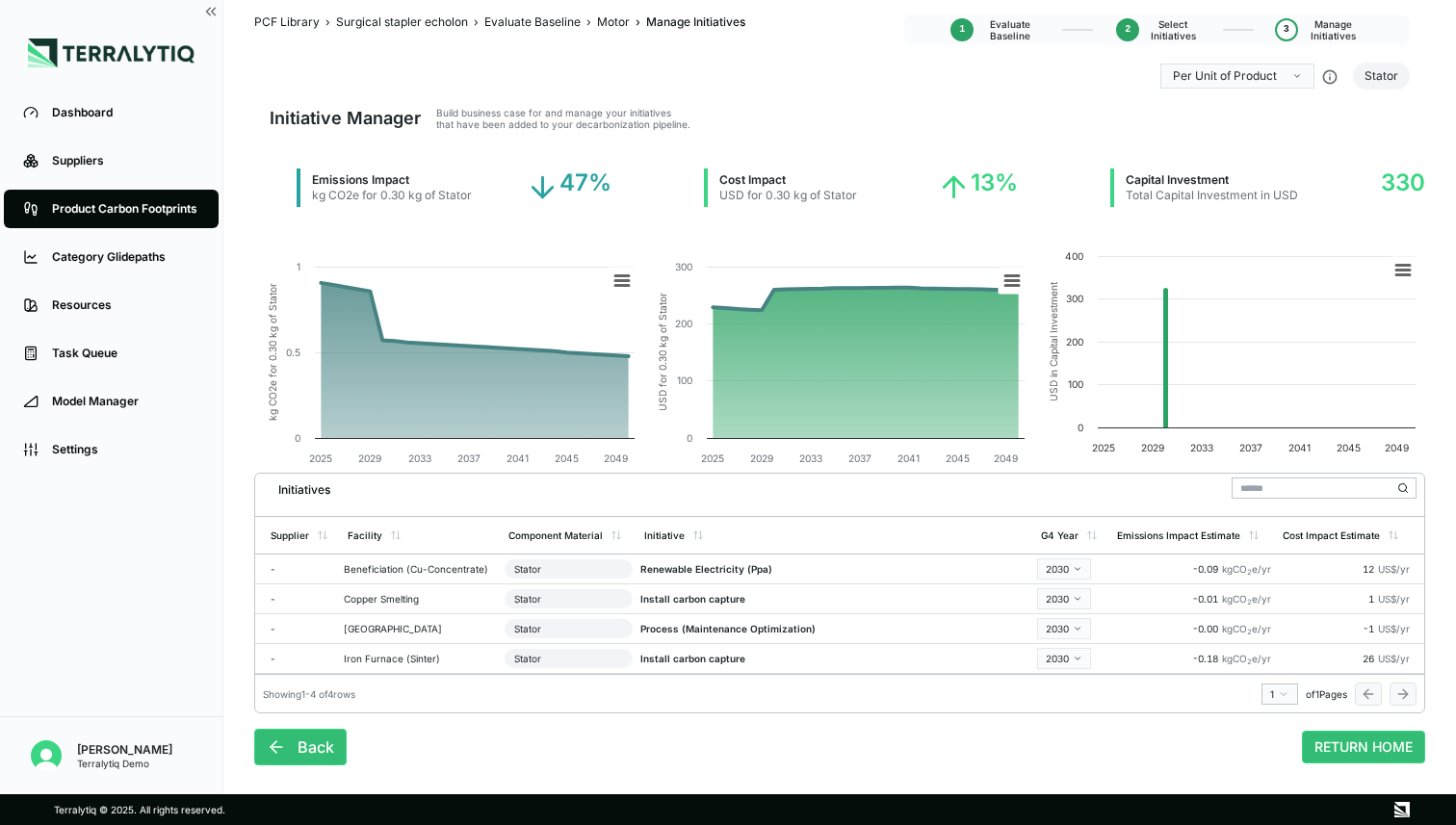
click at [1366, 130] on html "Dashboard Suppliers Product Carbon Footprints Category Glidepaths Resources Tas…" at bounding box center [728, 412] width 1456 height 825
click at [105, 164] on div "Suppliers" at bounding box center [126, 161] width 148 height 16
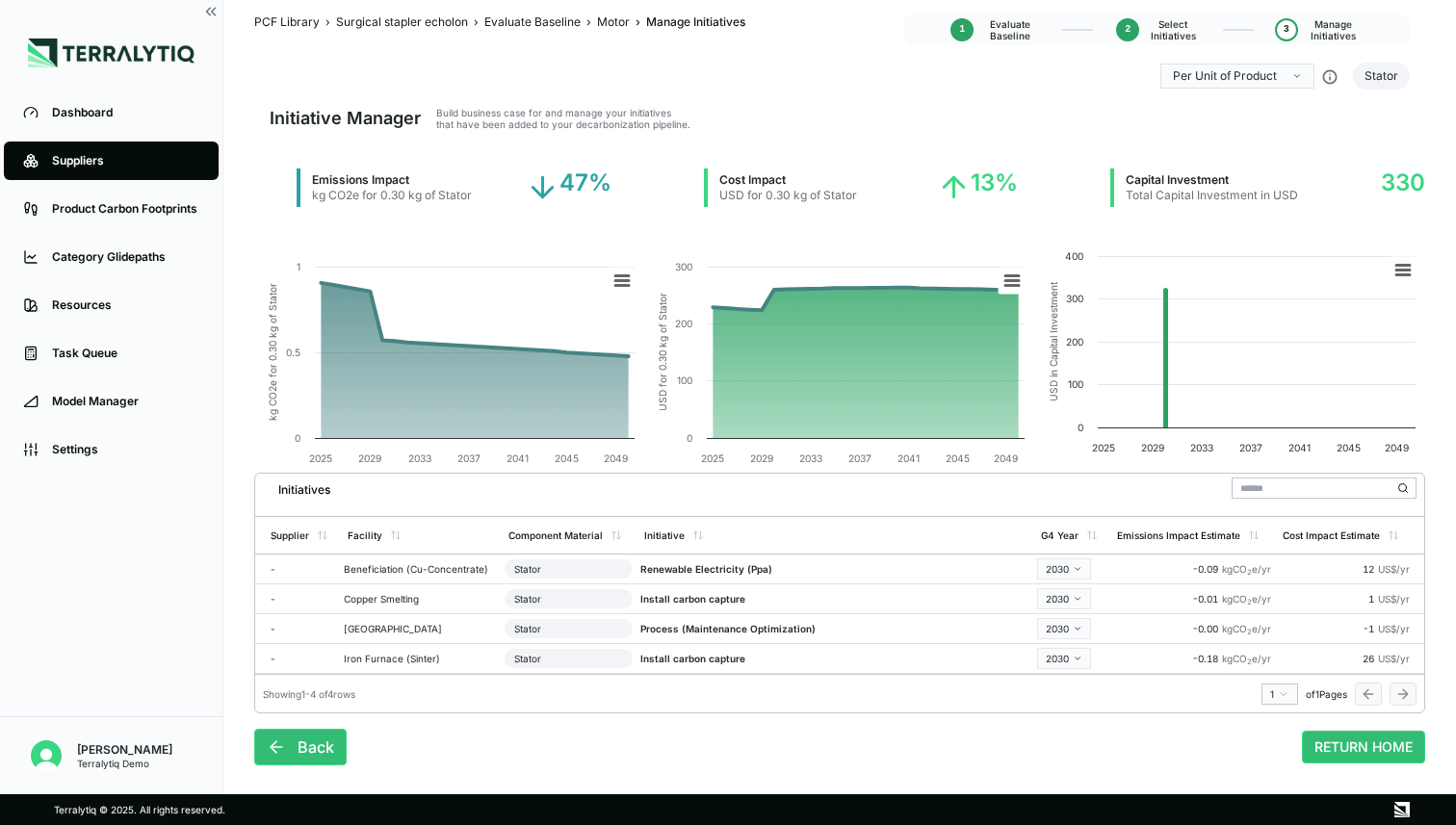
click at [47, 175] on link "Suppliers" at bounding box center [111, 161] width 215 height 39
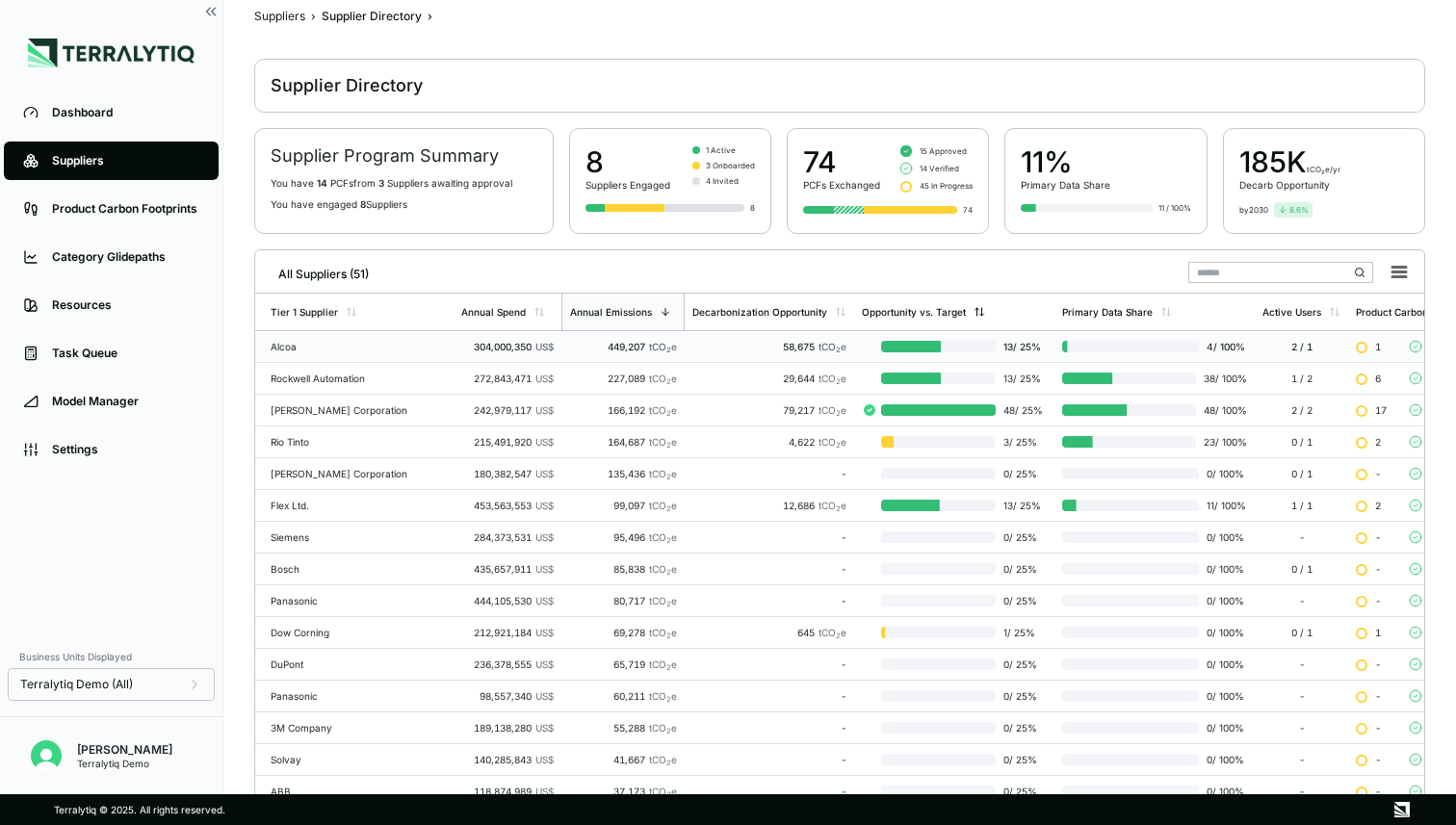
scroll to position [5, 0]
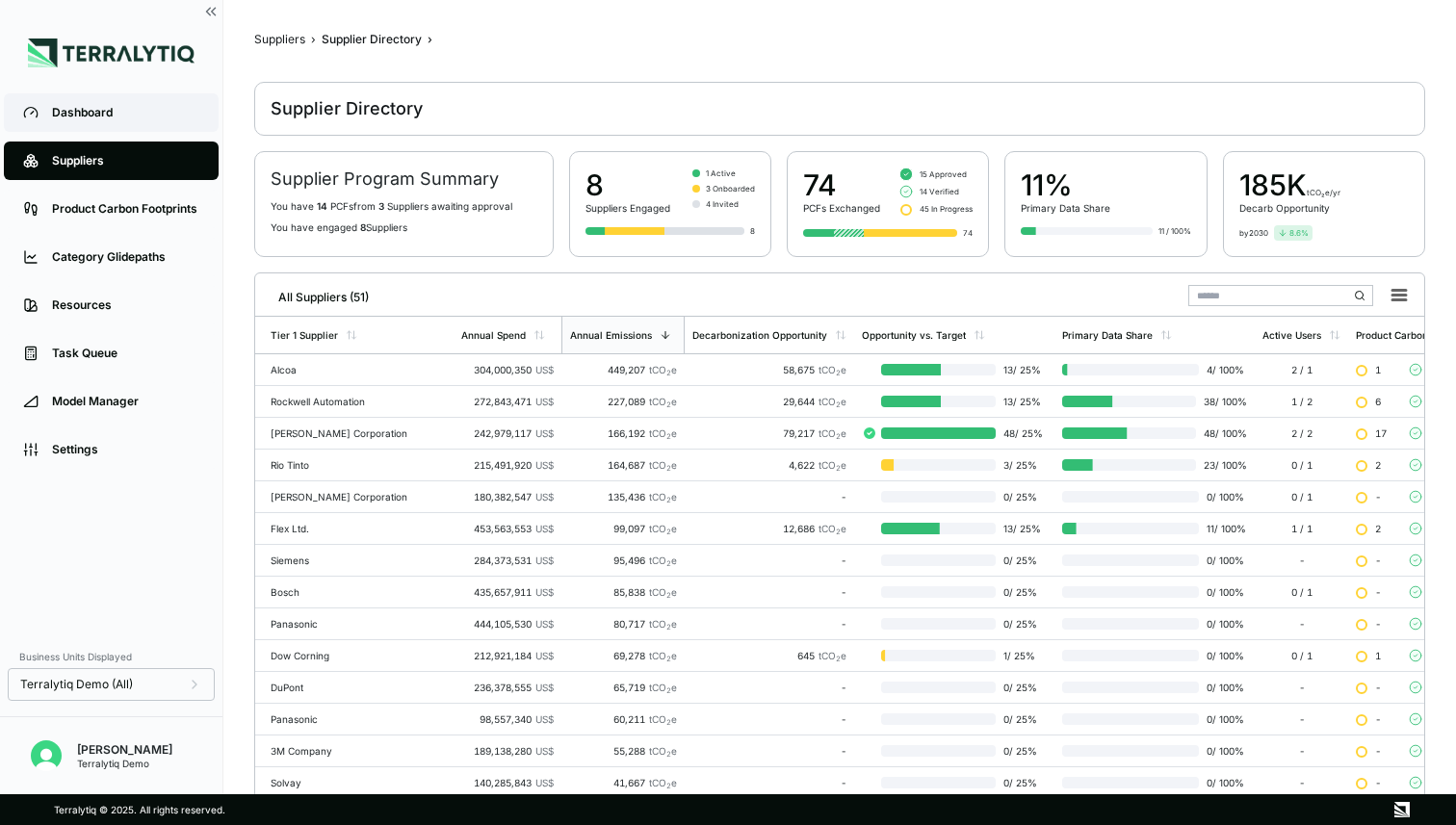
click at [54, 111] on div "Dashboard" at bounding box center [126, 113] width 148 height 16
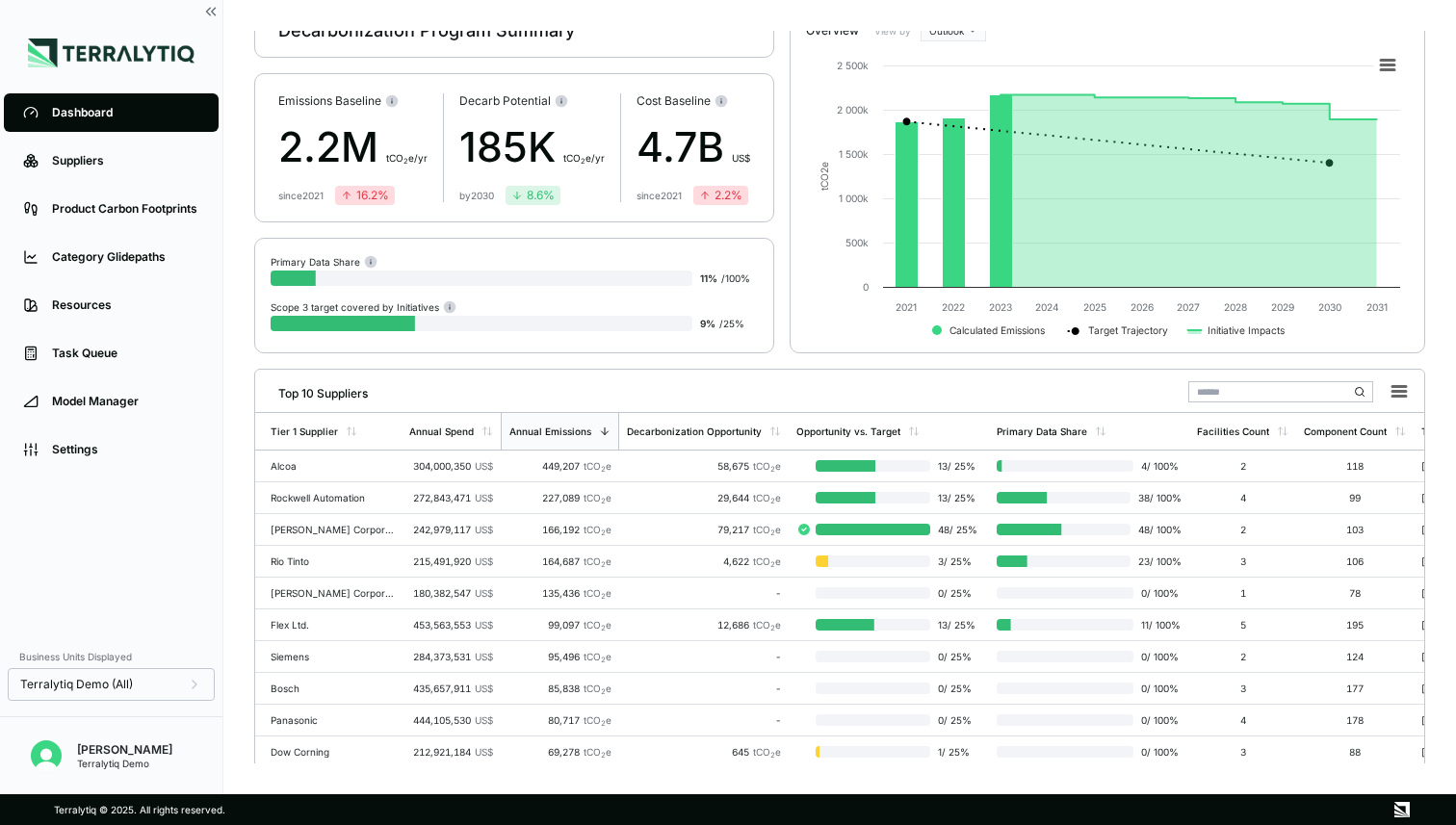
scroll to position [91, 0]
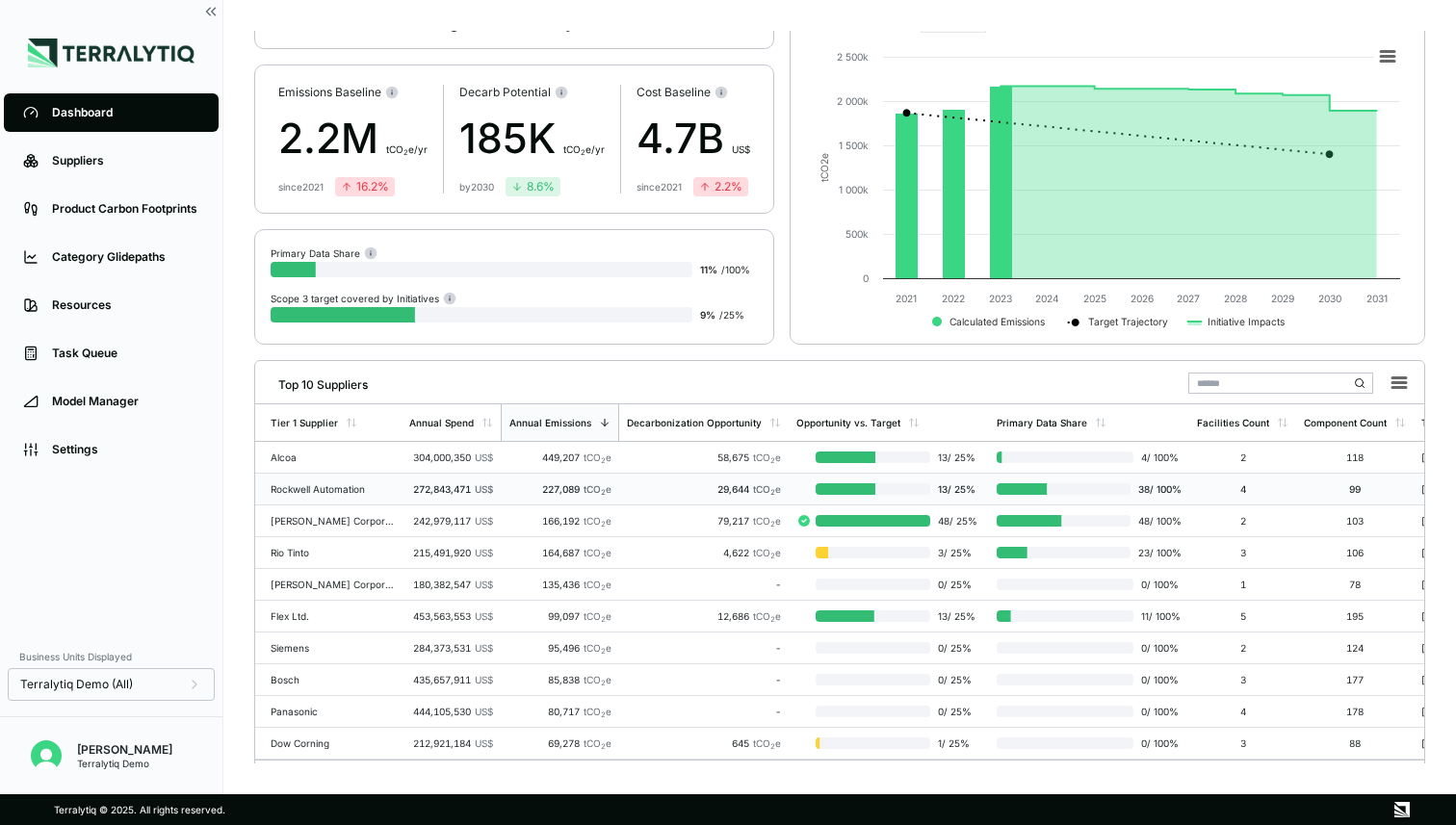
click at [390, 494] on div "Rockwell Automation" at bounding box center [332, 490] width 123 height 12
click at [394, 489] on td "Rockwell Automation" at bounding box center [328, 490] width 147 height 32
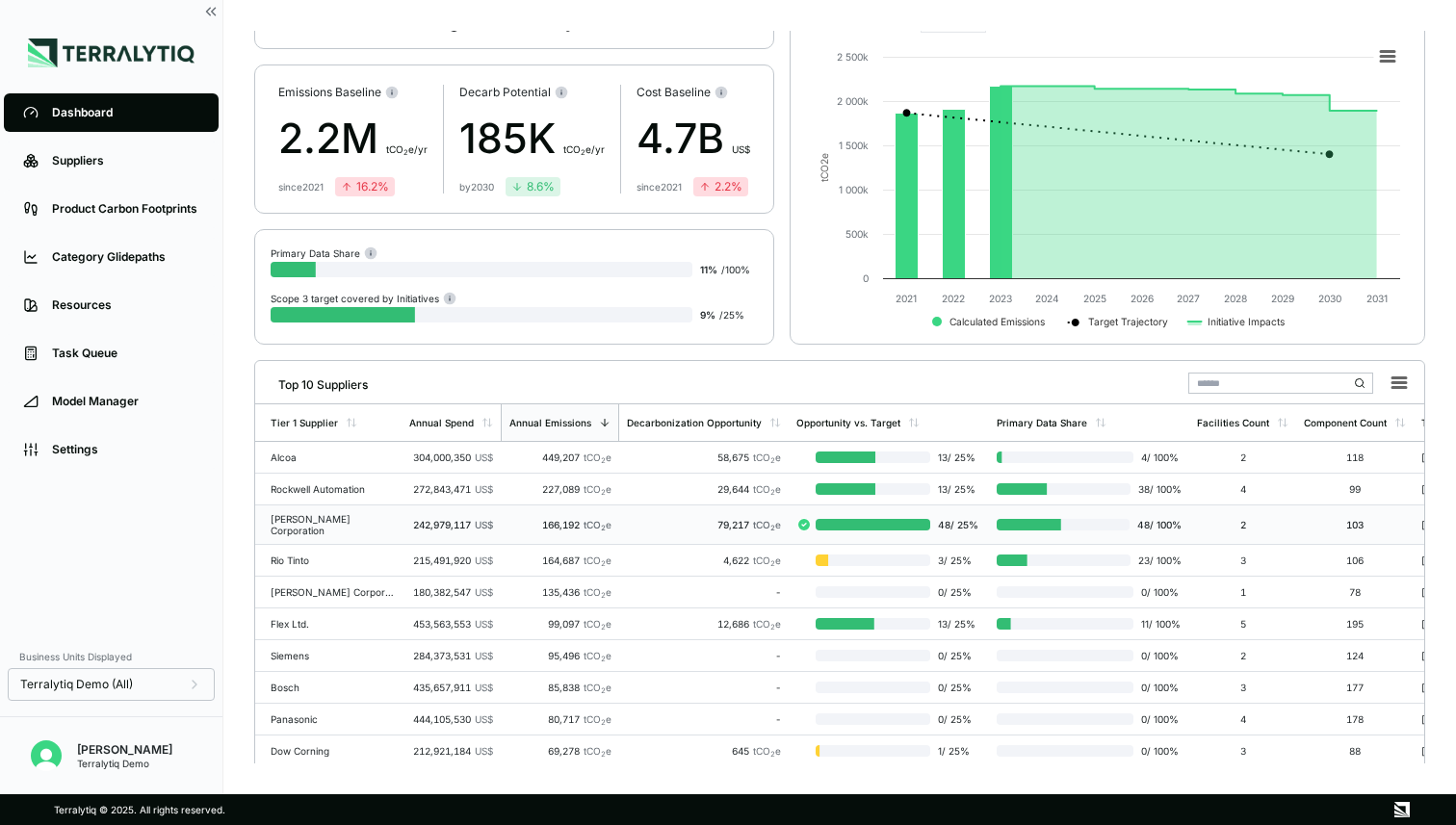
click at [375, 518] on div "[PERSON_NAME] Corporation" at bounding box center [332, 525] width 123 height 23
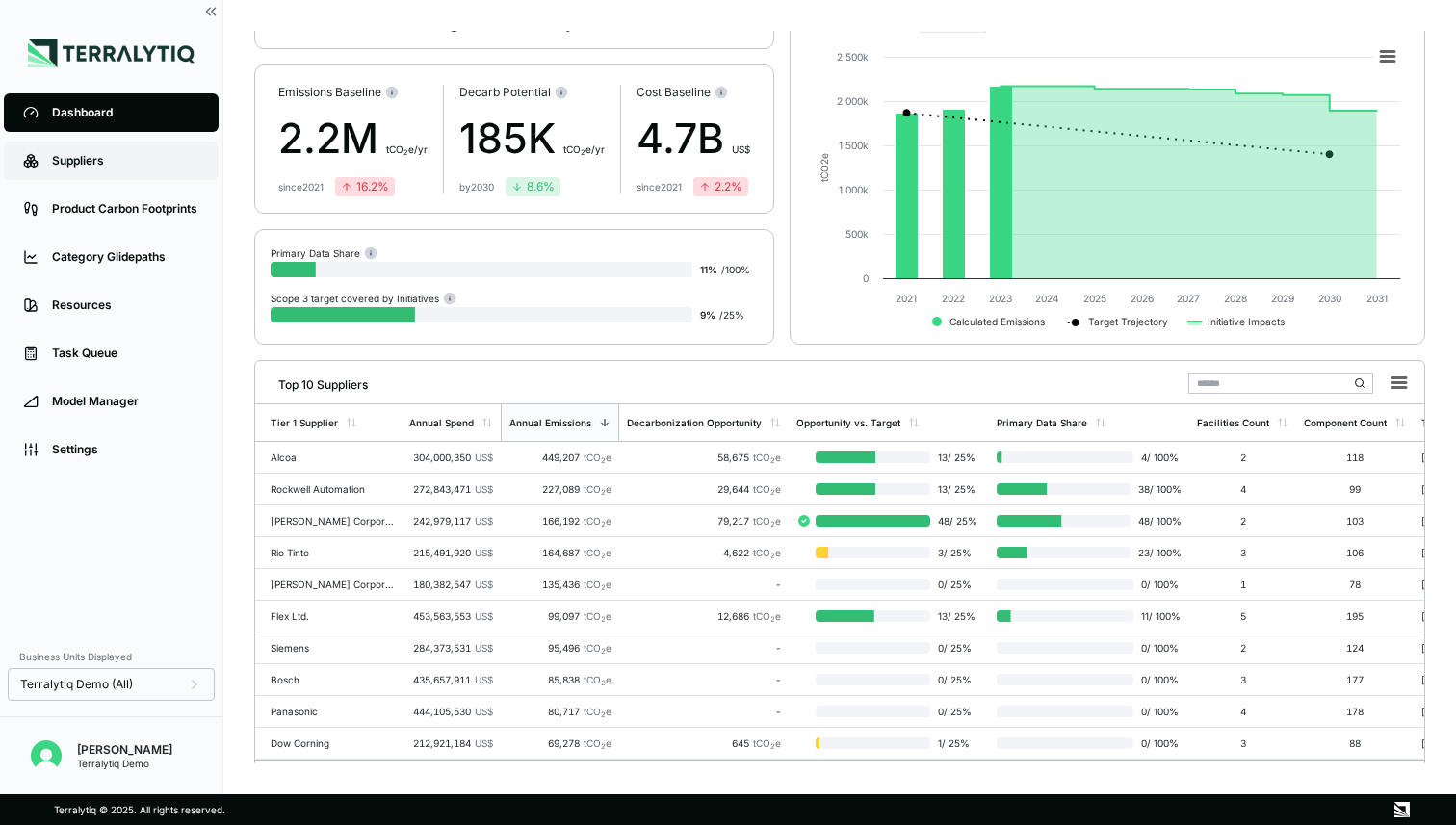
click at [109, 158] on div "Suppliers" at bounding box center [126, 161] width 148 height 16
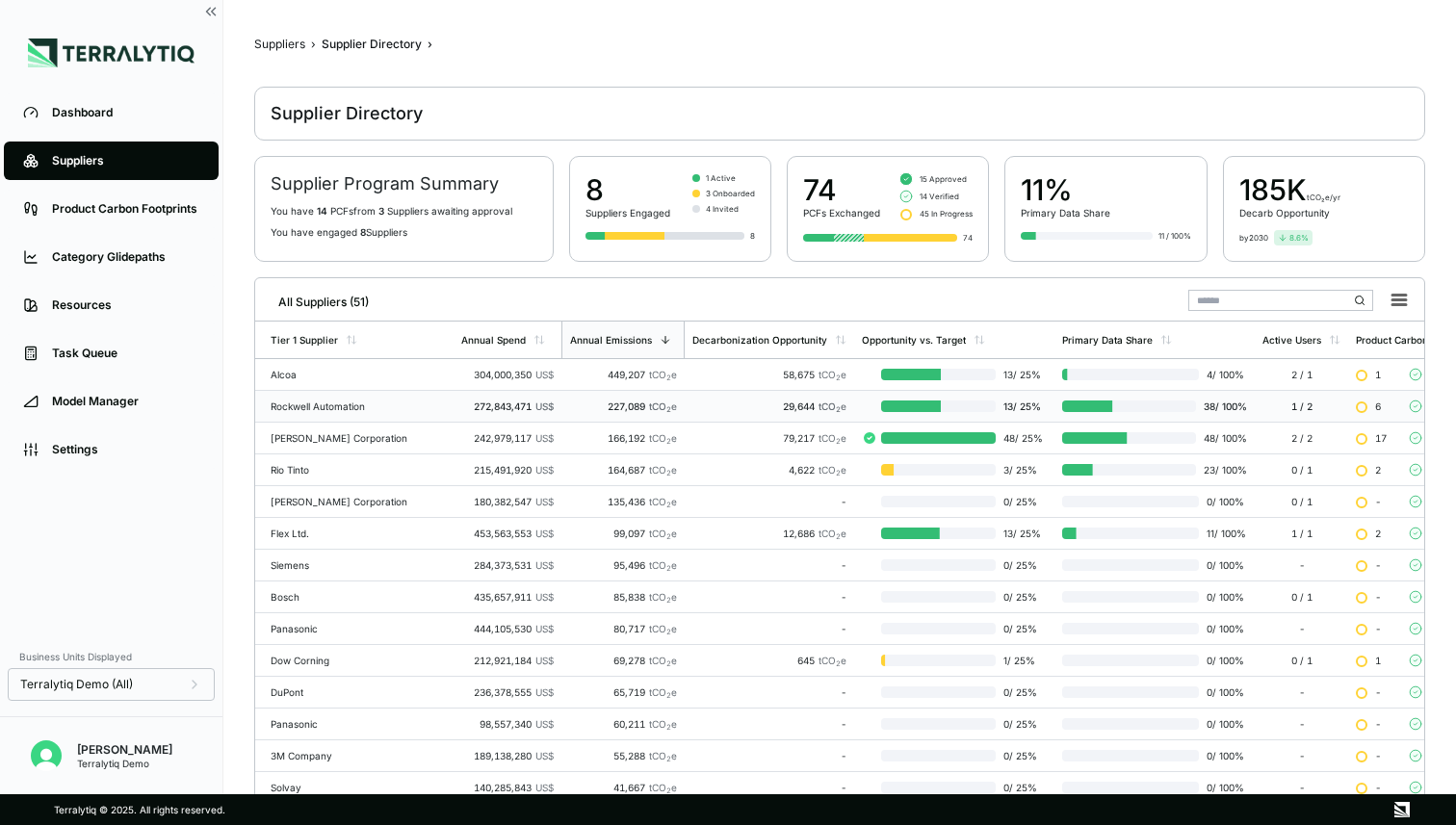
click at [457, 420] on td "272,843,471 US$" at bounding box center [507, 406] width 108 height 32
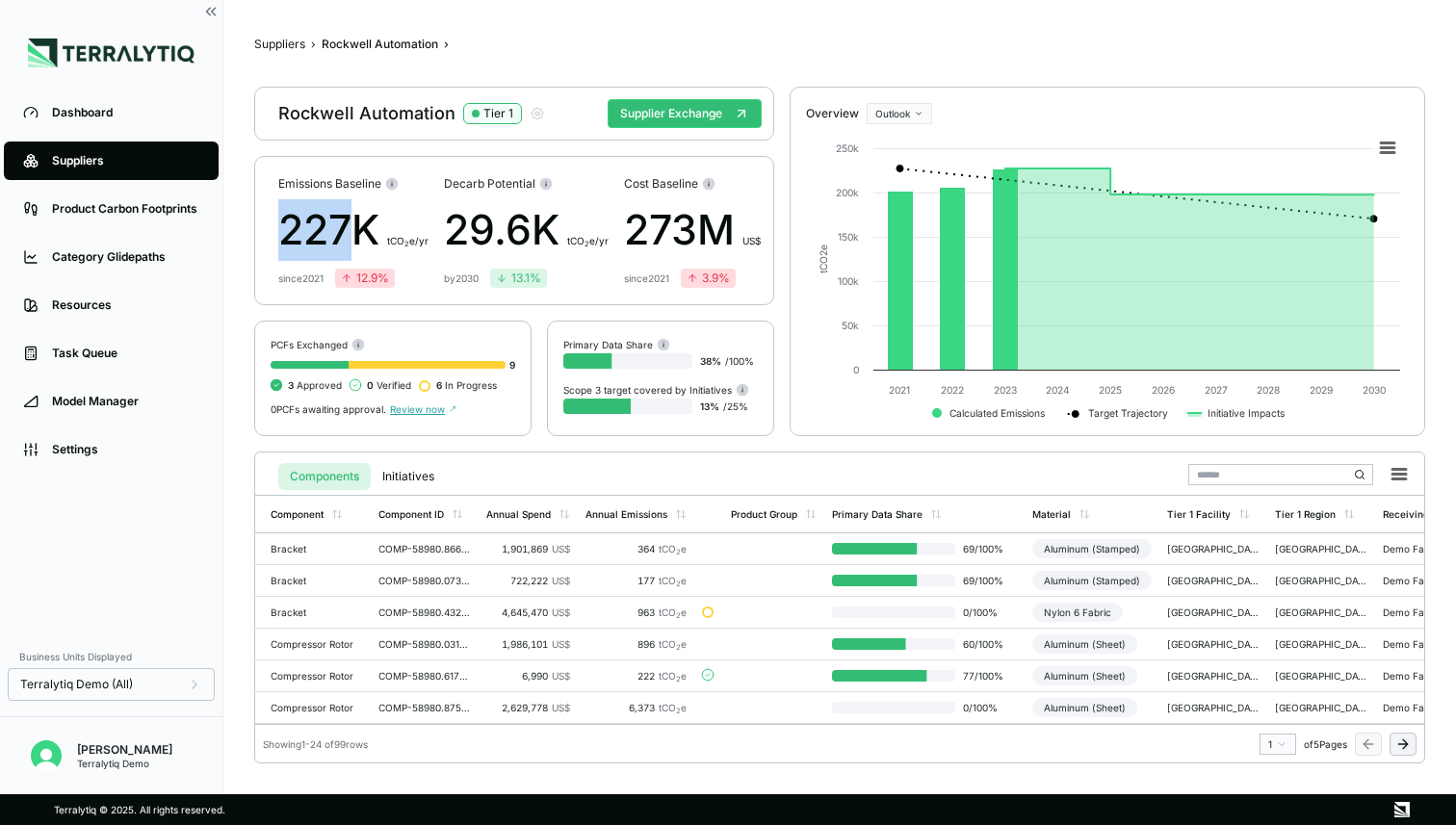
drag, startPoint x: 281, startPoint y: 231, endPoint x: 348, endPoint y: 230, distance: 67.0
click at [348, 230] on div "227K t CO 2 e/yr" at bounding box center [353, 229] width 151 height 61
click at [419, 471] on button "Initiatives" at bounding box center [408, 477] width 75 height 27
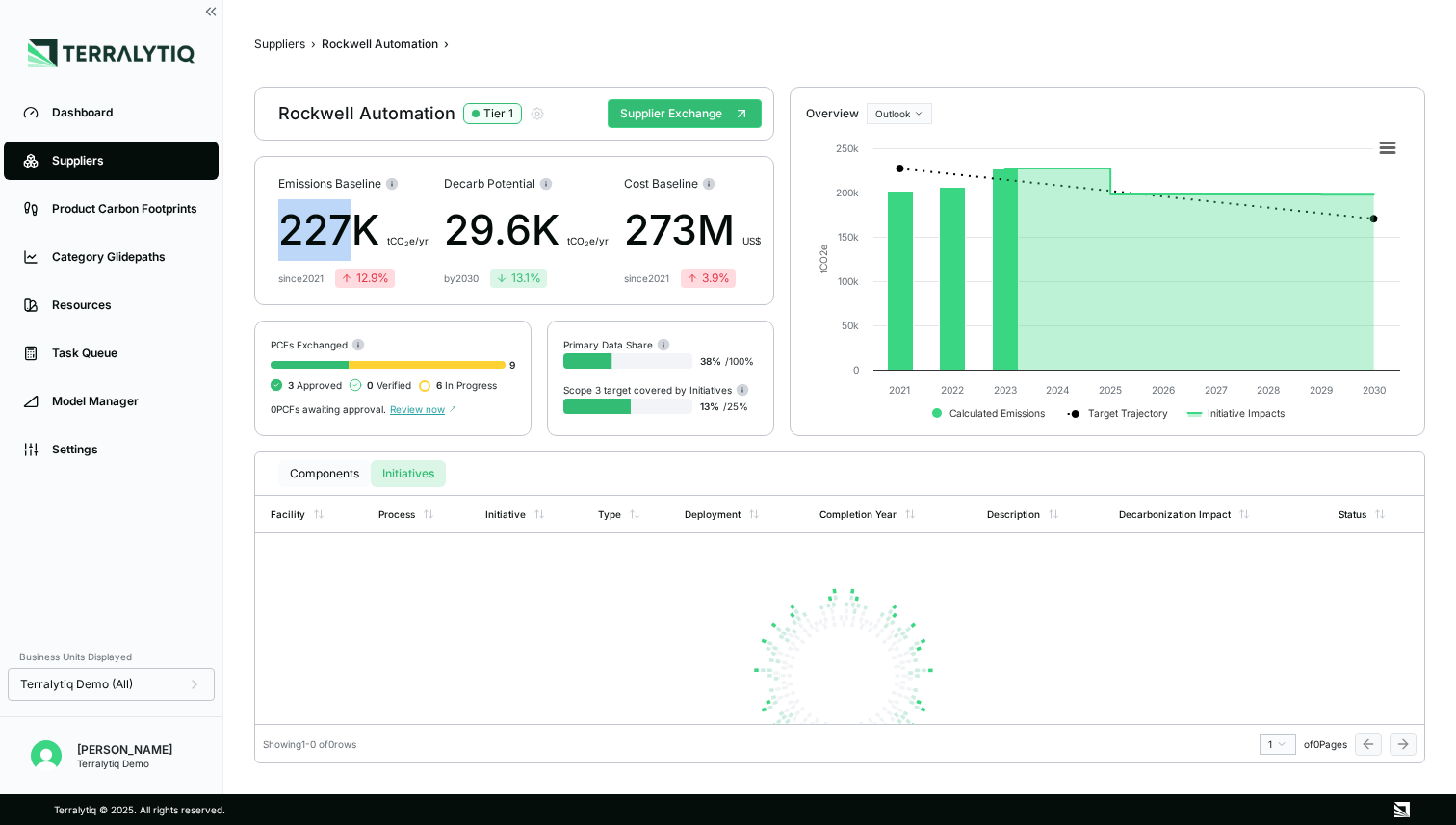
click at [337, 475] on button "Components" at bounding box center [323, 474] width 92 height 27
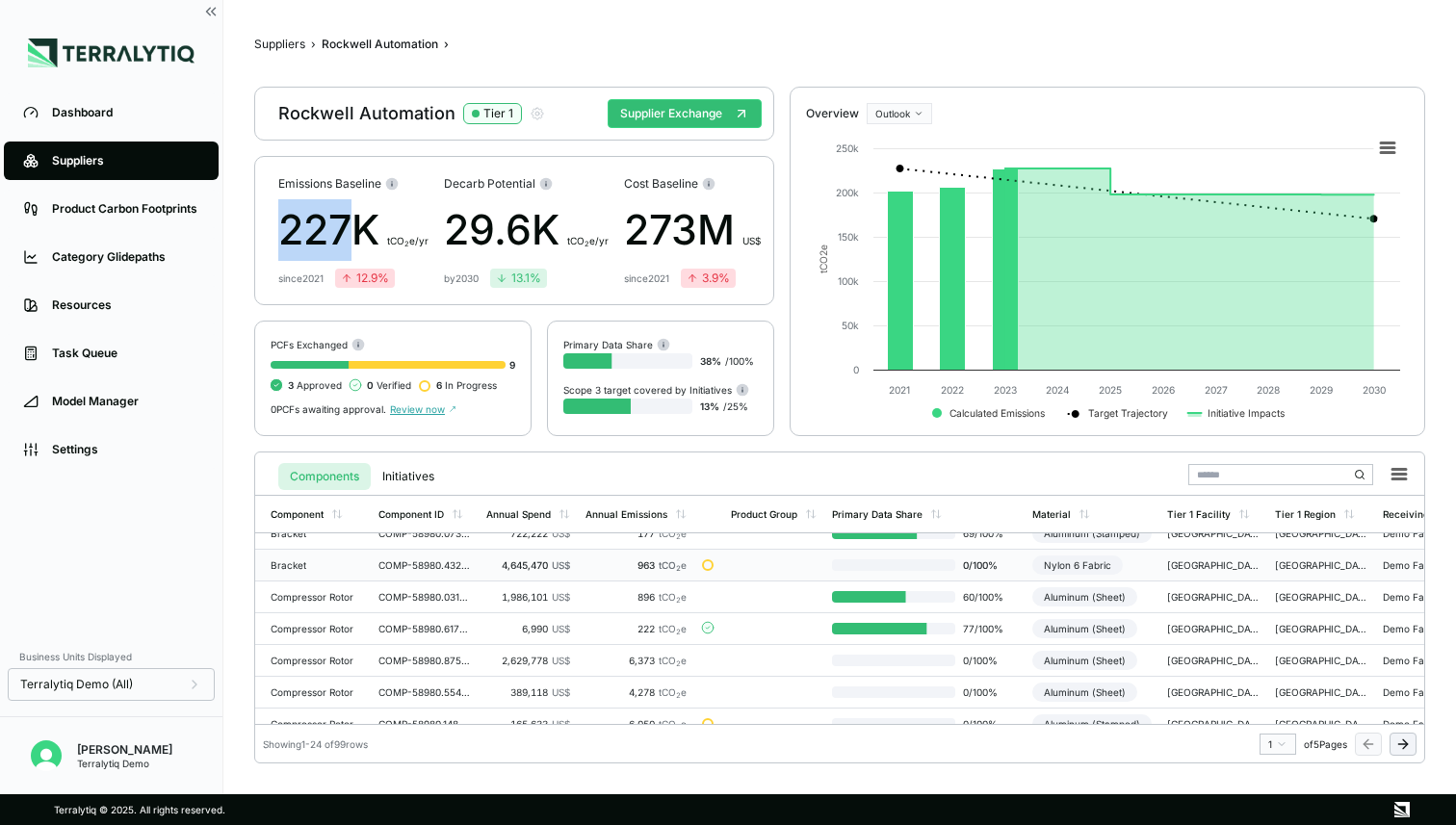
scroll to position [49, 0]
click at [461, 575] on td "COMP-58980.432340595145653" at bounding box center [424, 565] width 108 height 32
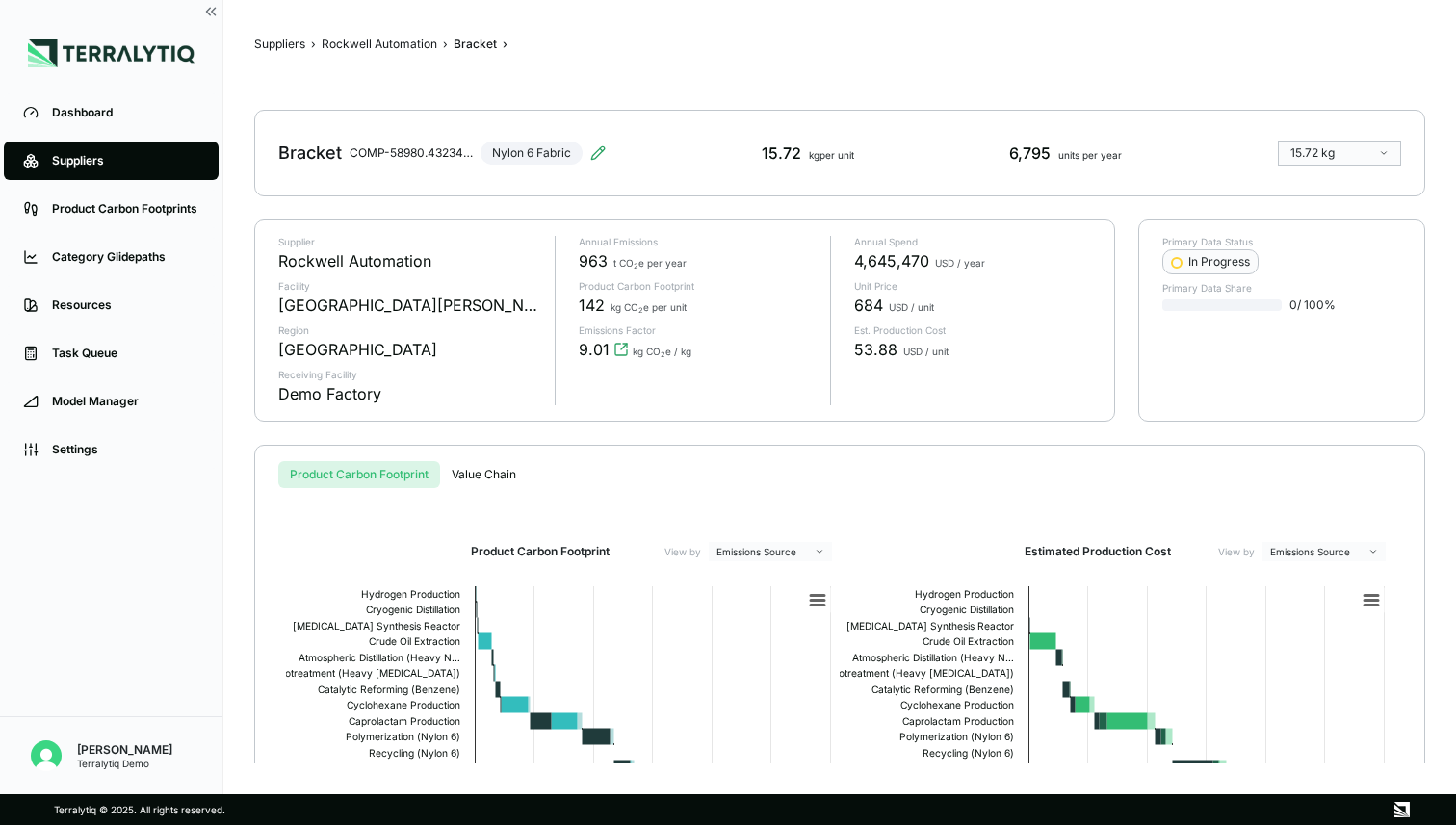
scroll to position [213, 0]
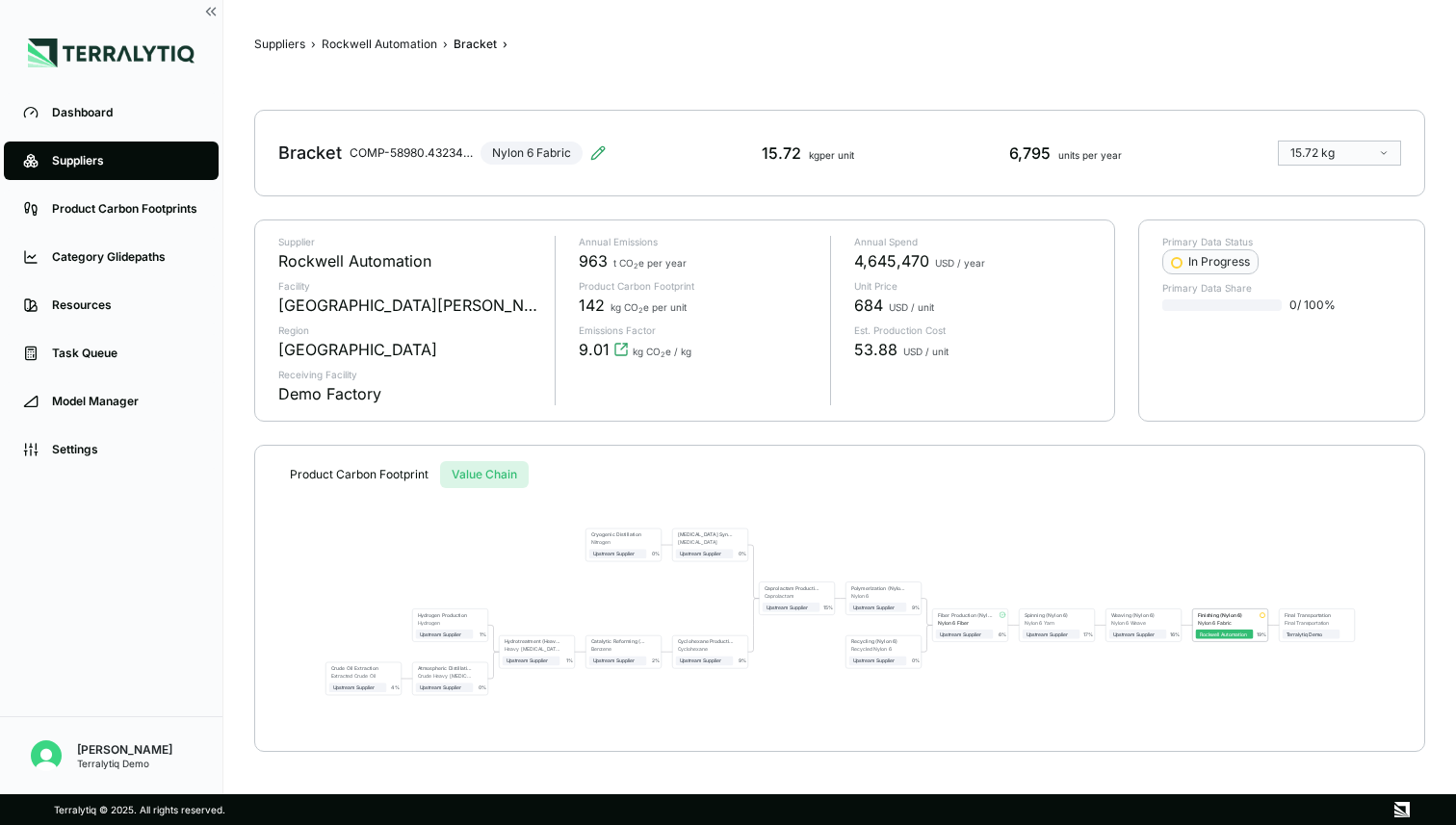
click at [478, 258] on div "Suppliers › Rockwell Automation › Bracket › Bracket COMP-58980.432340595145653 …" at bounding box center [839, 397] width 1170 height 733
click at [352, 44] on button "Rockwell Automation" at bounding box center [379, 45] width 116 height 16
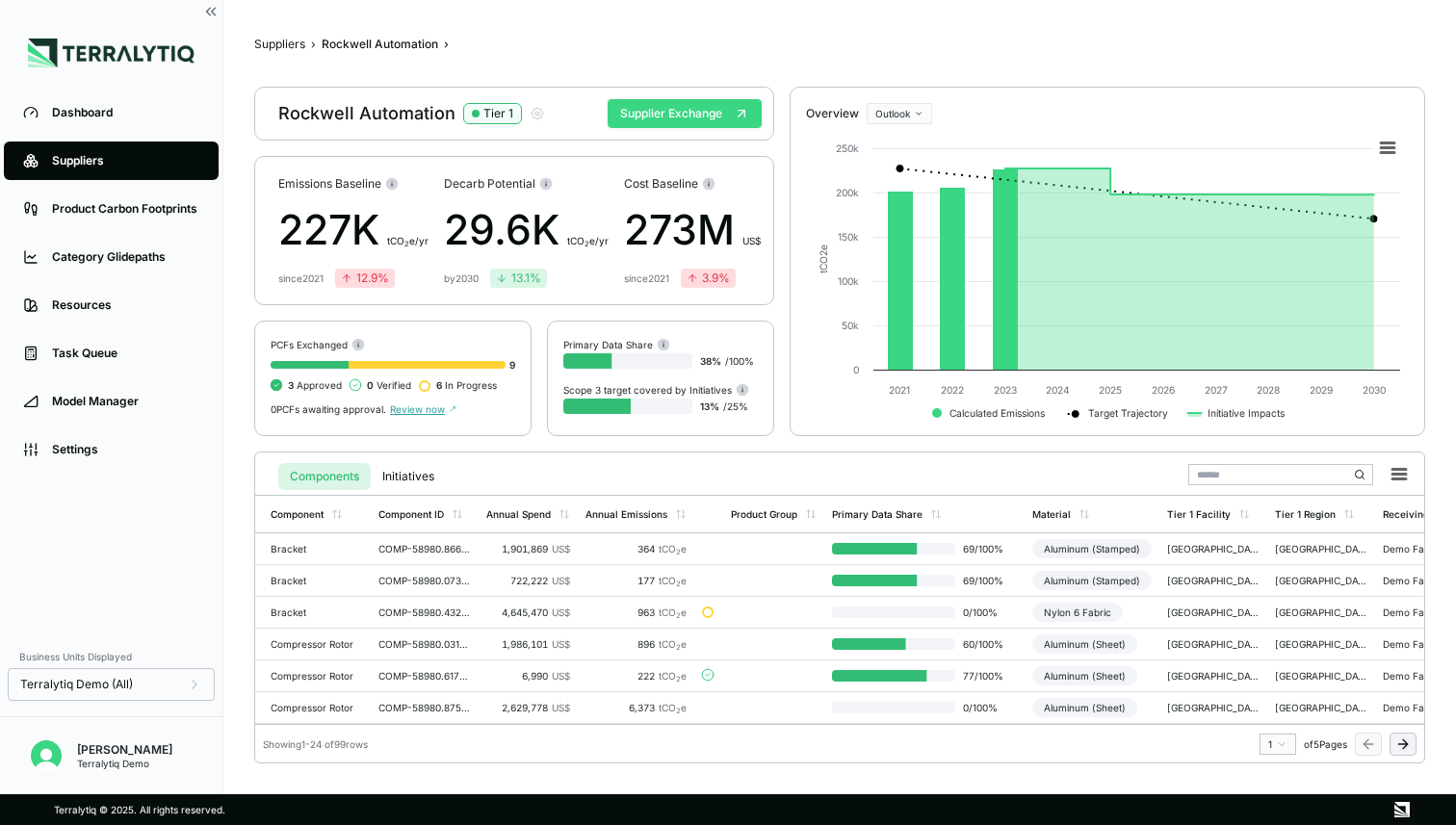
click at [682, 116] on button "Supplier Exchange" at bounding box center [684, 114] width 154 height 29
click at [675, 113] on button "Supplier Exchange" at bounding box center [684, 114] width 154 height 29
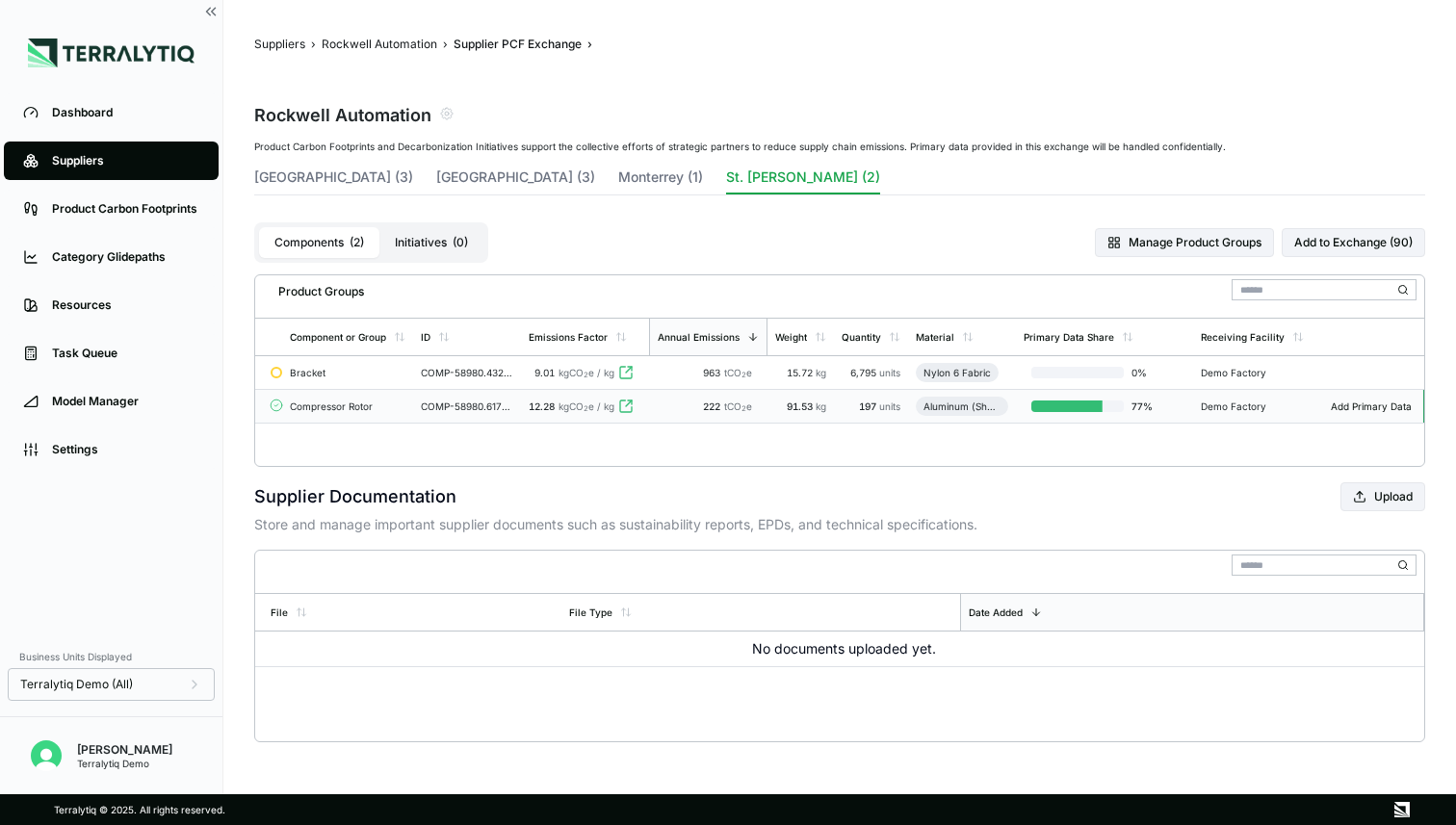
click at [483, 414] on td "COMP-58980.617663417220957" at bounding box center [466, 406] width 108 height 34
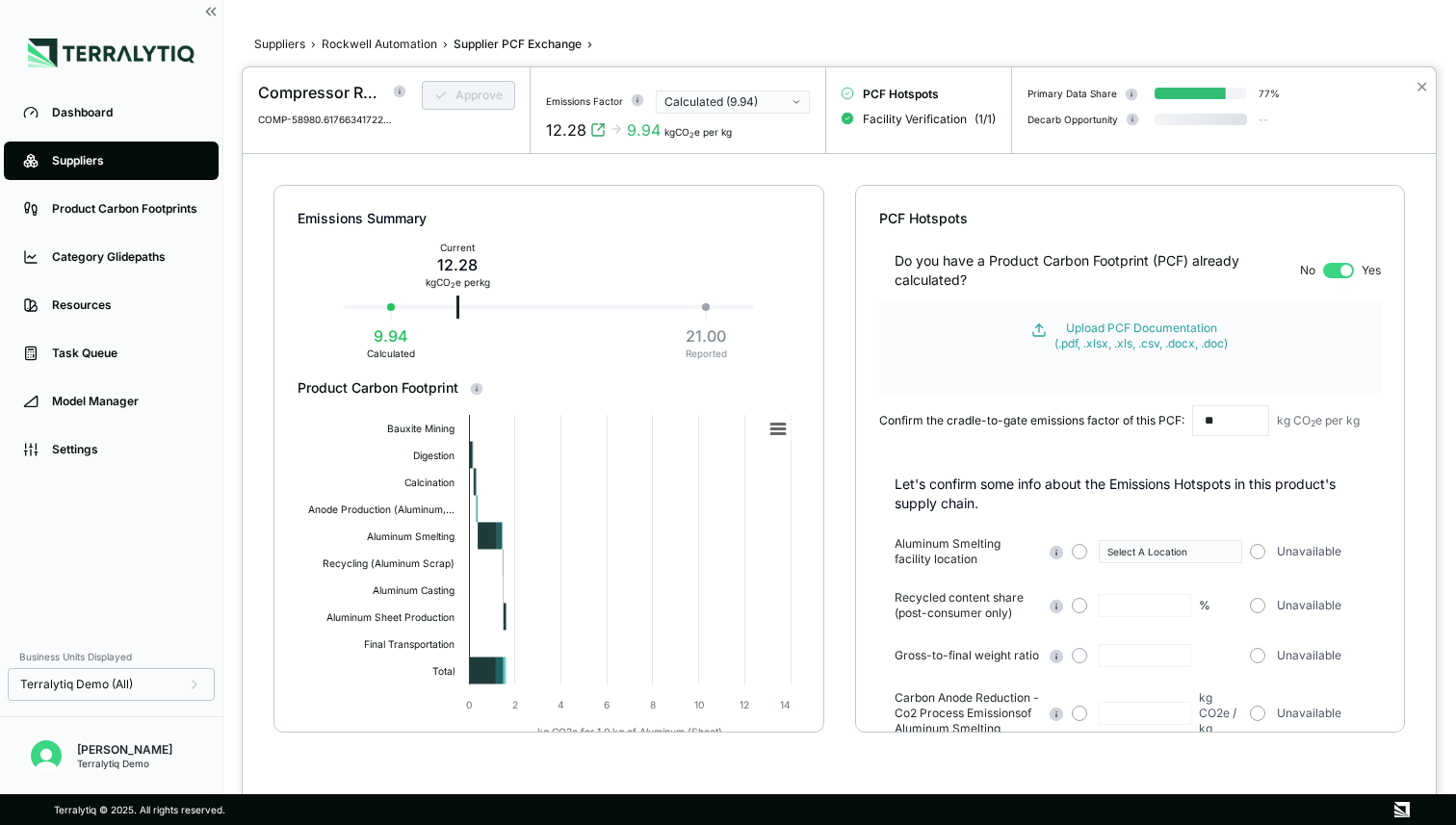
type input "**"
type input "***"
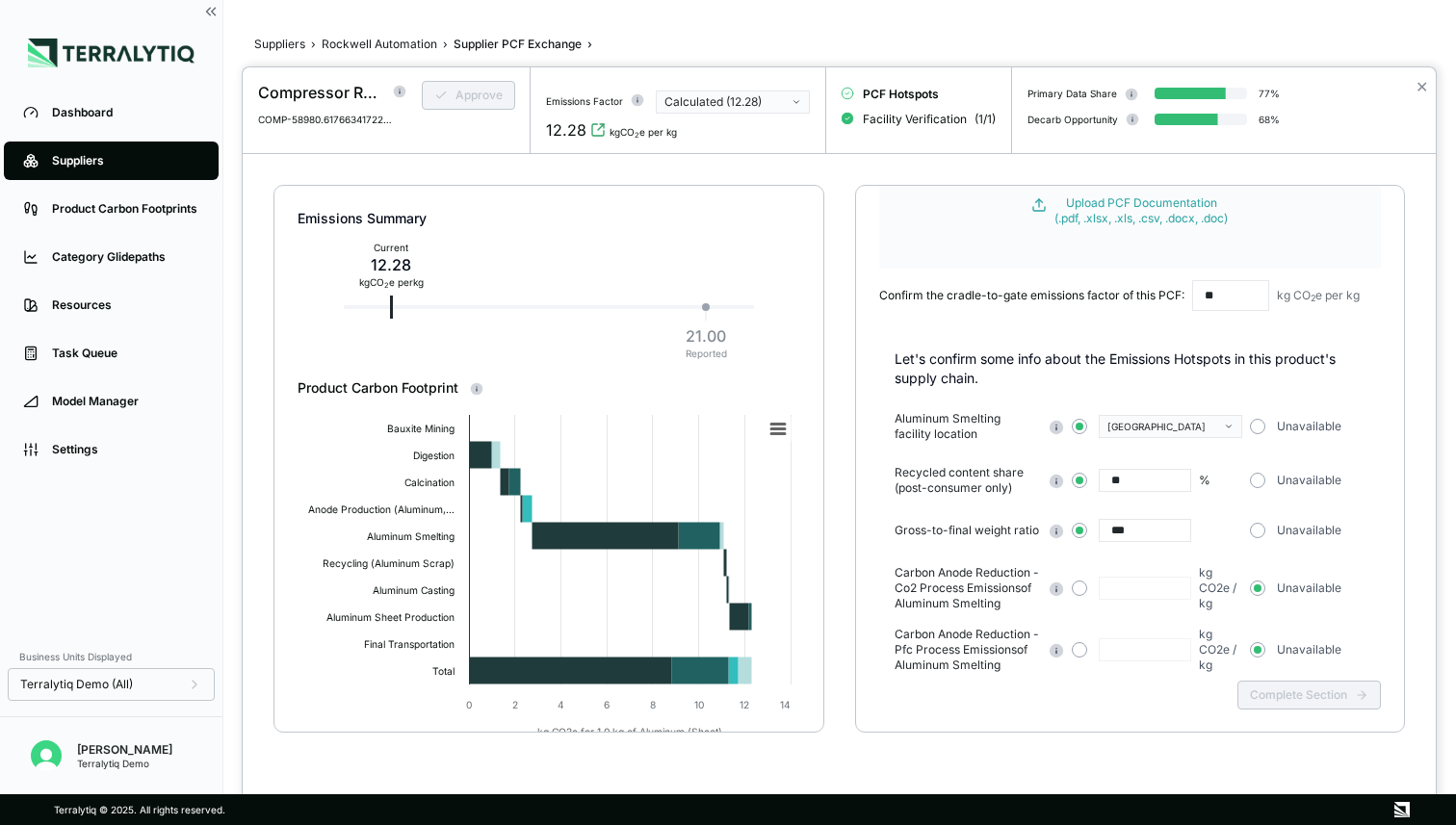
scroll to position [140, 0]
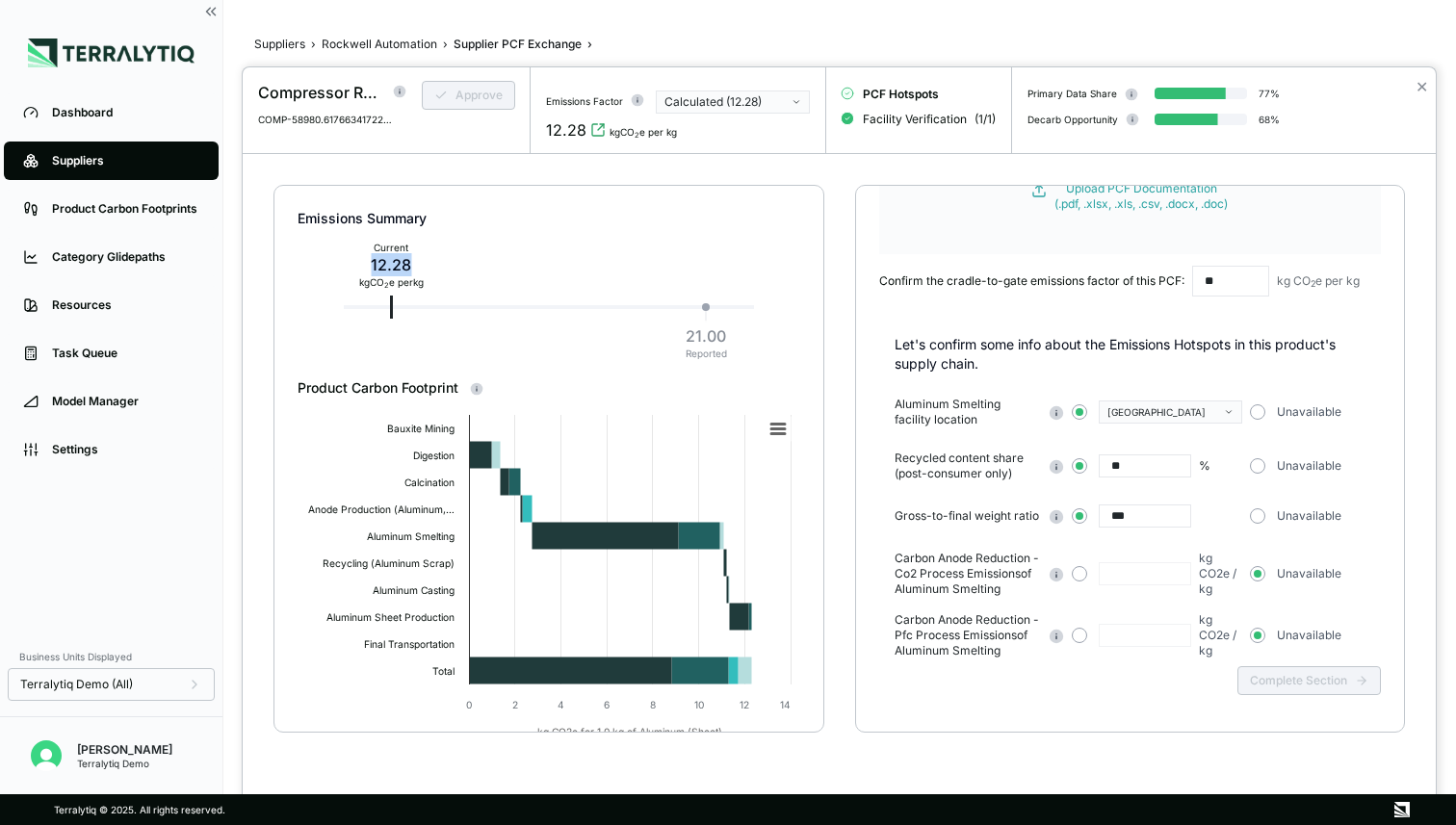
drag, startPoint x: 372, startPoint y: 267, endPoint x: 415, endPoint y: 267, distance: 43.0
click at [415, 267] on div "12.28" at bounding box center [391, 265] width 64 height 23
click at [909, 122] on span "Facility Verification" at bounding box center [914, 120] width 104 height 16
click at [848, 119] on circle at bounding box center [846, 119] width 13 height 13
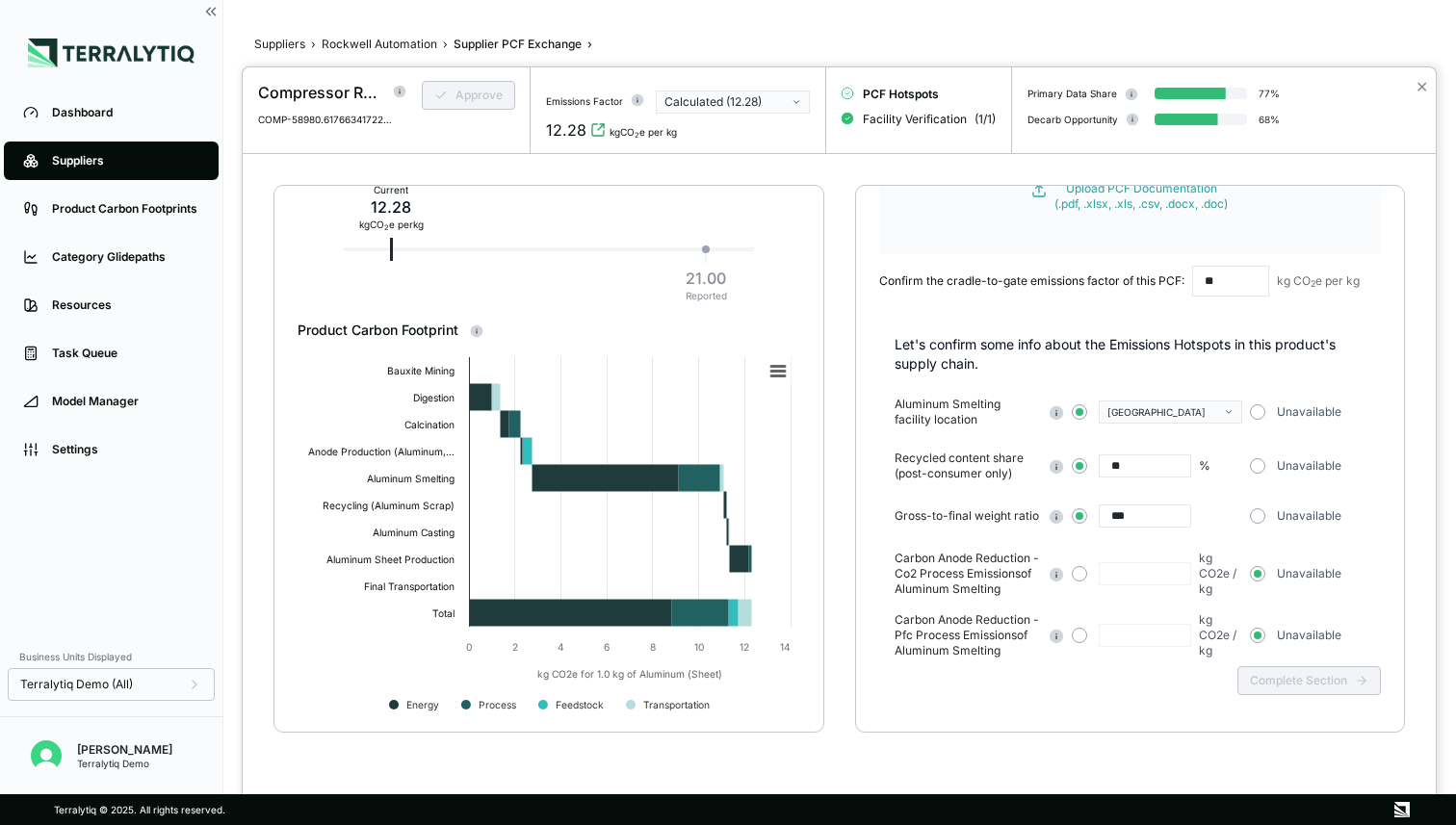
click at [407, 46] on div at bounding box center [728, 412] width 1456 height 825
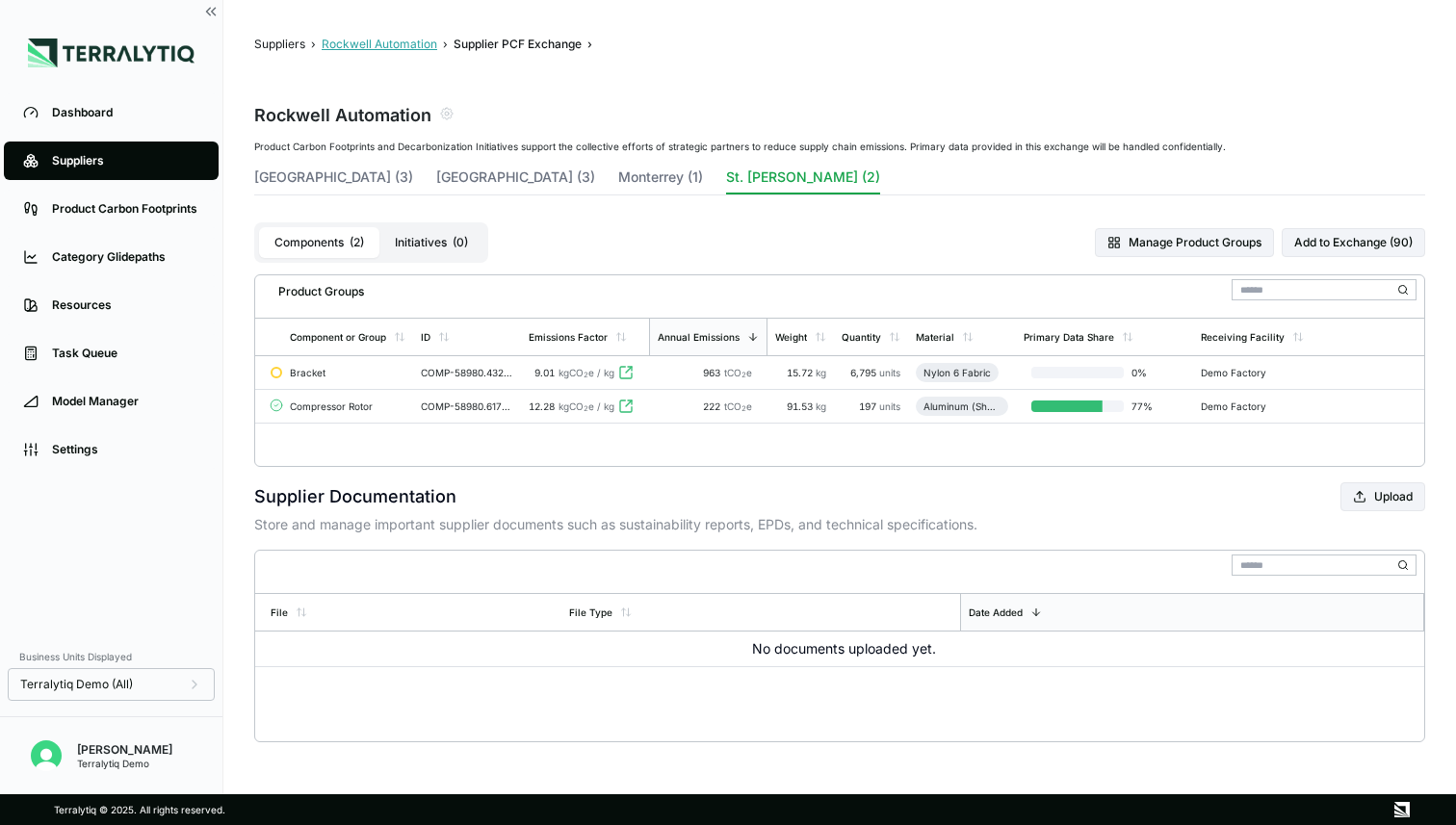
click at [356, 43] on button "Rockwell Automation" at bounding box center [379, 45] width 116 height 16
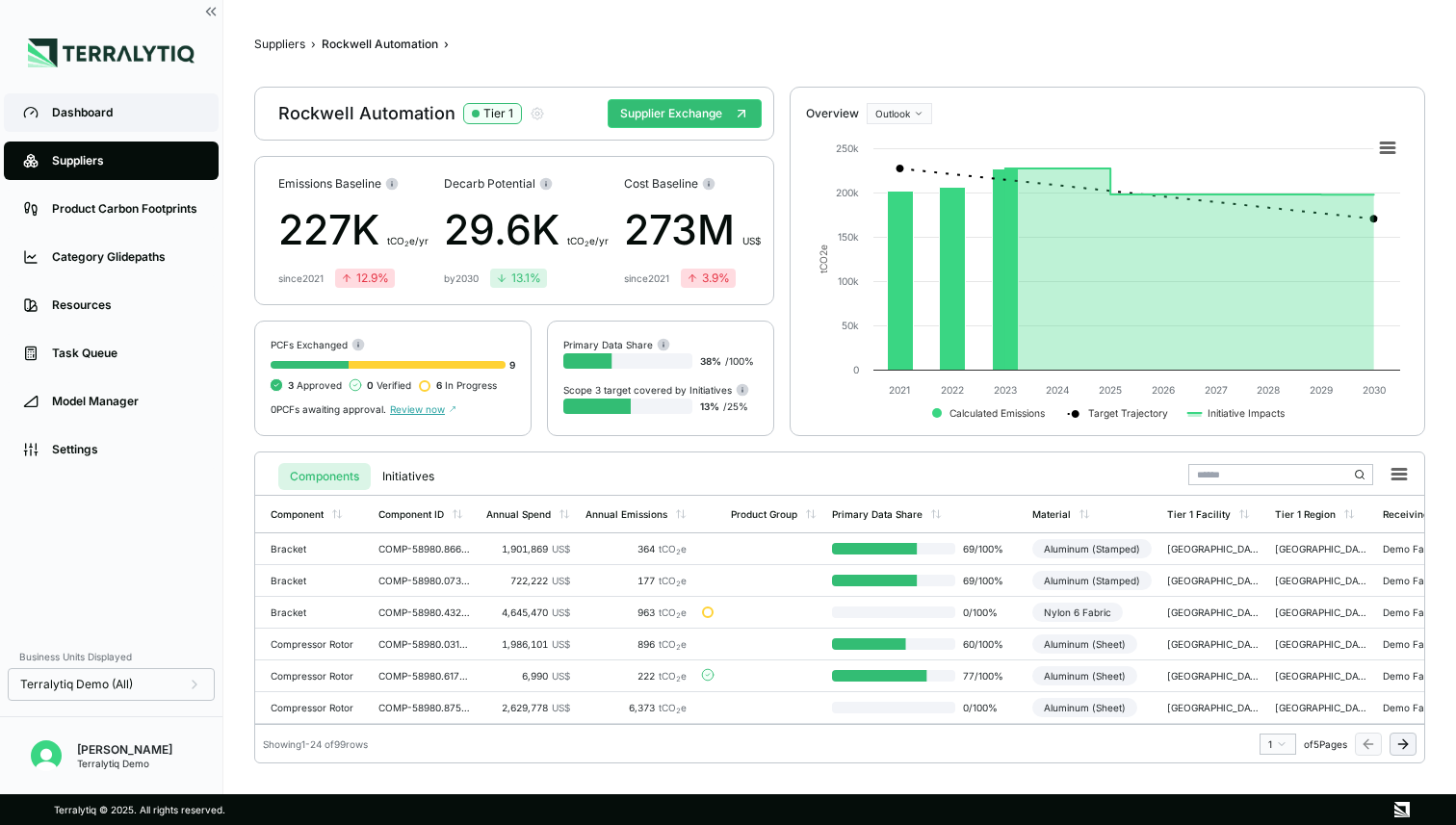
click at [87, 119] on div "Dashboard" at bounding box center [126, 113] width 148 height 16
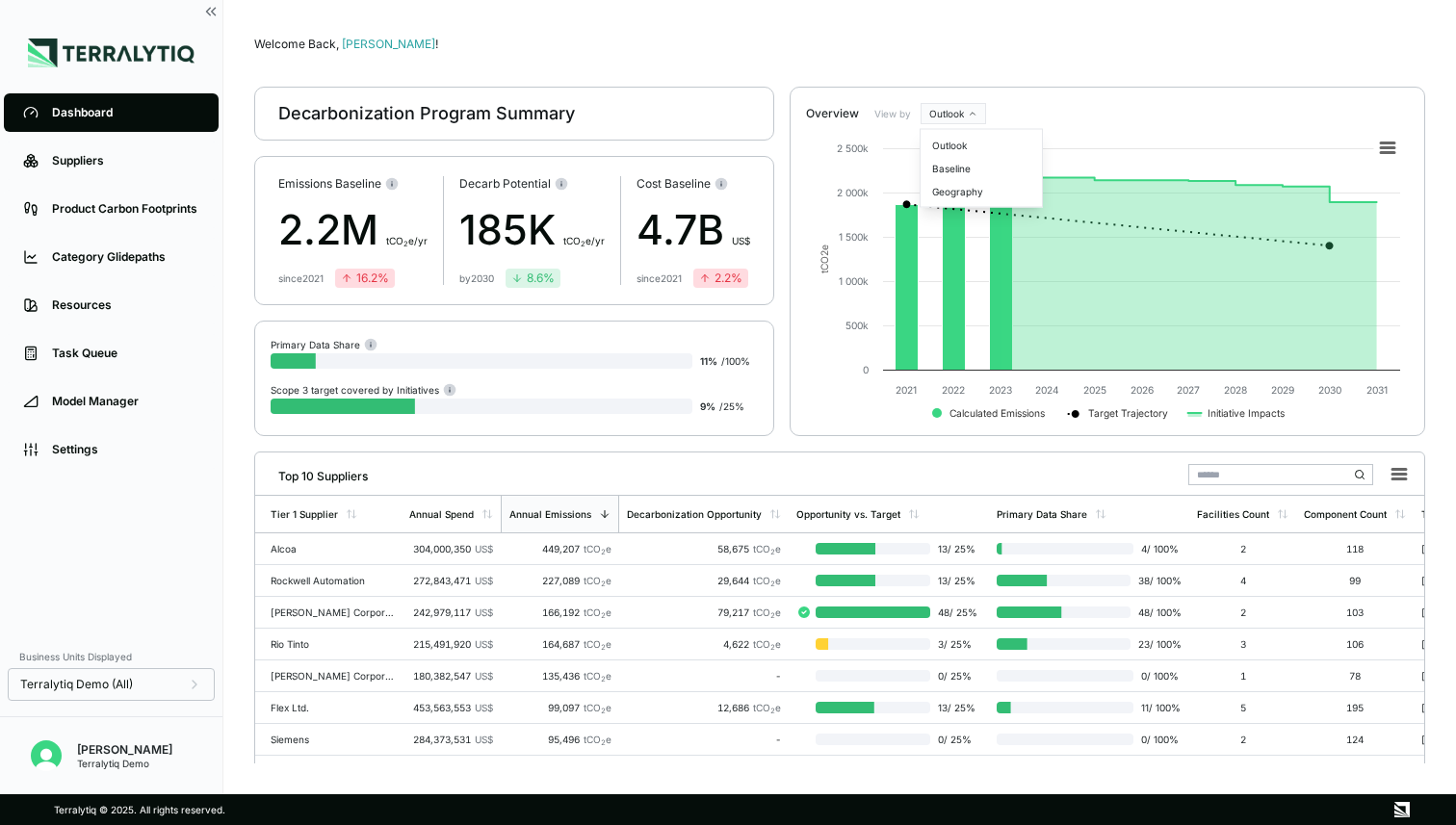
click at [962, 110] on html "Dashboard Suppliers Product Carbon Footprints Category Glidepaths Resources Tas…" at bounding box center [728, 412] width 1456 height 825
click at [981, 188] on div "Geography" at bounding box center [981, 191] width 114 height 23
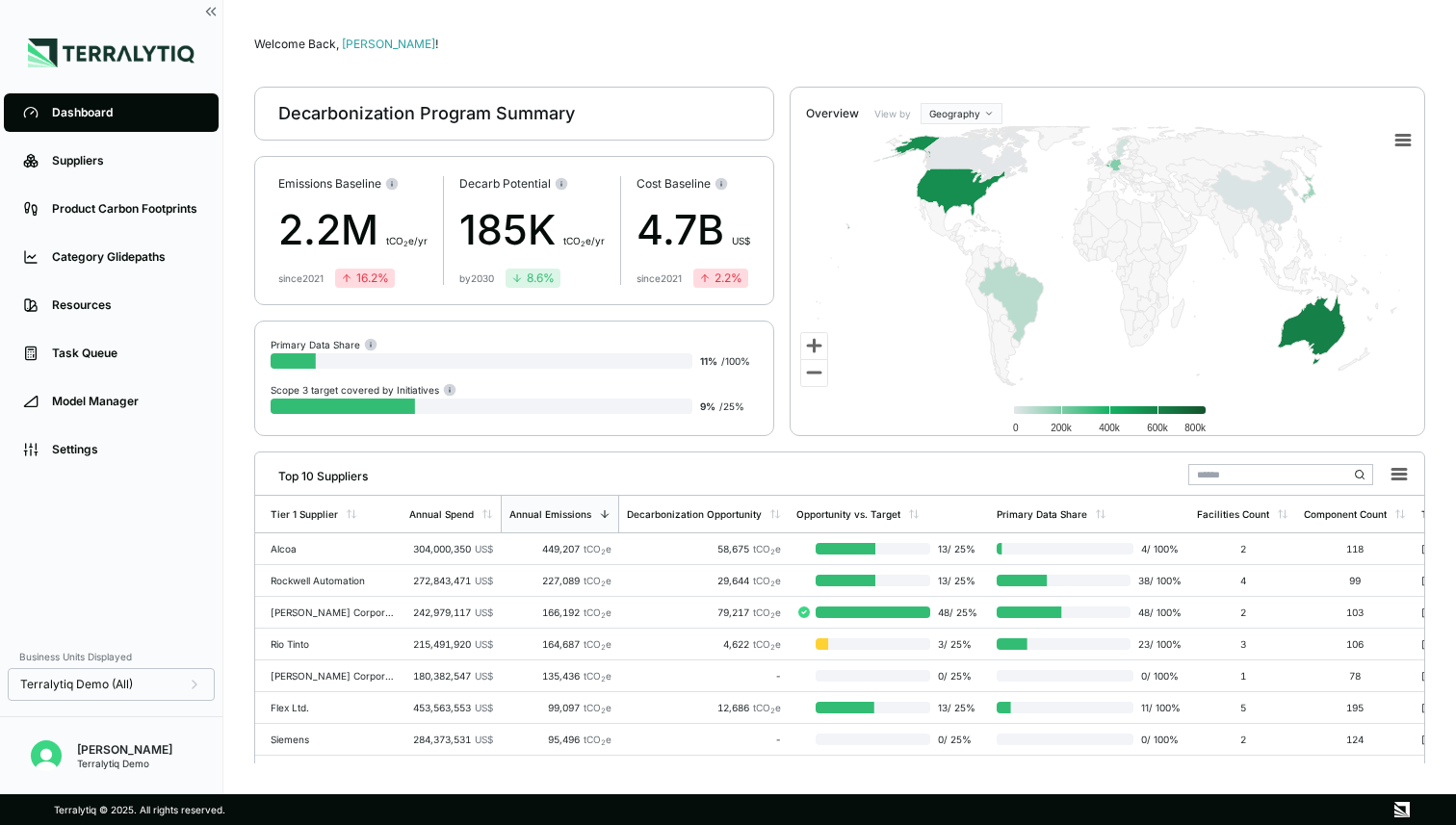
click at [992, 117] on rect at bounding box center [1107, 287] width 634 height 341
click at [963, 117] on rect at bounding box center [1107, 287] width 634 height 341
click at [973, 114] on html "Dashboard Suppliers Product Carbon Footprints Category Glidepaths Resources Tas…" at bounding box center [728, 412] width 1456 height 825
click at [958, 172] on div "Baseline" at bounding box center [981, 169] width 114 height 23
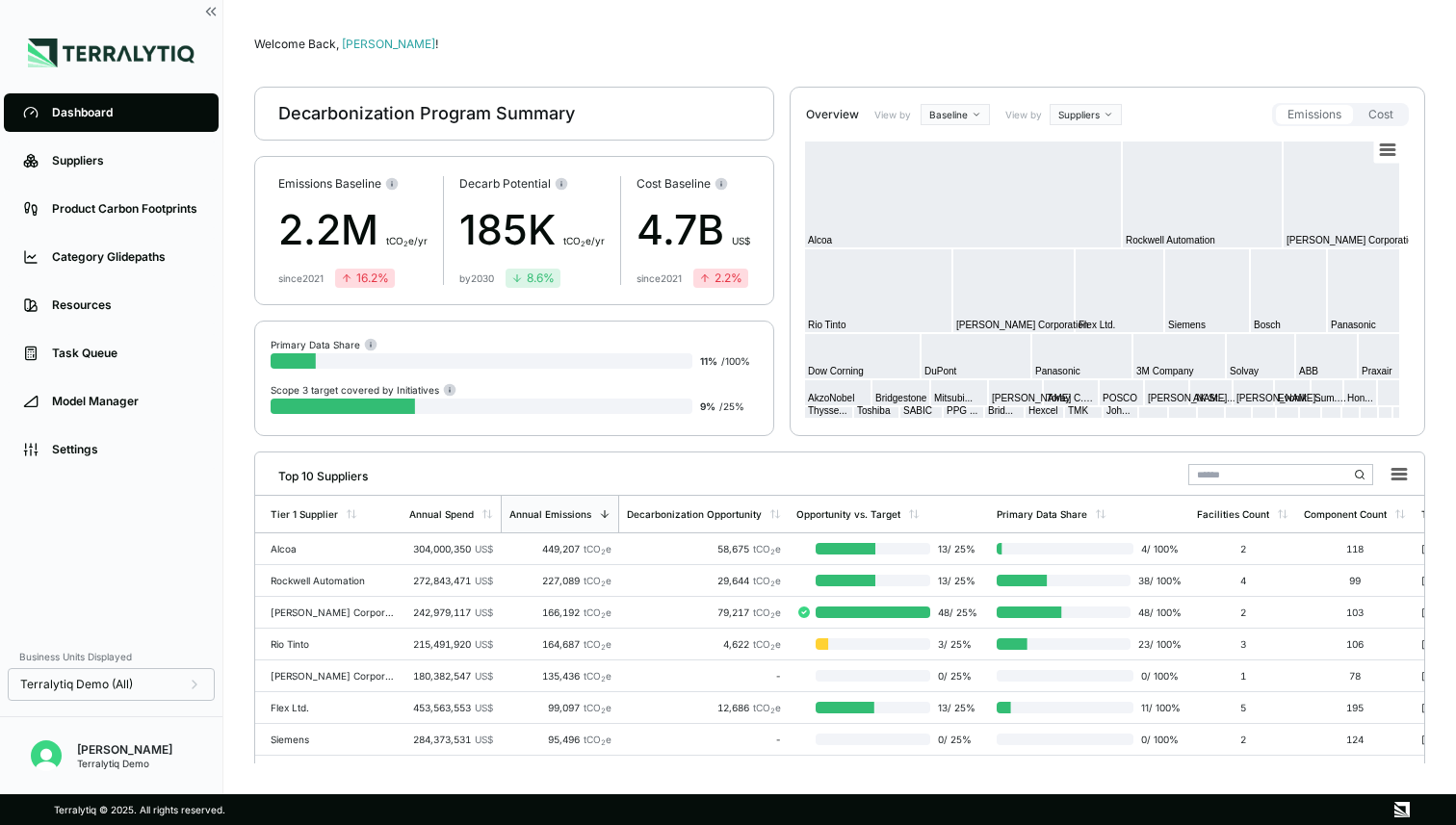
click at [49, 56] on img at bounding box center [111, 53] width 166 height 29
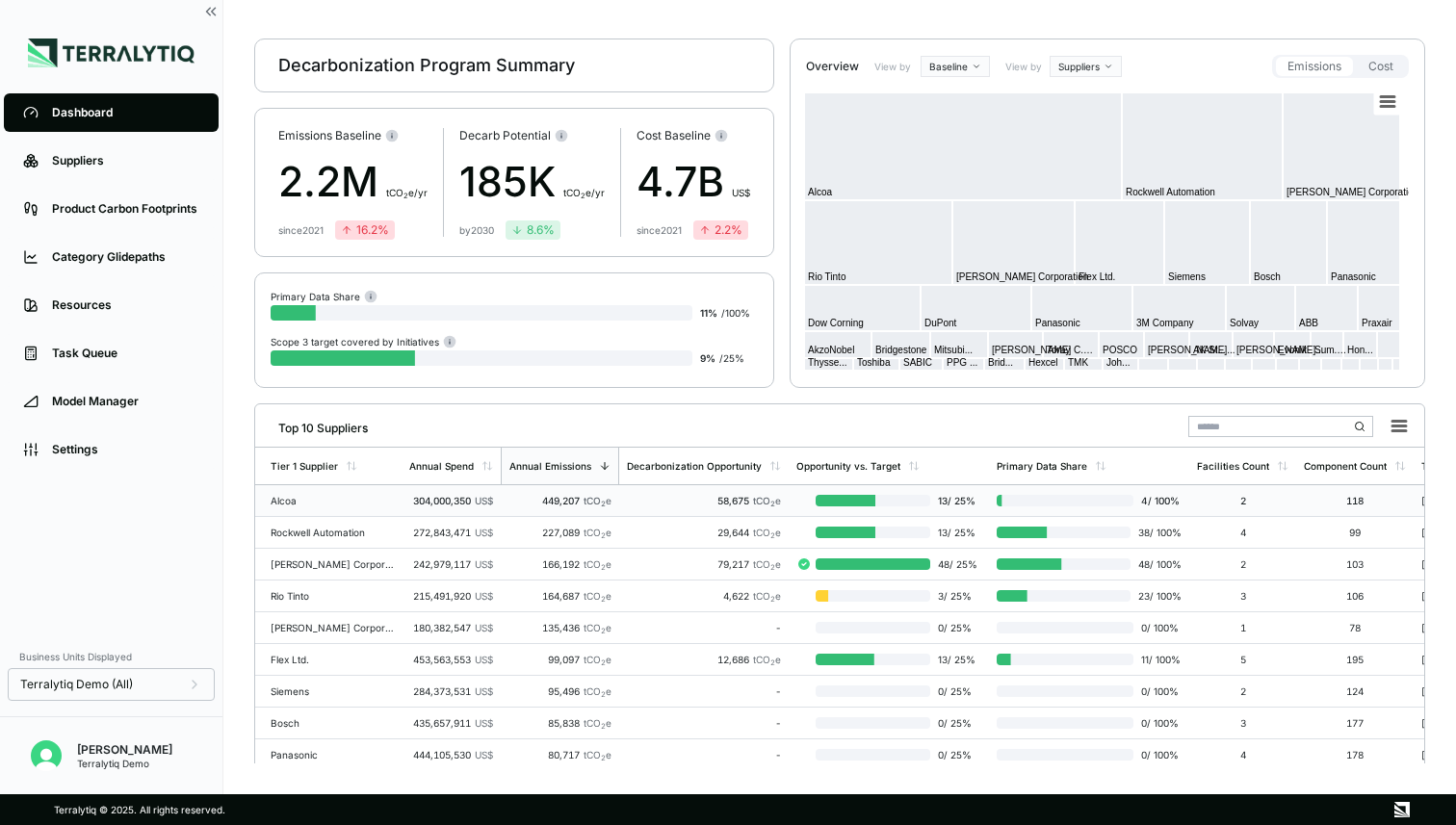
scroll to position [52, 0]
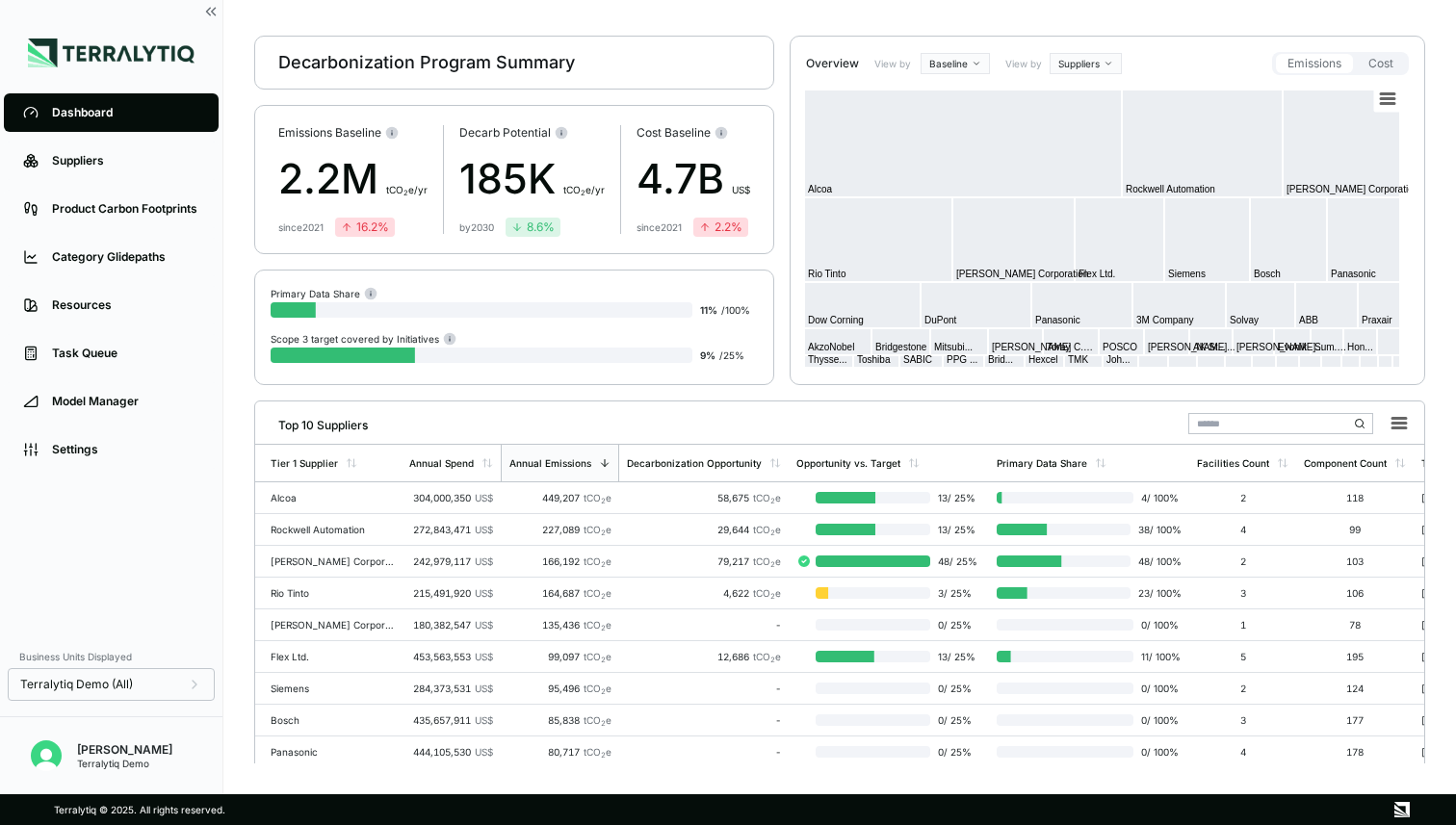
click at [1085, 55] on html "Dashboard Suppliers Product Carbon Footprints Category Glidepaths Resources Tas…" at bounding box center [728, 412] width 1456 height 825
click at [1082, 117] on div "Materials" at bounding box center [1109, 119] width 114 height 23
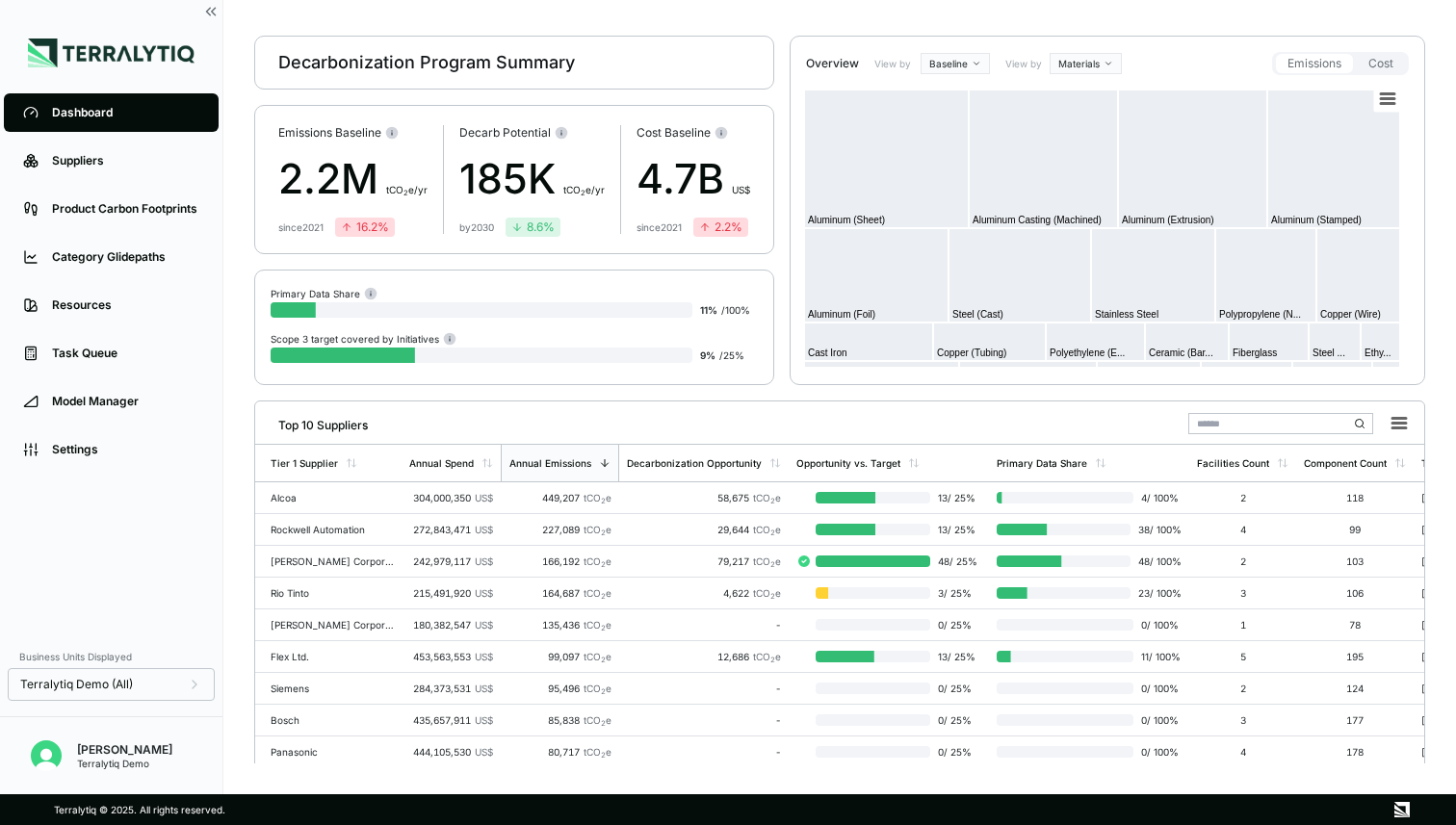
click at [1077, 59] on html "Dashboard Suppliers Product Carbon Footprints Category Glidepaths Resources Tas…" at bounding box center [728, 412] width 1456 height 825
click at [1084, 95] on div "Suppliers" at bounding box center [1109, 95] width 114 height 23
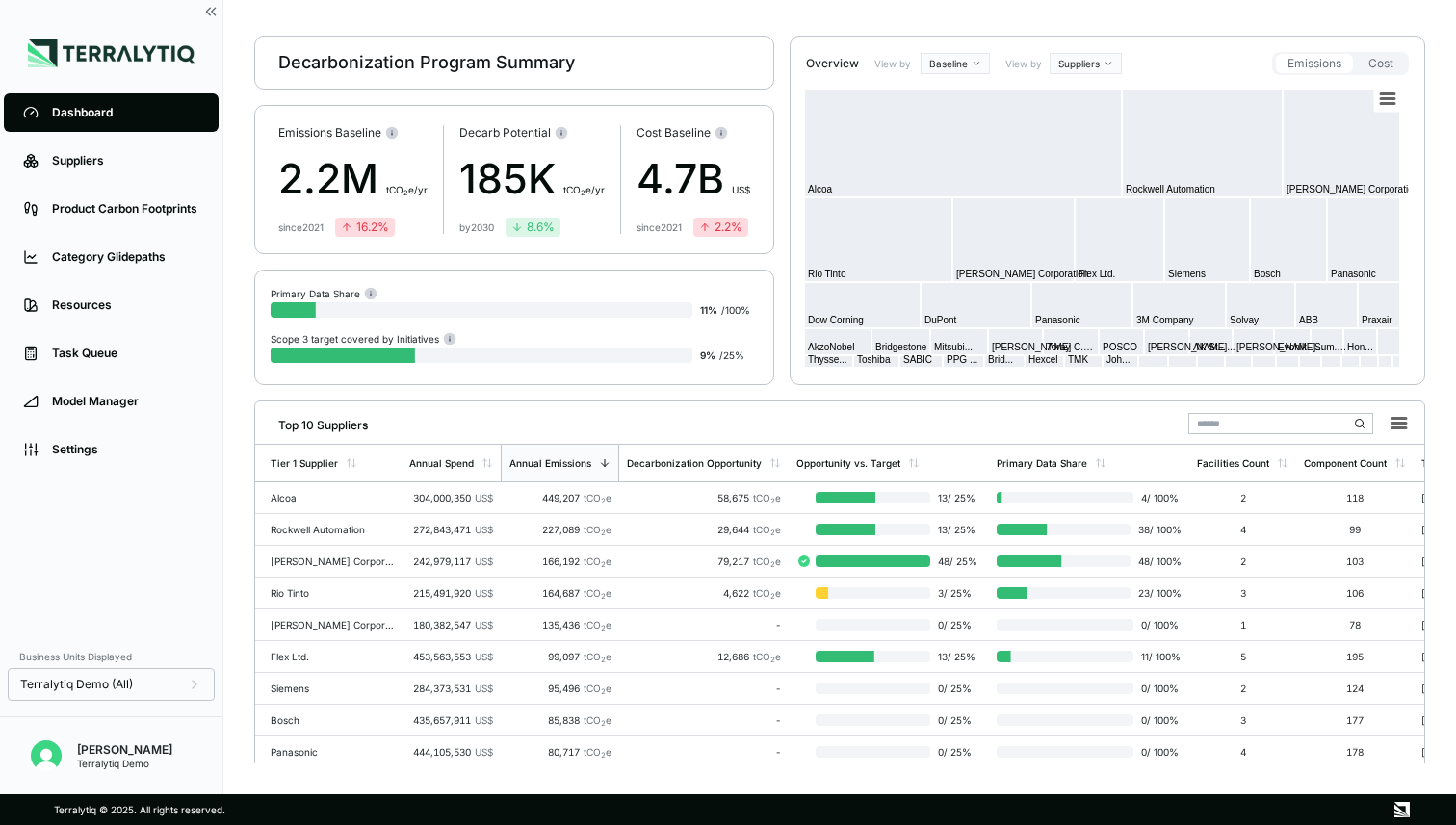
click at [52, 71] on div "Dashboard Suppliers Product Carbon Footprints Category Glidepaths Resources Tas…" at bounding box center [111, 397] width 222 height 795
click at [50, 52] on img at bounding box center [111, 53] width 166 height 29
